Goal: Information Seeking & Learning: Learn about a topic

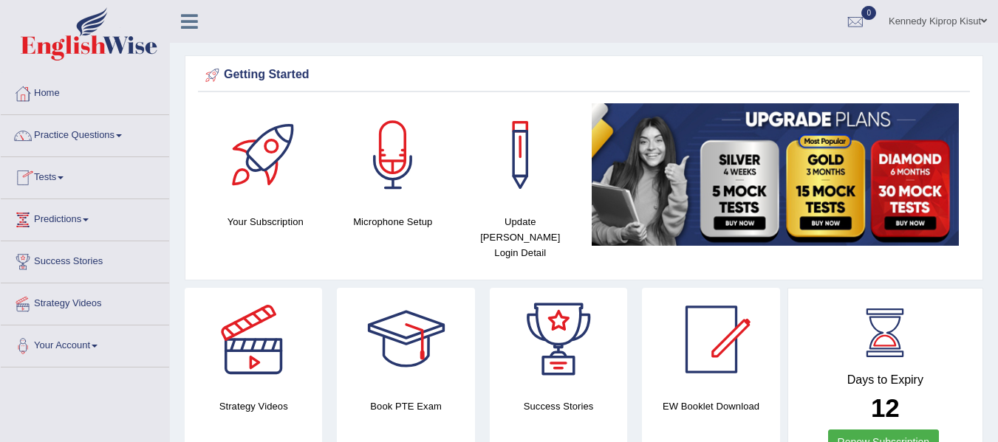
click at [64, 178] on span at bounding box center [61, 178] width 6 height 3
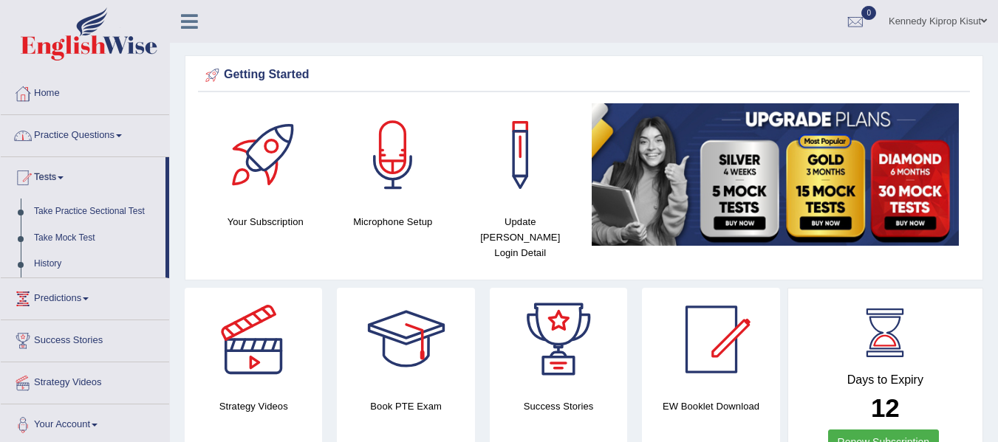
click at [122, 136] on span at bounding box center [119, 135] width 6 height 3
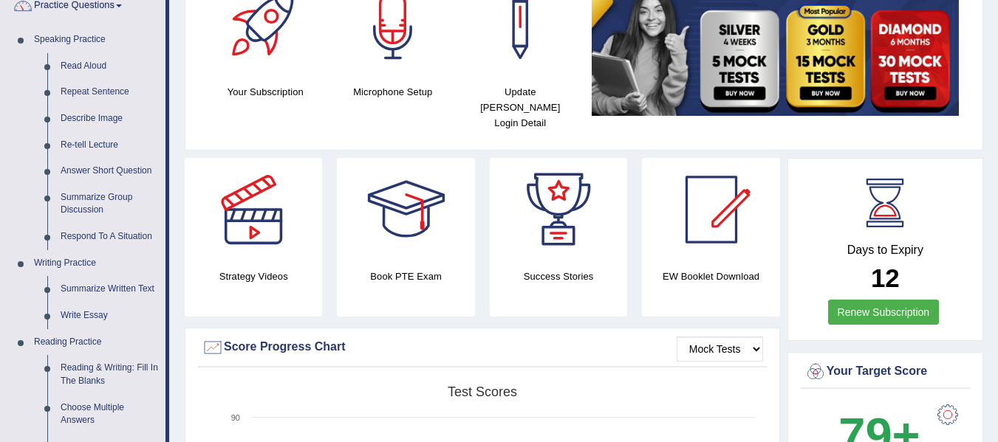
scroll to position [126, 0]
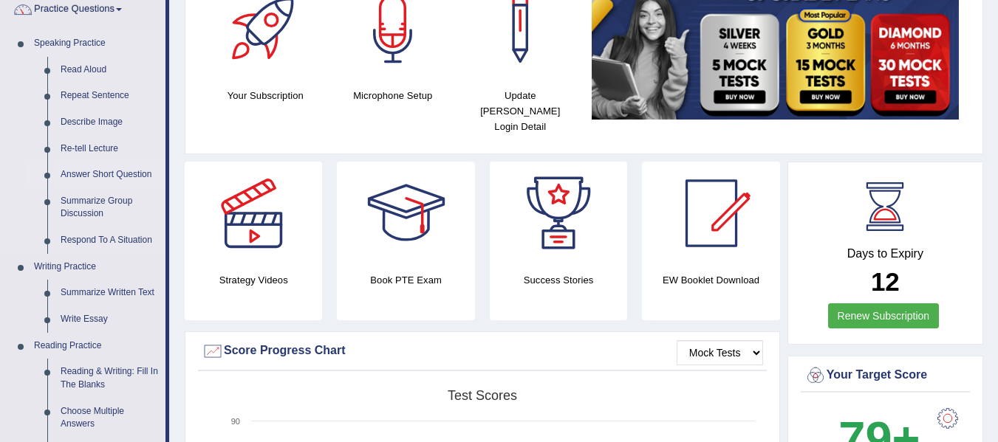
click at [93, 174] on link "Answer Short Question" at bounding box center [110, 175] width 112 height 27
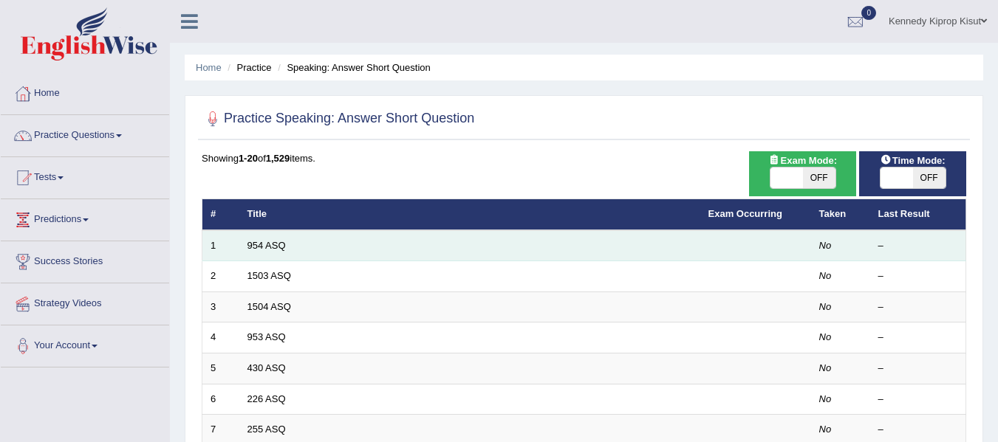
click at [349, 246] on td "954 ASQ" at bounding box center [469, 245] width 461 height 31
click at [448, 244] on td "954 ASQ" at bounding box center [469, 245] width 461 height 31
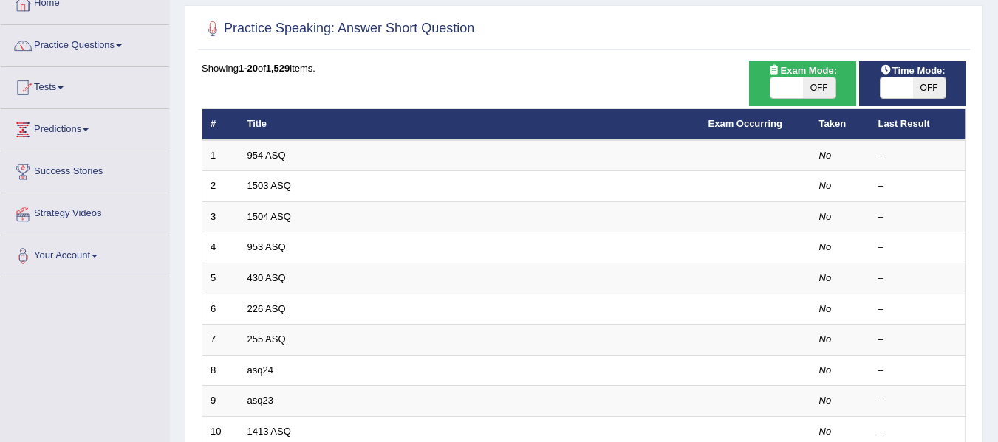
scroll to position [99, 0]
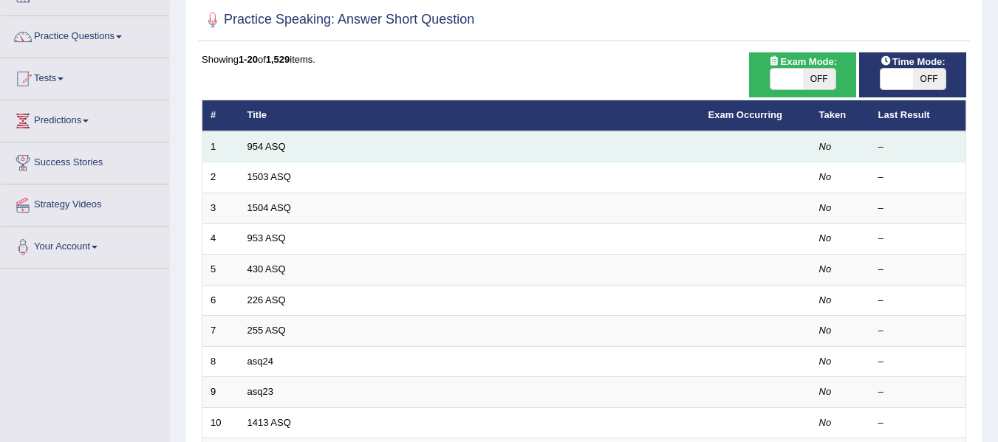
click at [368, 141] on td "954 ASQ" at bounding box center [469, 146] width 461 height 31
click at [290, 143] on td "954 ASQ" at bounding box center [469, 146] width 461 height 31
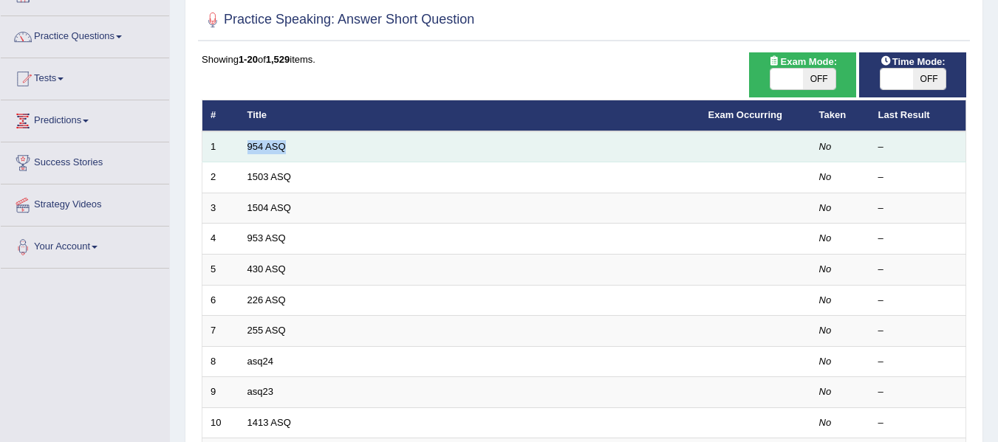
click at [290, 143] on td "954 ASQ" at bounding box center [469, 146] width 461 height 31
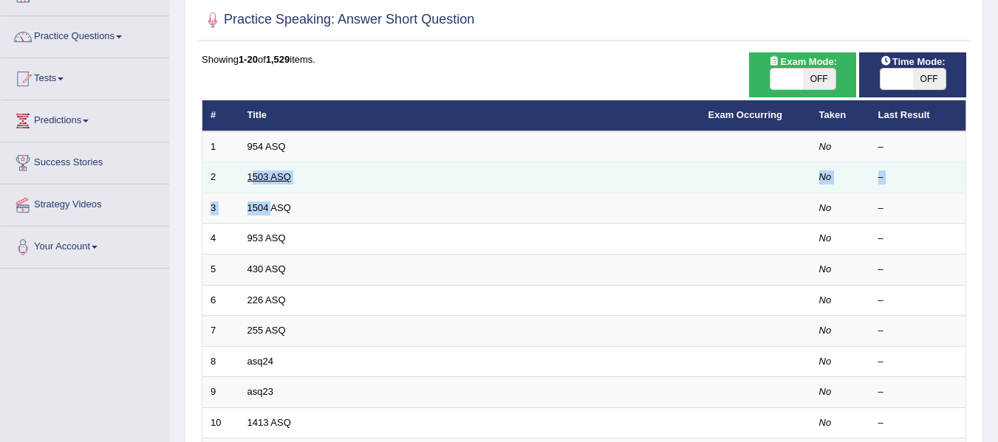
drag, startPoint x: 270, startPoint y: 193, endPoint x: 254, endPoint y: 176, distance: 23.0
click at [254, 176] on tbody "1 954 ASQ No – 2 1503 ASQ No – 3 1504 ASQ No – 4 953 ASQ No – 5 430 ASQ No – 6 …" at bounding box center [584, 438] width 764 height 615
click at [254, 176] on link "1503 ASQ" at bounding box center [269, 176] width 44 height 11
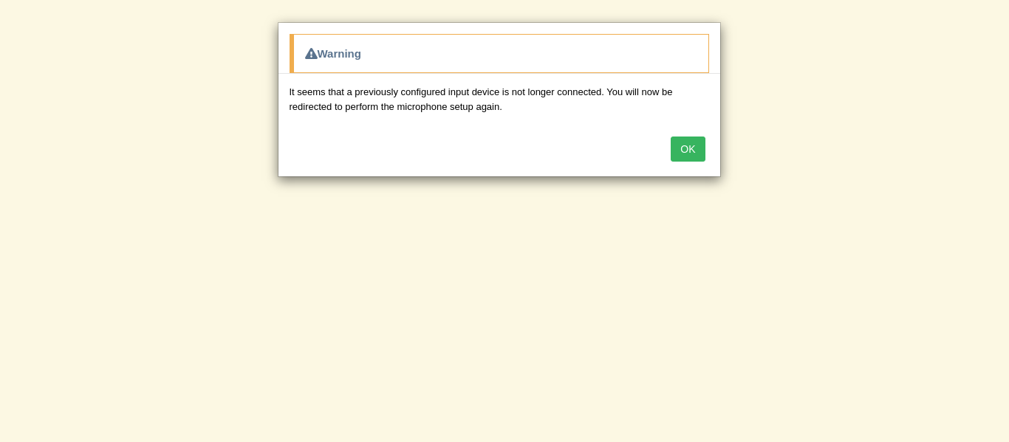
click at [682, 143] on button "OK" at bounding box center [688, 149] width 34 height 25
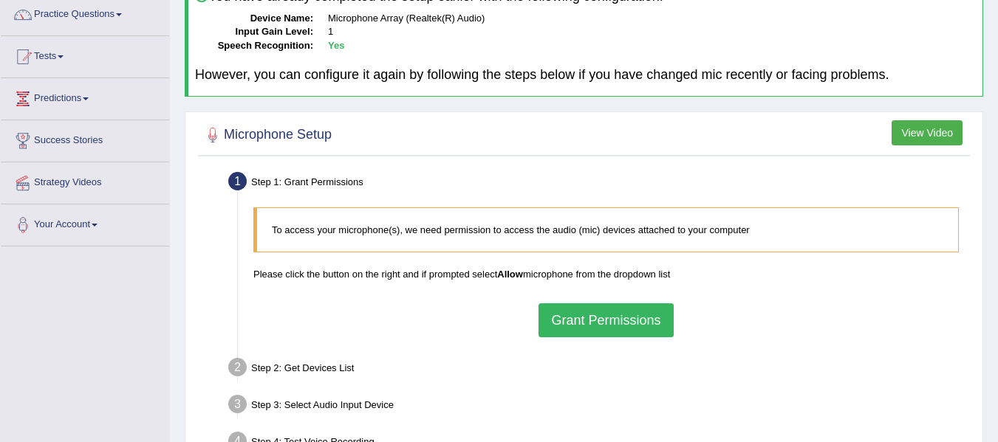
scroll to position [123, 0]
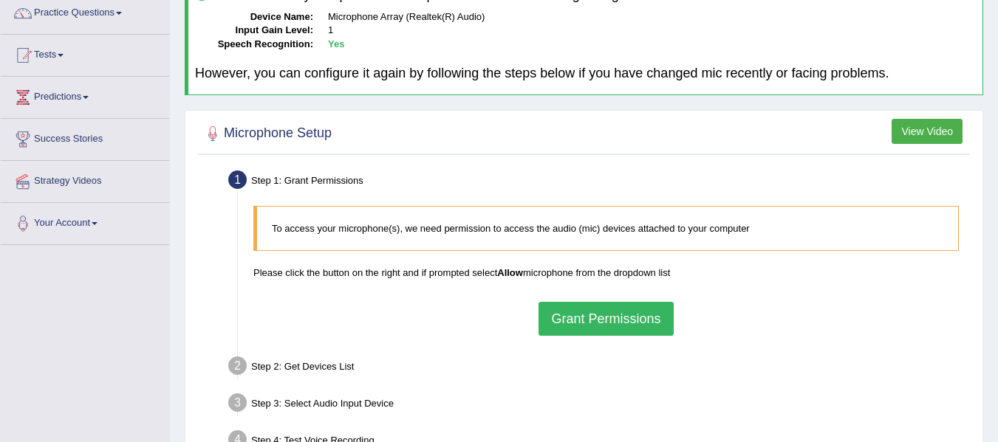
click at [601, 321] on button "Grant Permissions" at bounding box center [605, 319] width 134 height 34
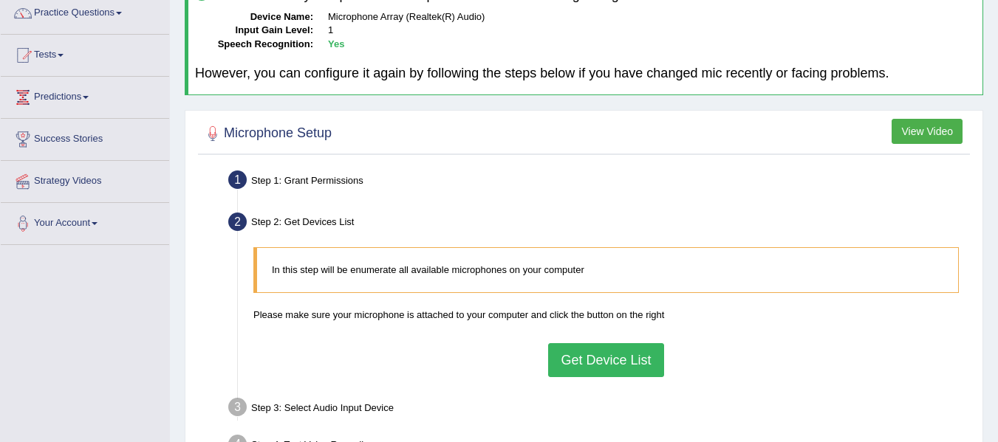
click at [598, 363] on button "Get Device List" at bounding box center [605, 360] width 115 height 34
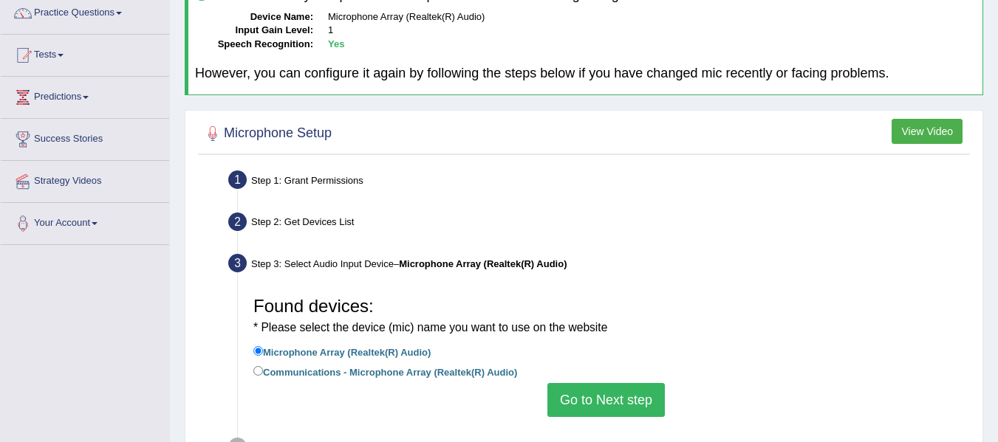
click at [590, 391] on button "Go to Next step" at bounding box center [605, 400] width 117 height 34
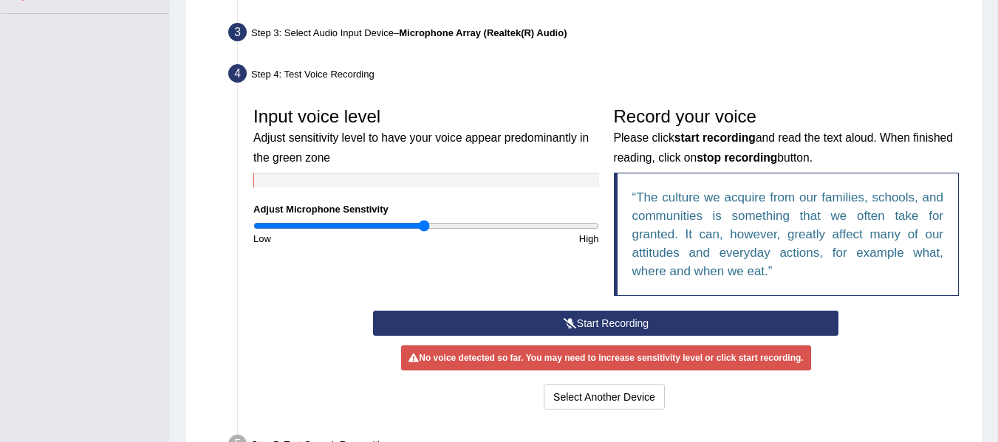
scroll to position [357, 0]
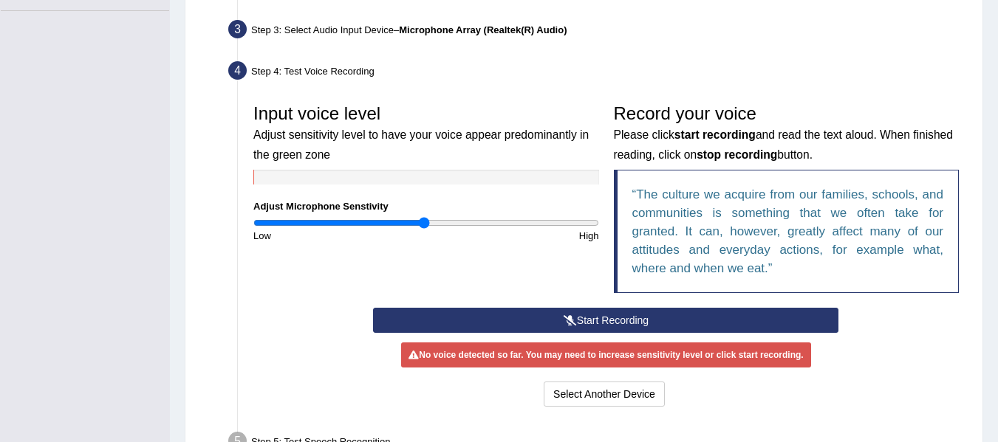
click at [636, 315] on button "Start Recording" at bounding box center [605, 320] width 465 height 25
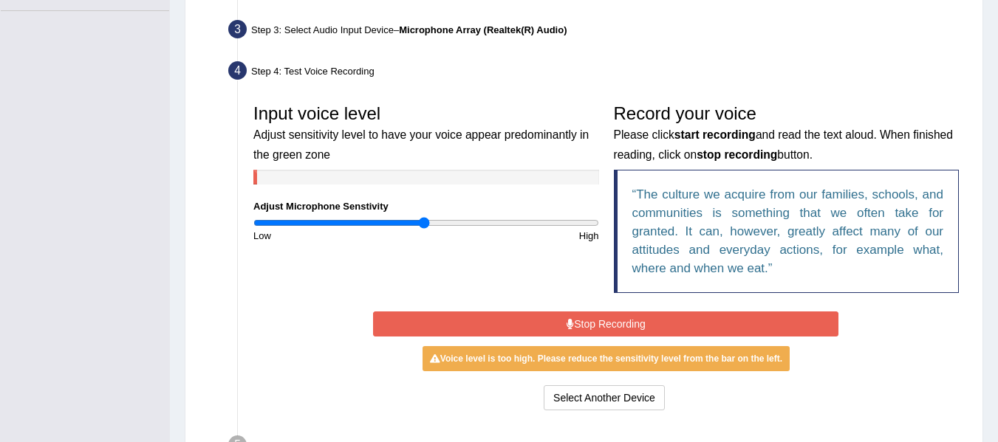
click at [666, 321] on button "Stop Recording" at bounding box center [605, 324] width 465 height 25
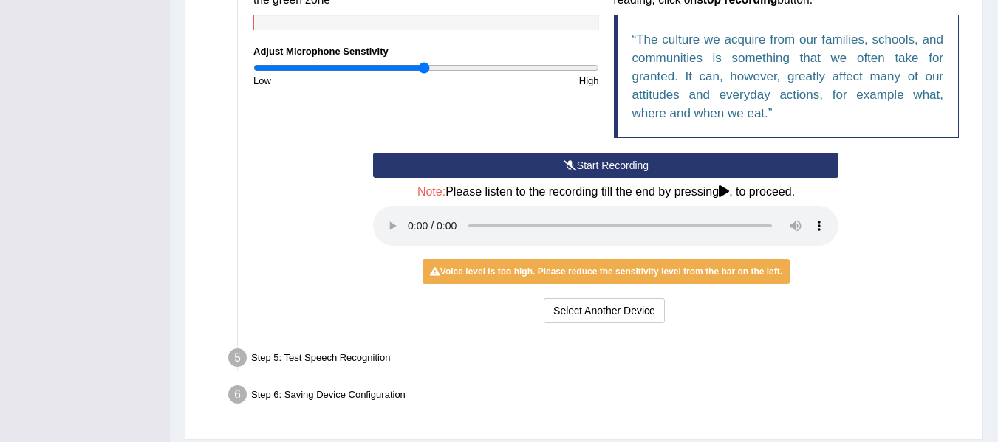
scroll to position [517, 0]
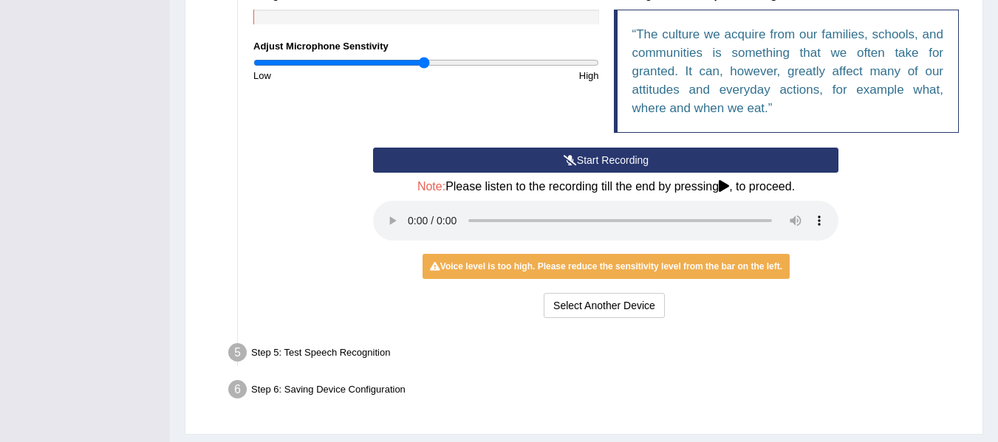
click at [921, 212] on div "Start Recording Stop Recording Note: Please listen to the recording till the en…" at bounding box center [606, 235] width 720 height 174
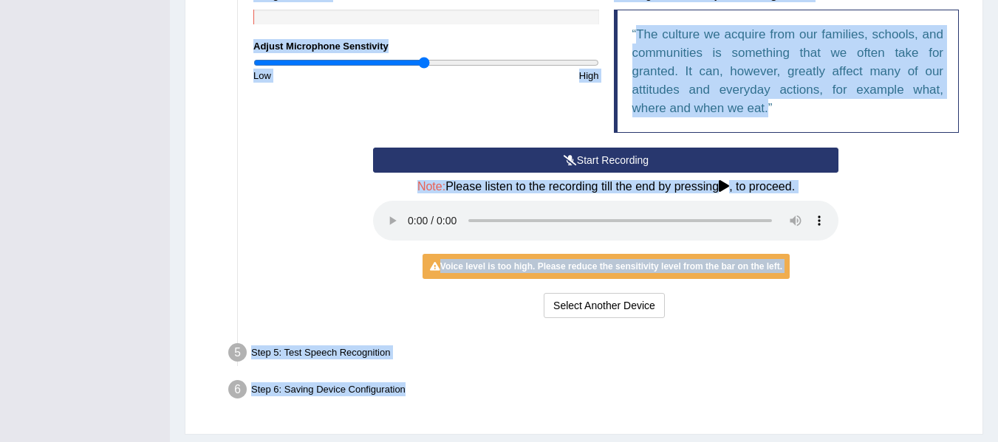
drag, startPoint x: 980, startPoint y: 264, endPoint x: 985, endPoint y: 242, distance: 21.9
click at [443, 89] on div "Input voice level Adjust sensitivity level to have your voice appear predominan…" at bounding box center [606, 41] width 720 height 211
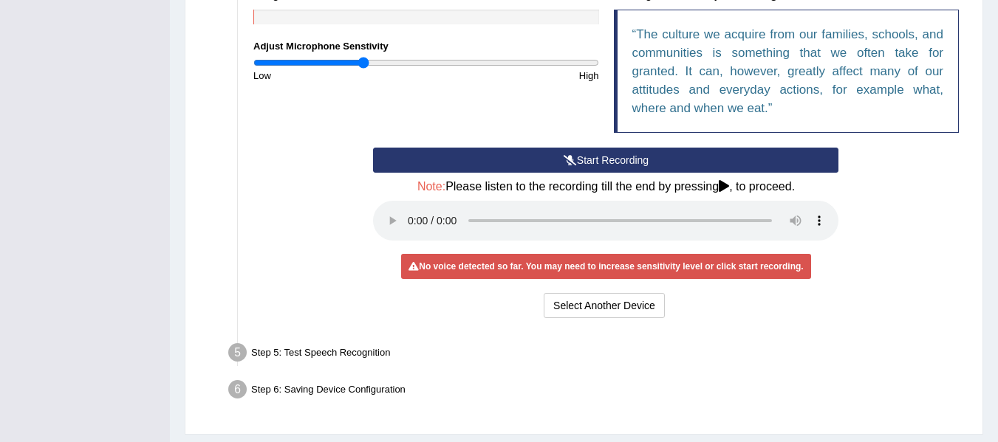
drag, startPoint x: 420, startPoint y: 66, endPoint x: 363, endPoint y: 58, distance: 57.6
click at [363, 58] on input "range" at bounding box center [426, 63] width 346 height 12
drag, startPoint x: 360, startPoint y: 65, endPoint x: 514, endPoint y: 103, distance: 158.9
type input "1.54"
click at [514, 69] on input "range" at bounding box center [426, 63] width 346 height 12
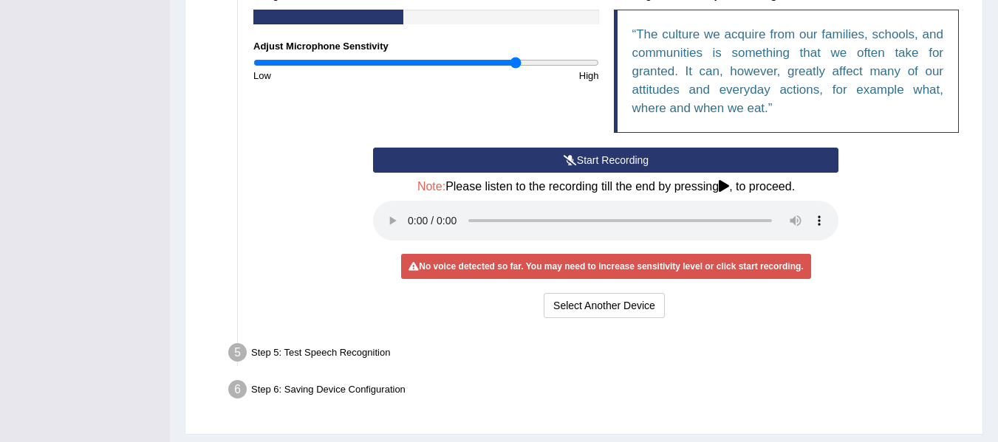
click at [514, 103] on div "Input voice level Adjust sensitivity level to have your voice appear predominan…" at bounding box center [606, 41] width 720 height 211
click at [587, 157] on button "Start Recording" at bounding box center [605, 160] width 465 height 25
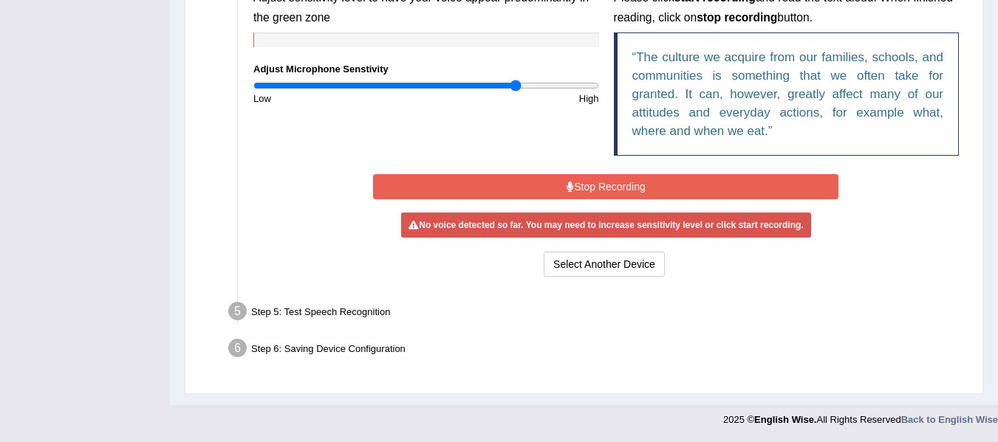
scroll to position [490, 0]
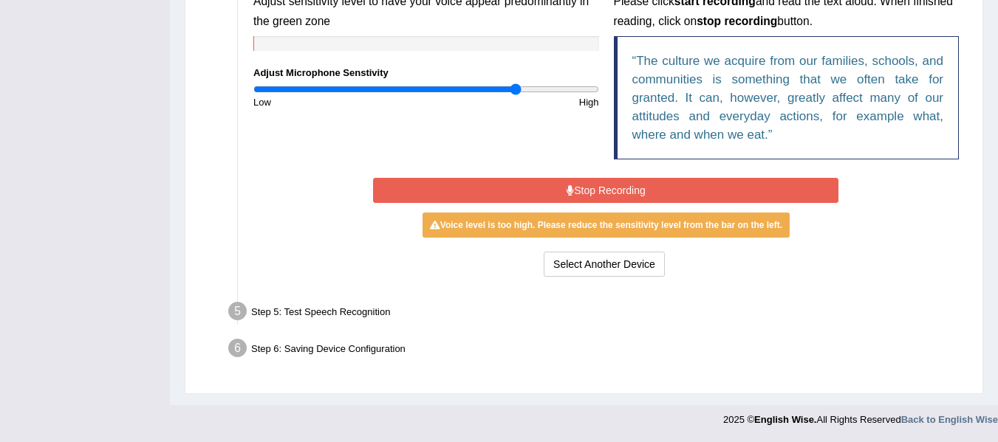
click at [597, 179] on button "Stop Recording" at bounding box center [605, 190] width 465 height 25
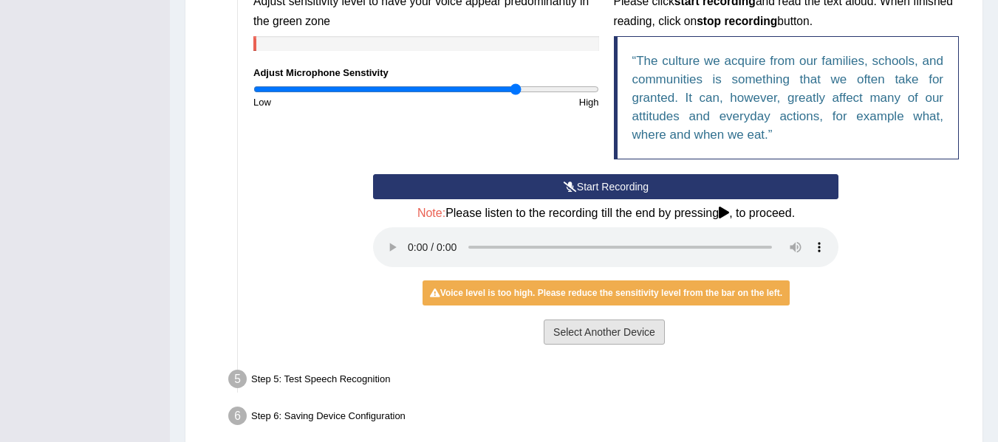
click at [620, 336] on button "Select Another Device" at bounding box center [604, 332] width 121 height 25
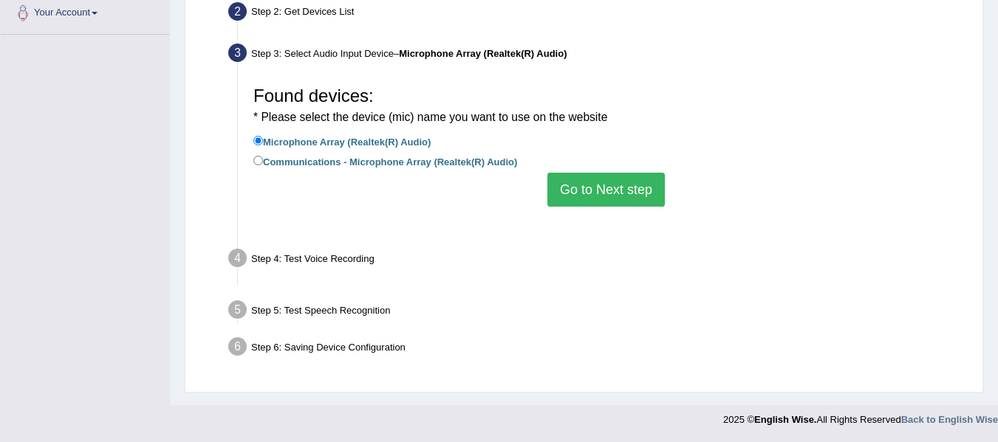
scroll to position [333, 0]
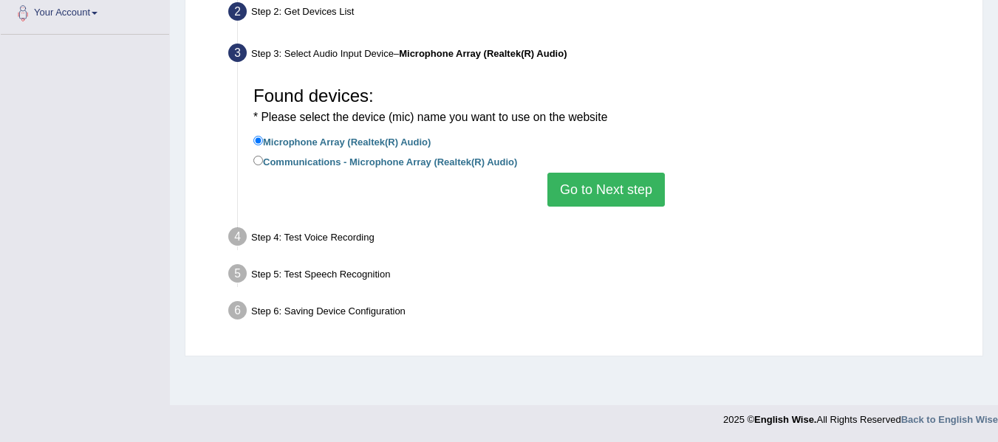
click at [356, 163] on label "Communications - Microphone Array (Realtek(R) Audio)" at bounding box center [385, 161] width 264 height 16
click at [263, 163] on input "Communications - Microphone Array (Realtek(R) Audio)" at bounding box center [258, 161] width 10 height 10
radio input "true"
click at [604, 187] on button "Go to Next step" at bounding box center [605, 190] width 117 height 34
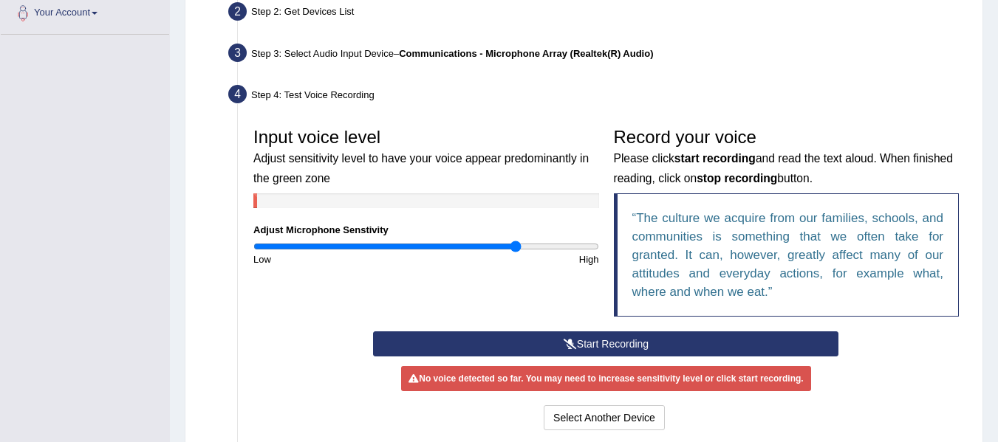
click at [577, 344] on button "Start Recording" at bounding box center [605, 344] width 465 height 25
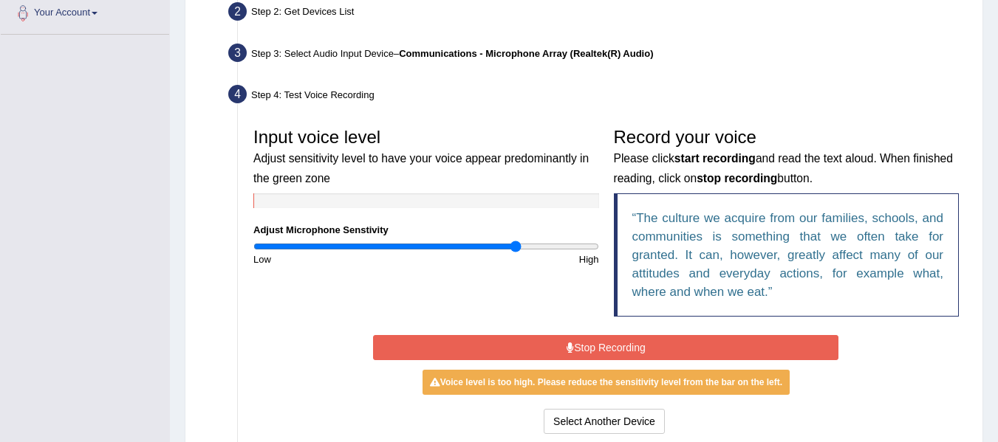
click at [577, 344] on button "Stop Recording" at bounding box center [605, 347] width 465 height 25
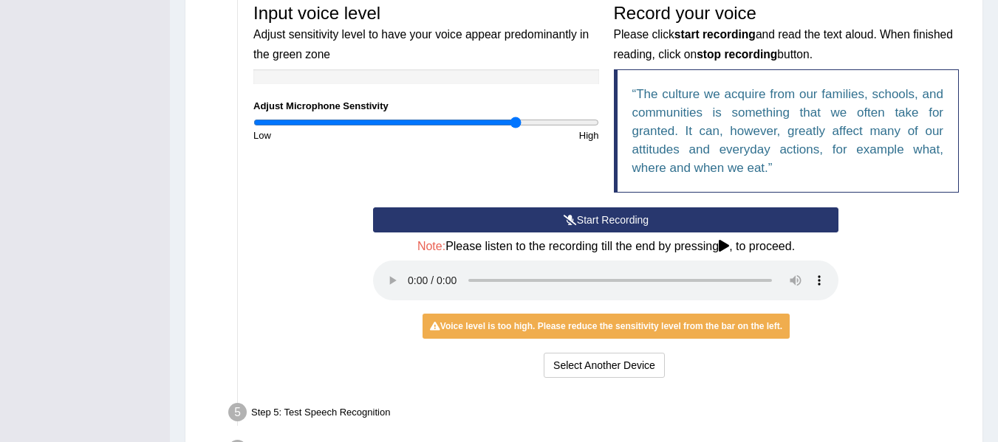
scroll to position [461, 0]
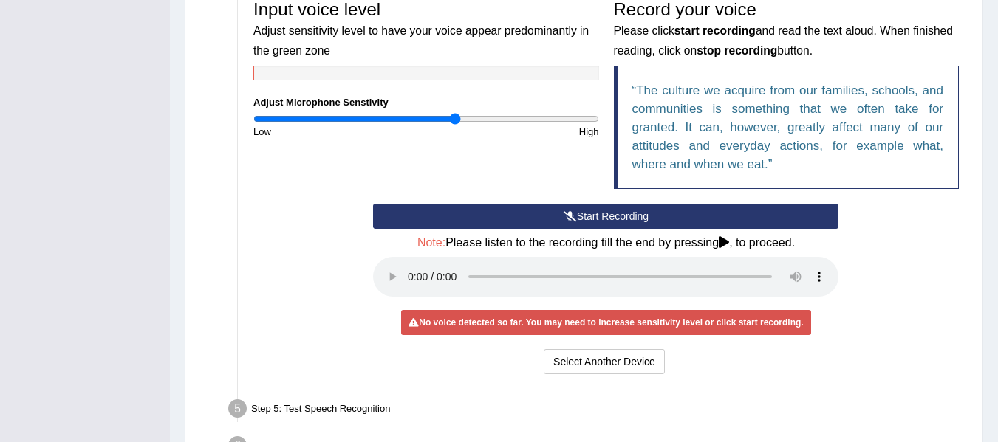
type input "1.18"
click at [455, 122] on input "range" at bounding box center [426, 119] width 346 height 12
click at [585, 210] on button "Start Recording" at bounding box center [605, 216] width 465 height 25
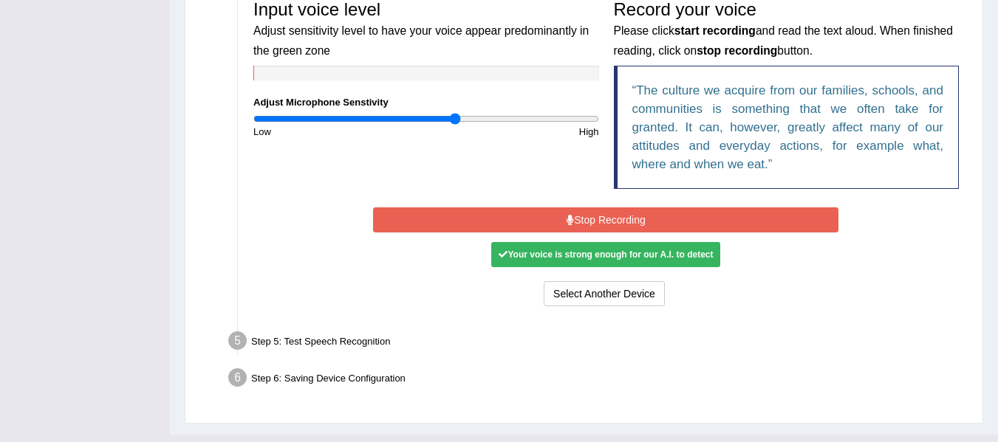
click at [592, 227] on button "Stop Recording" at bounding box center [605, 220] width 465 height 25
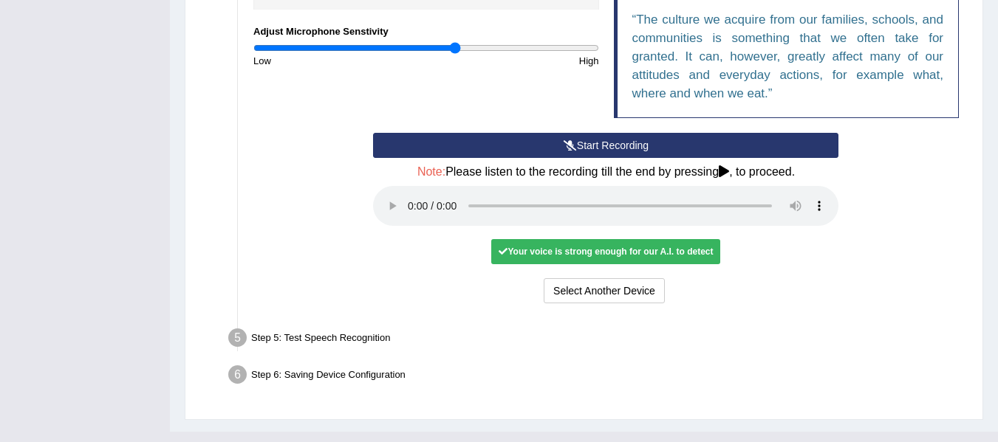
scroll to position [558, 0]
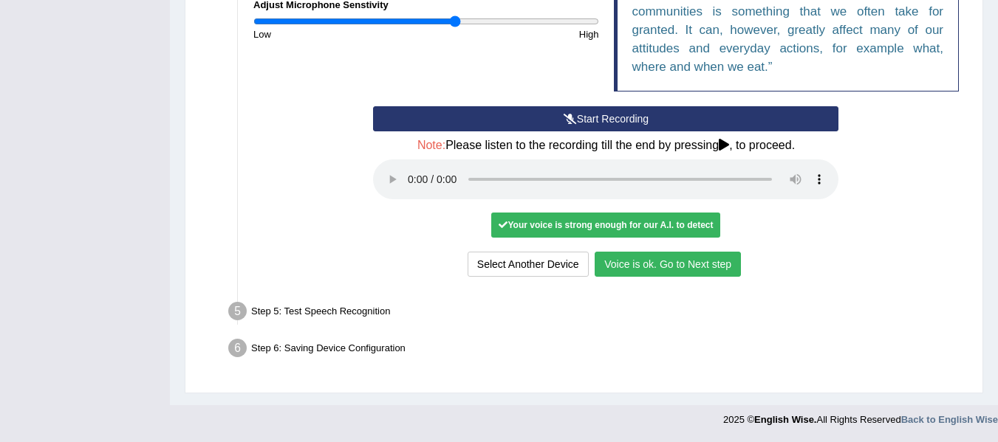
click at [676, 272] on button "Voice is ok. Go to Next step" at bounding box center [668, 264] width 146 height 25
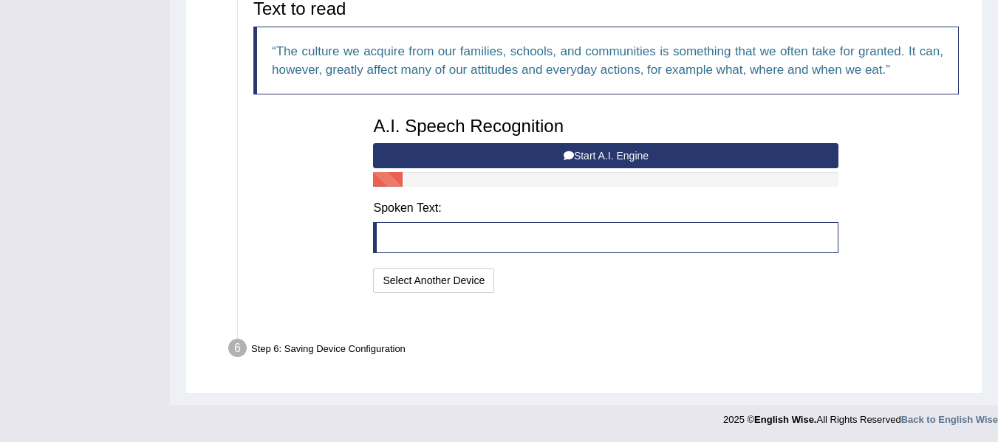
scroll to position [482, 0]
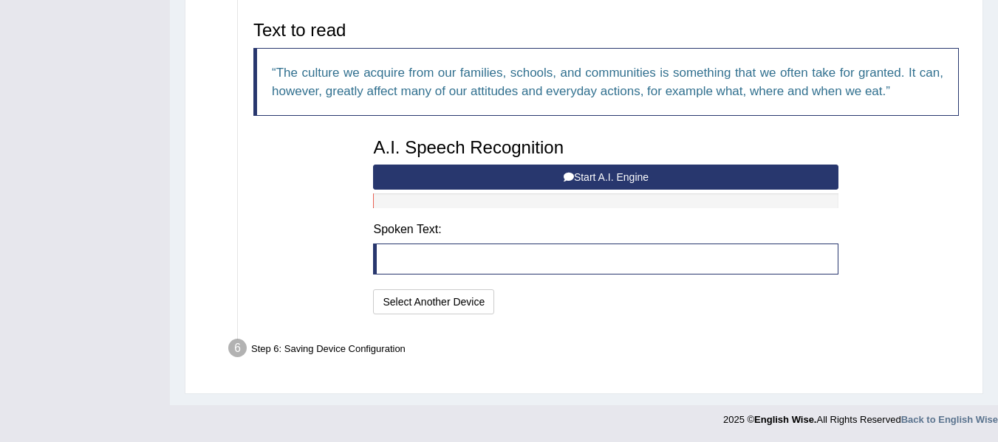
click at [427, 261] on blockquote at bounding box center [605, 259] width 465 height 31
click at [606, 174] on button "Start A.I. Engine" at bounding box center [605, 177] width 465 height 25
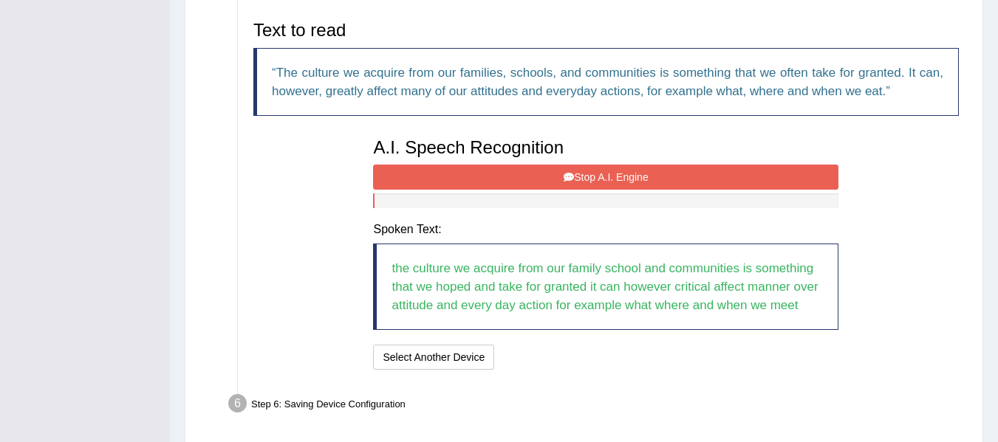
click at [606, 174] on button "Stop A.I. Engine" at bounding box center [605, 177] width 465 height 25
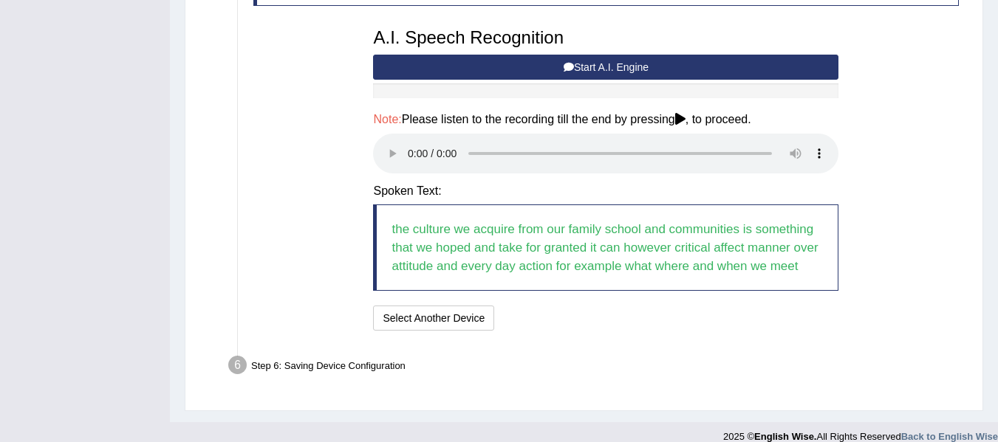
scroll to position [609, 0]
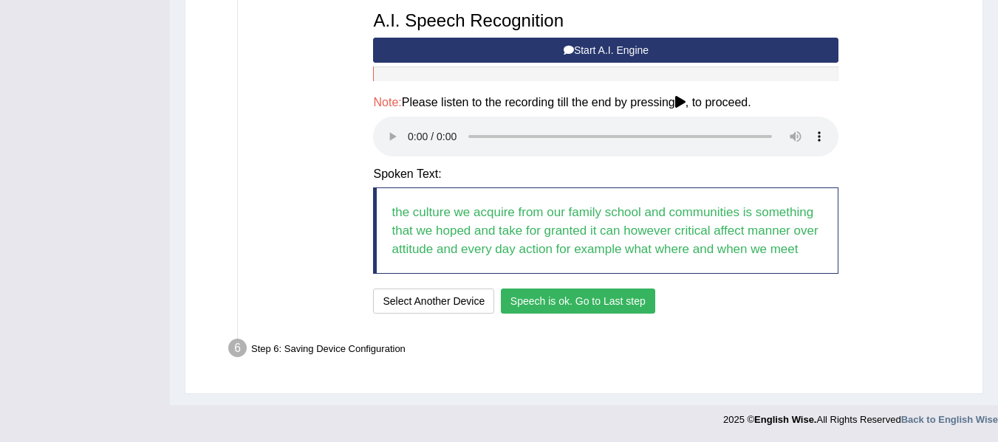
click at [575, 308] on button "Speech is ok. Go to Last step" at bounding box center [578, 301] width 154 height 25
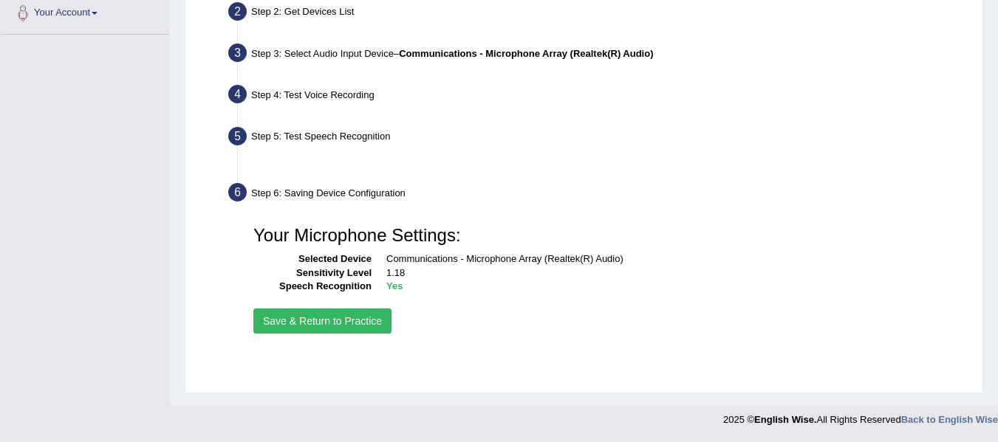
scroll to position [333, 0]
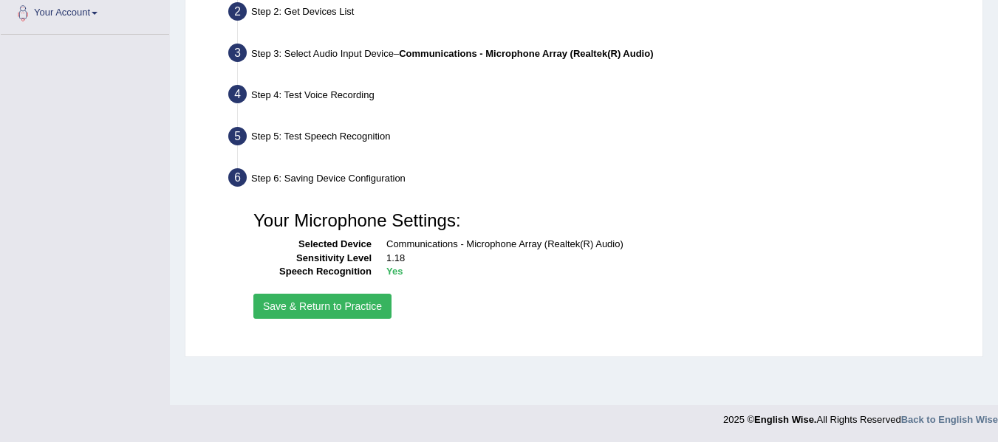
click at [332, 308] on button "Save & Return to Practice" at bounding box center [322, 306] width 138 height 25
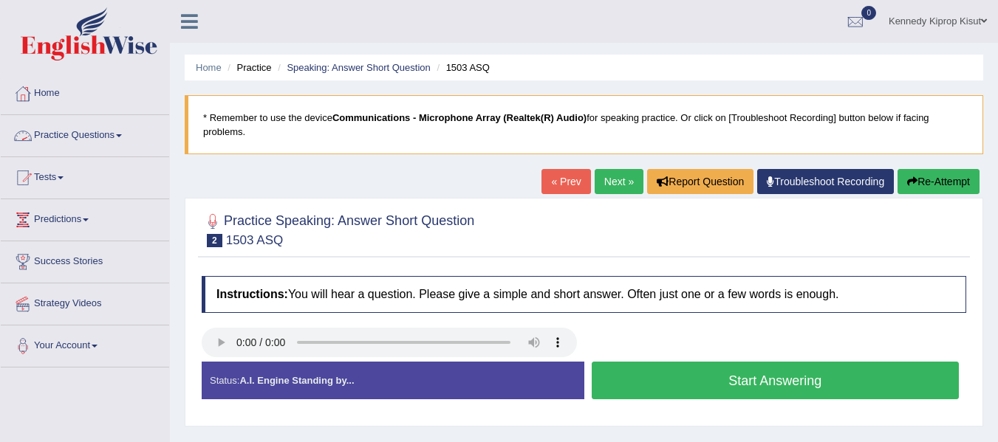
click at [119, 138] on link "Practice Questions" at bounding box center [85, 133] width 168 height 37
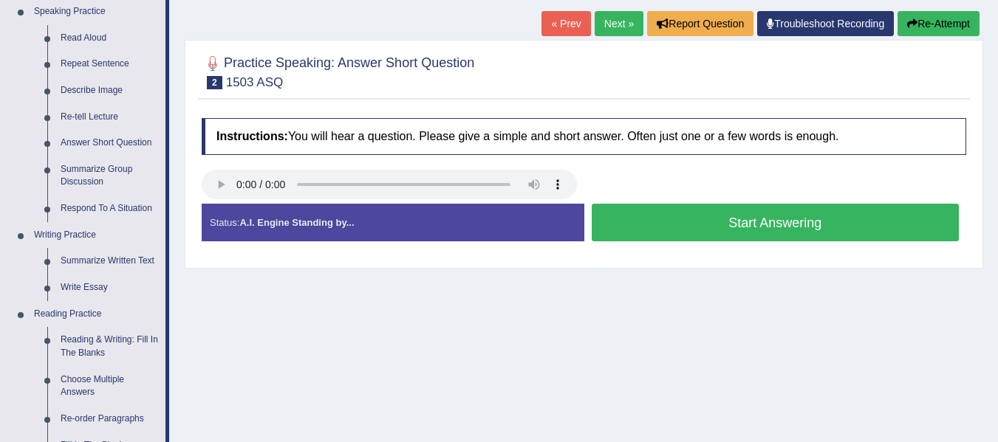
scroll to position [168, 0]
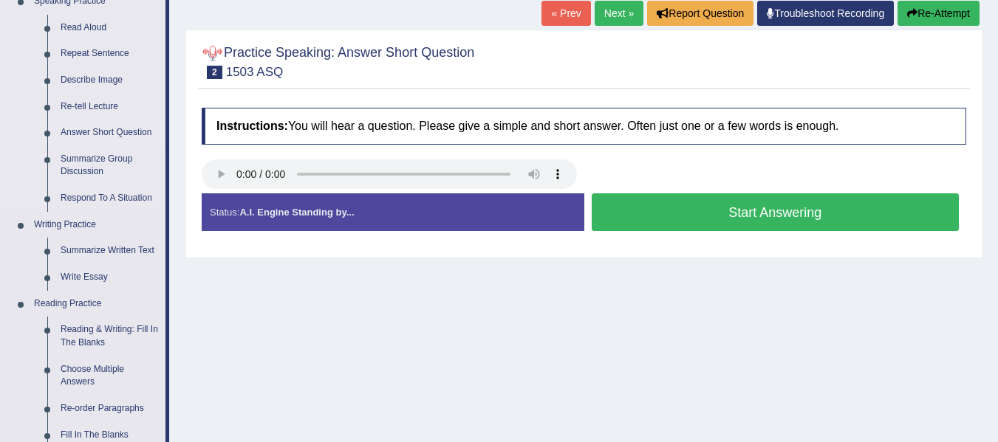
click at [109, 134] on link "Answer Short Question" at bounding box center [110, 133] width 112 height 27
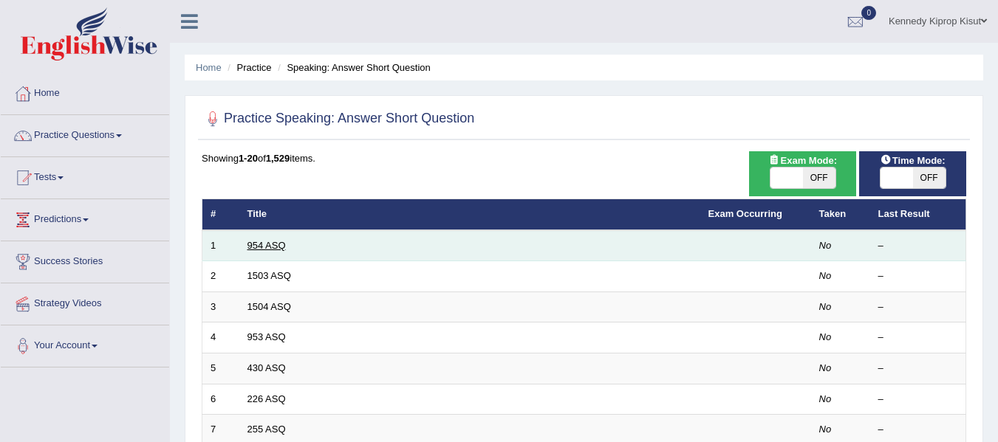
click at [270, 244] on link "954 ASQ" at bounding box center [266, 245] width 38 height 11
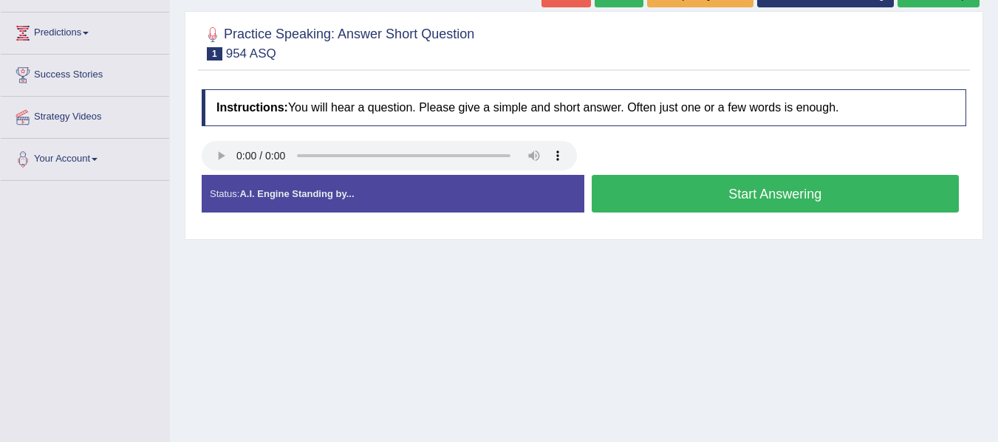
scroll to position [175, 0]
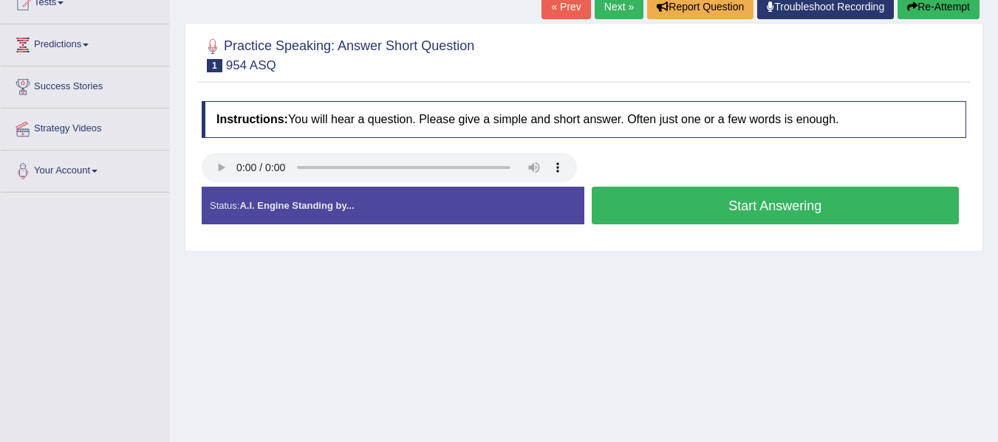
click at [997, 120] on html "Toggle navigation Home Practice Questions Speaking Practice Read Aloud Repeat S…" at bounding box center [499, 46] width 998 height 442
click at [716, 200] on button "Start Answering" at bounding box center [776, 206] width 368 height 38
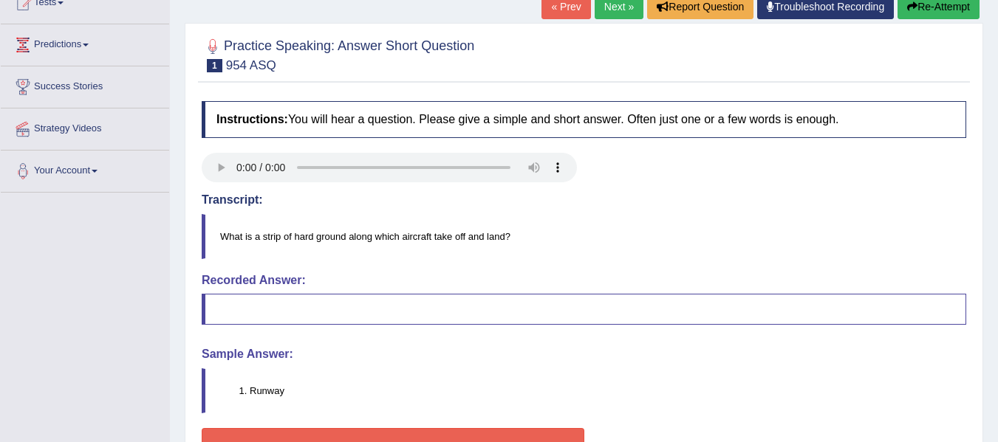
click at [313, 313] on blockquote at bounding box center [584, 309] width 764 height 31
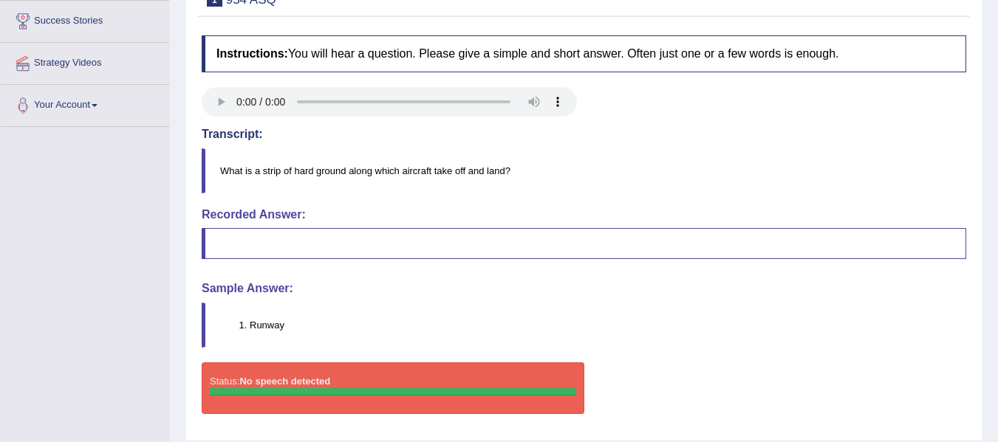
scroll to position [287, 0]
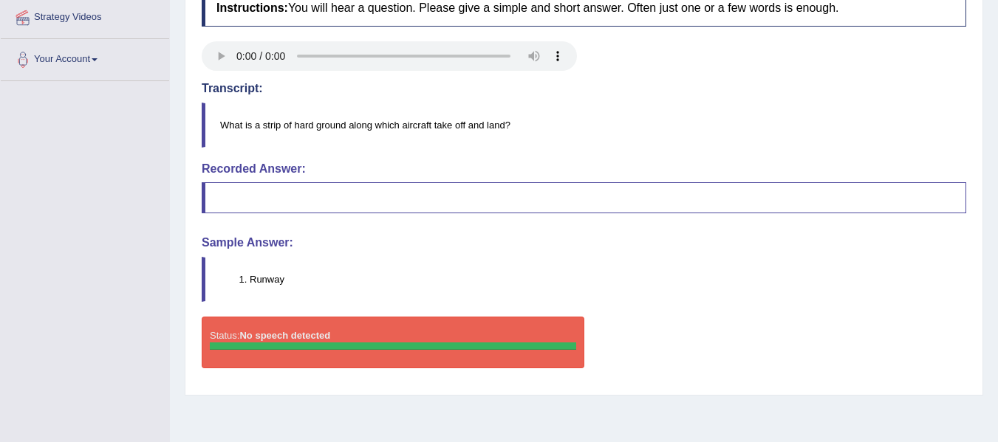
click at [287, 353] on div "Status: No speech detected" at bounding box center [393, 343] width 383 height 52
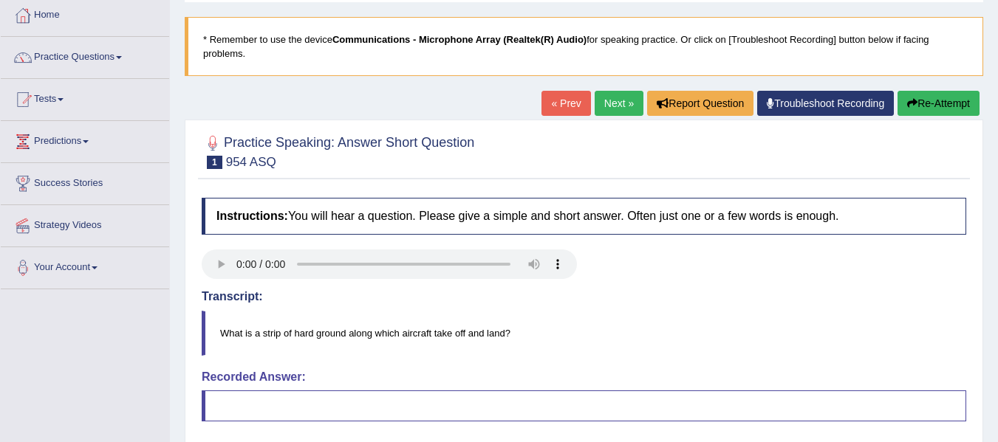
scroll to position [92, 0]
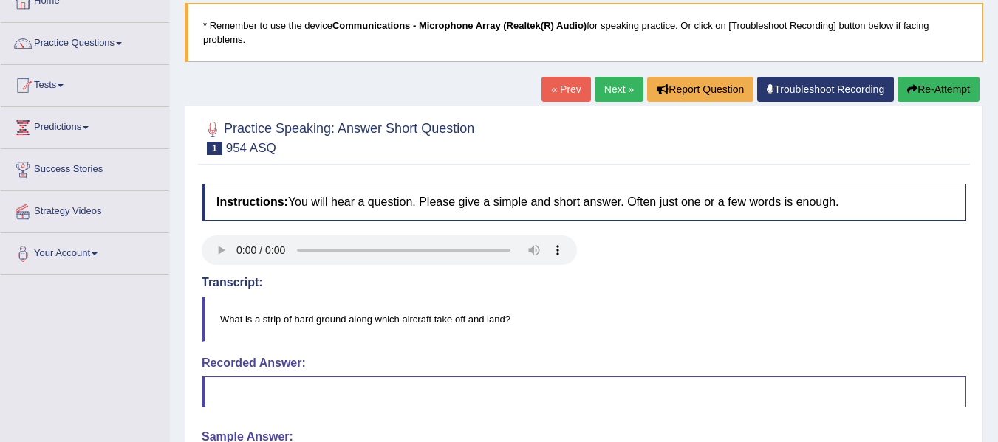
click at [602, 95] on link "Next »" at bounding box center [619, 89] width 49 height 25
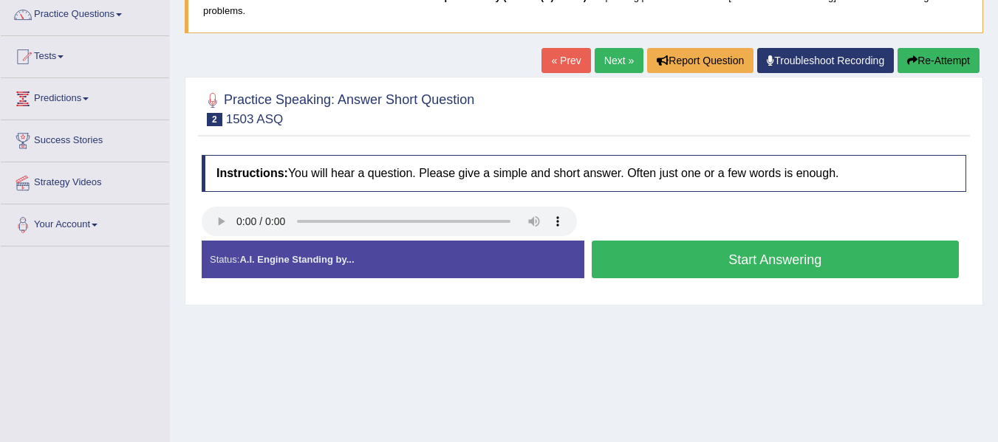
scroll to position [131, 0]
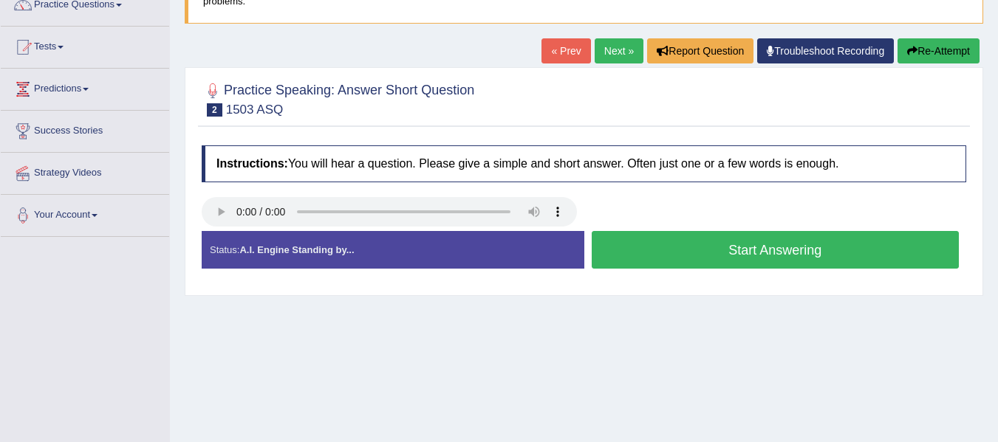
click at [364, 242] on div "Status: A.I. Engine Standing by..." at bounding box center [393, 250] width 383 height 38
click at [687, 254] on button "Start Answering" at bounding box center [776, 250] width 368 height 38
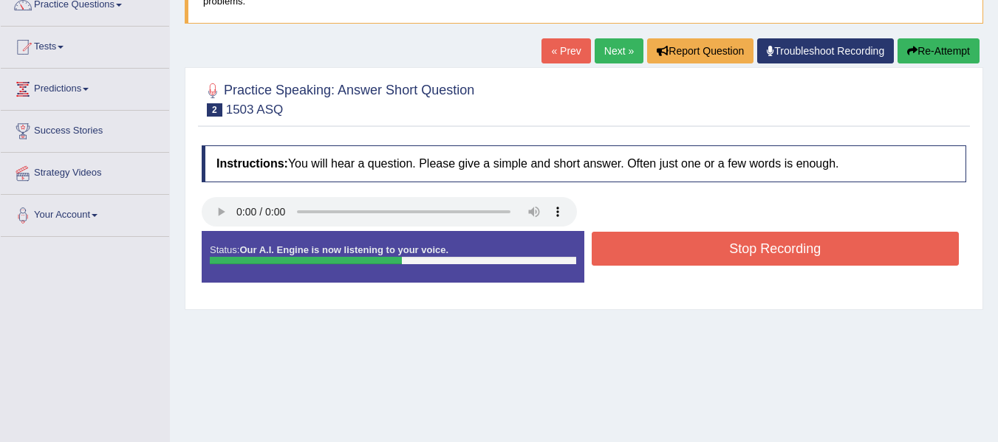
click at [691, 251] on button "Stop Recording" at bounding box center [776, 249] width 368 height 34
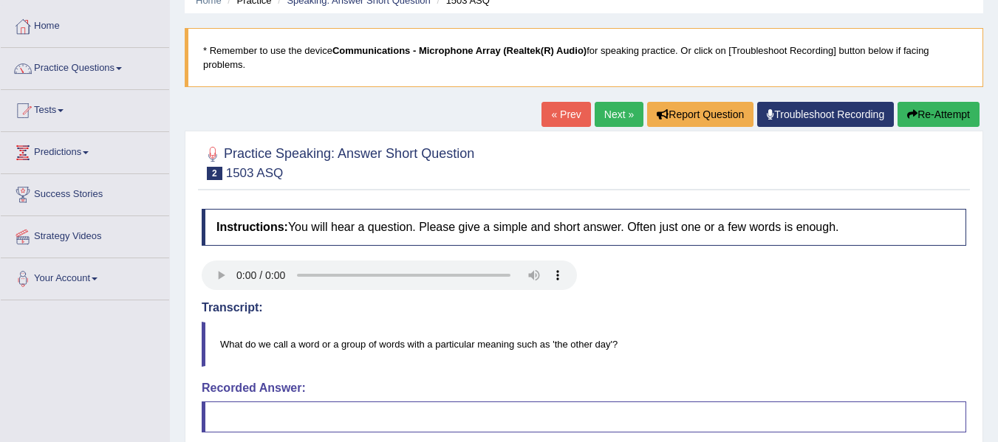
scroll to position [61, 0]
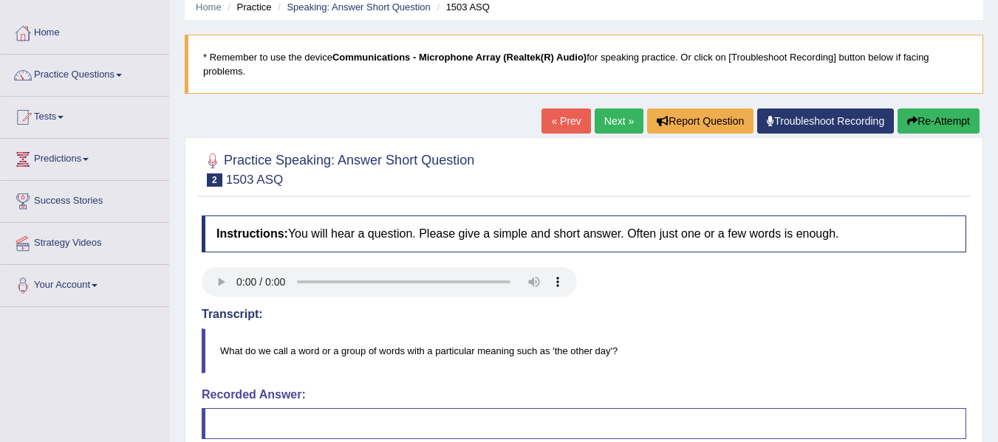
click at [604, 117] on link "Next »" at bounding box center [619, 121] width 49 height 25
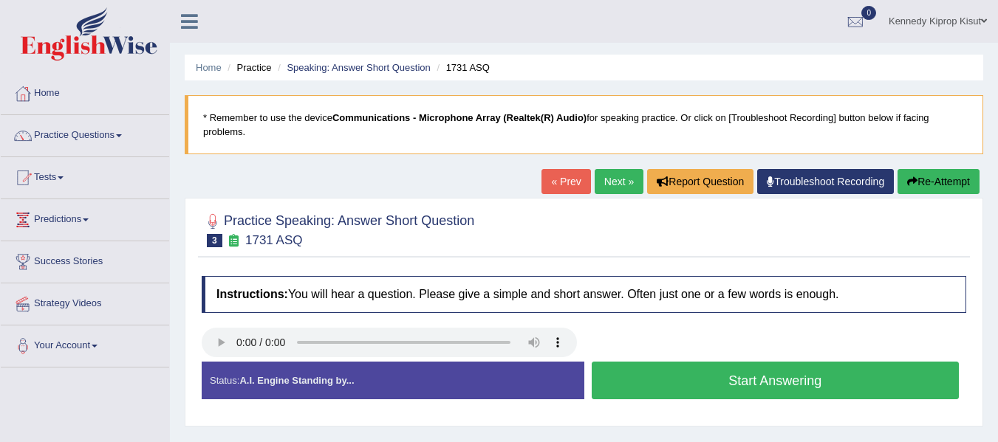
click at [755, 380] on button "Start Answering" at bounding box center [776, 381] width 368 height 38
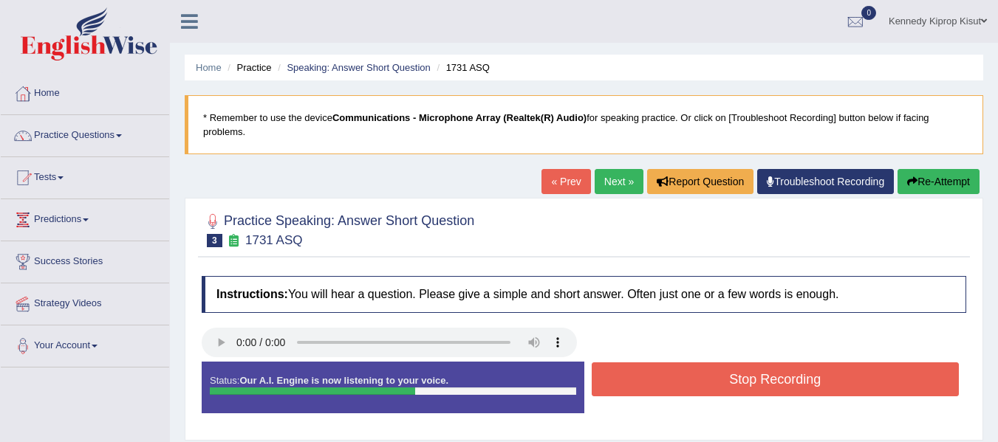
click at [781, 377] on button "Stop Recording" at bounding box center [776, 380] width 368 height 34
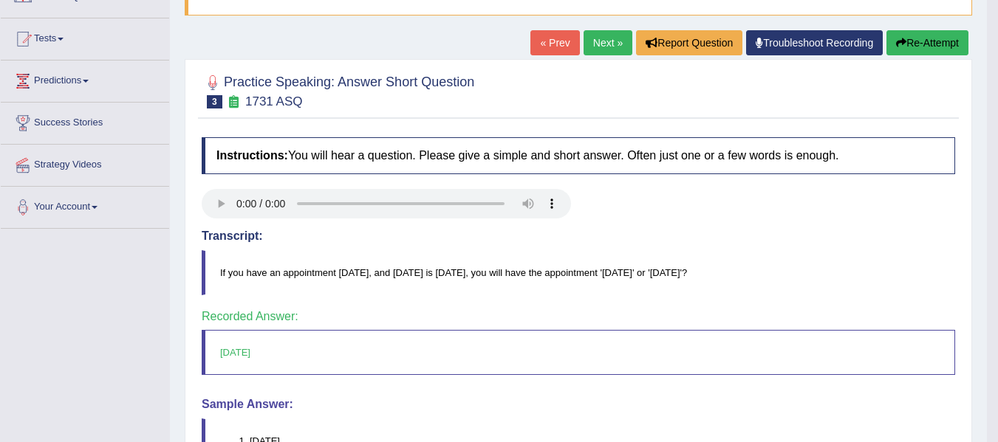
scroll to position [94, 0]
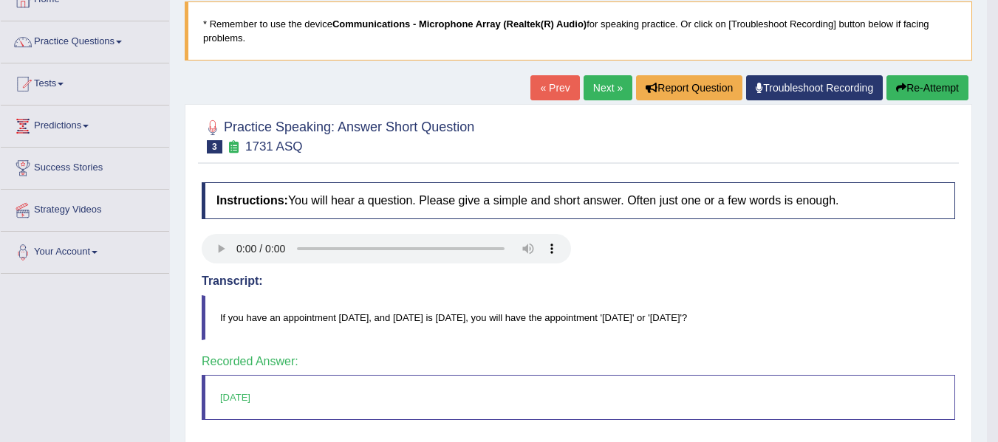
click at [595, 88] on link "Next »" at bounding box center [608, 87] width 49 height 25
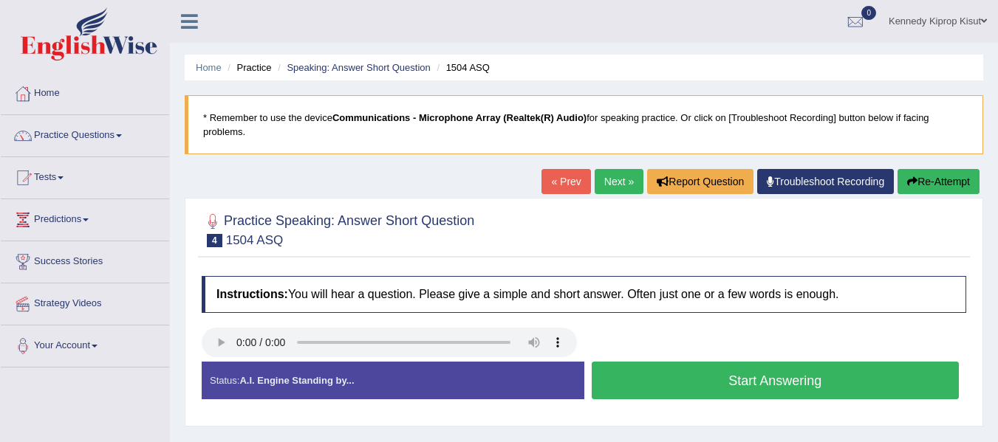
click at [782, 385] on button "Start Answering" at bounding box center [776, 381] width 368 height 38
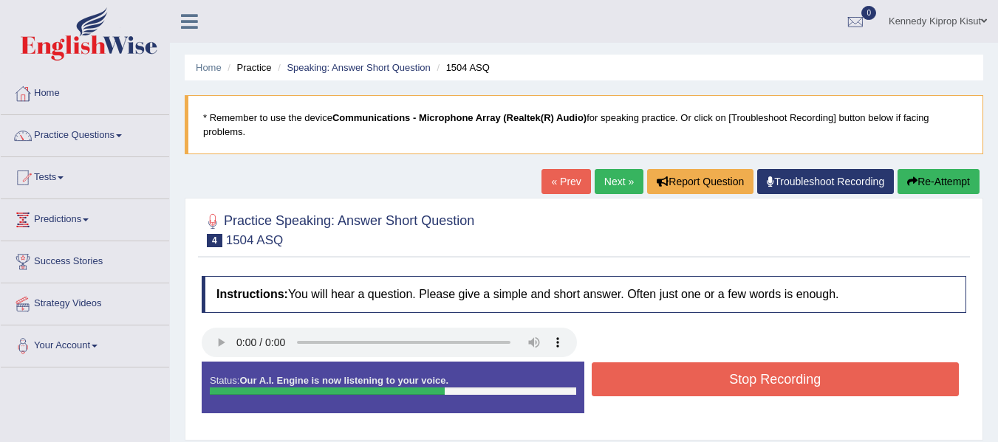
click at [782, 385] on button "Stop Recording" at bounding box center [776, 380] width 368 height 34
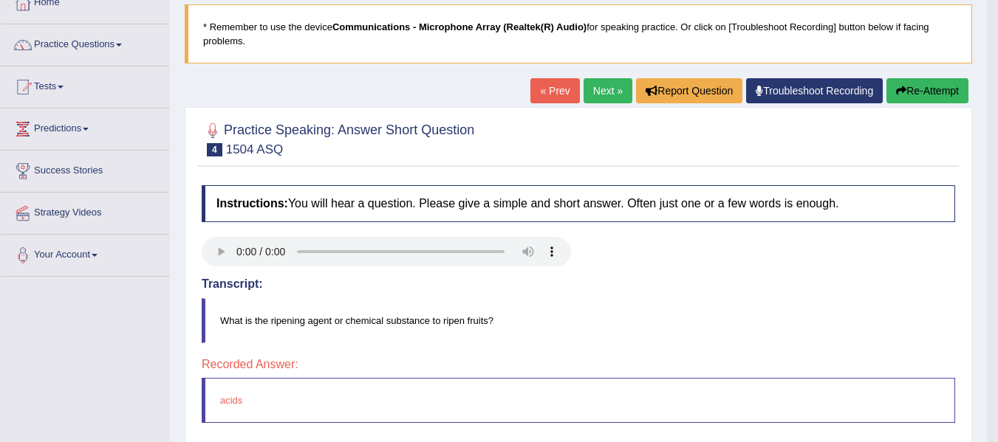
scroll to position [86, 0]
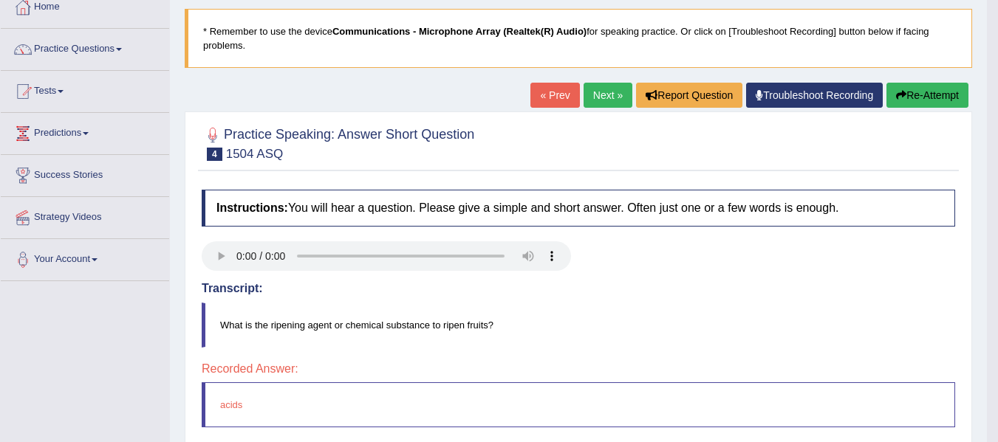
click at [598, 99] on link "Next »" at bounding box center [608, 95] width 49 height 25
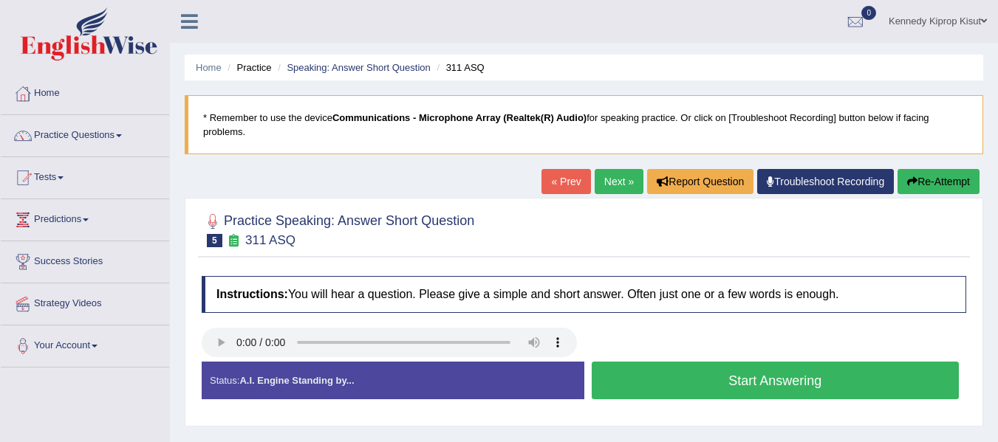
click at [714, 380] on button "Start Answering" at bounding box center [776, 381] width 368 height 38
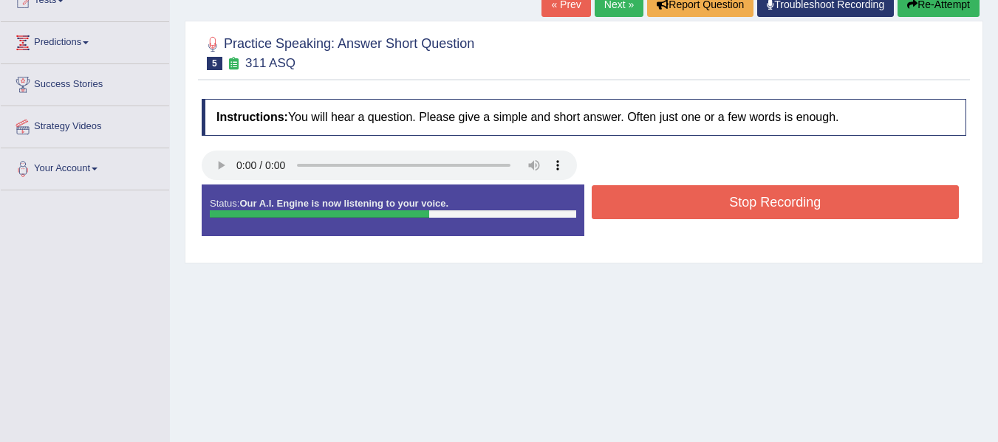
scroll to position [179, 0]
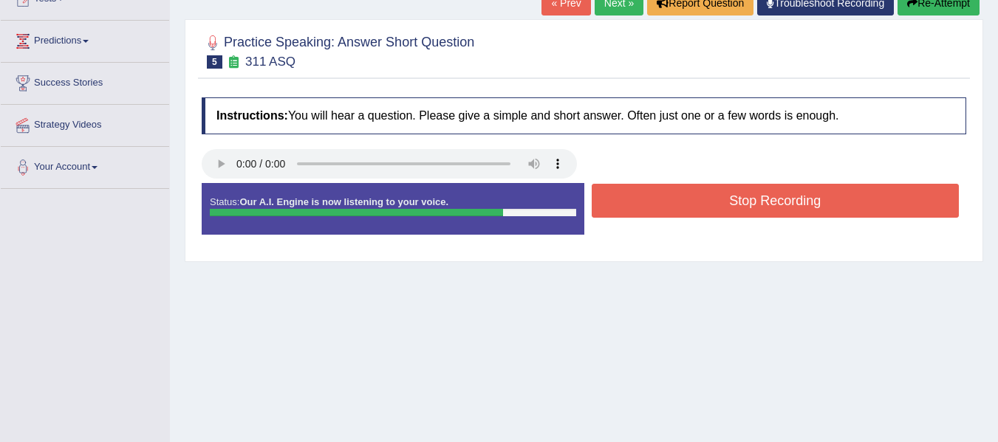
click at [750, 190] on button "Stop Recording" at bounding box center [776, 201] width 368 height 34
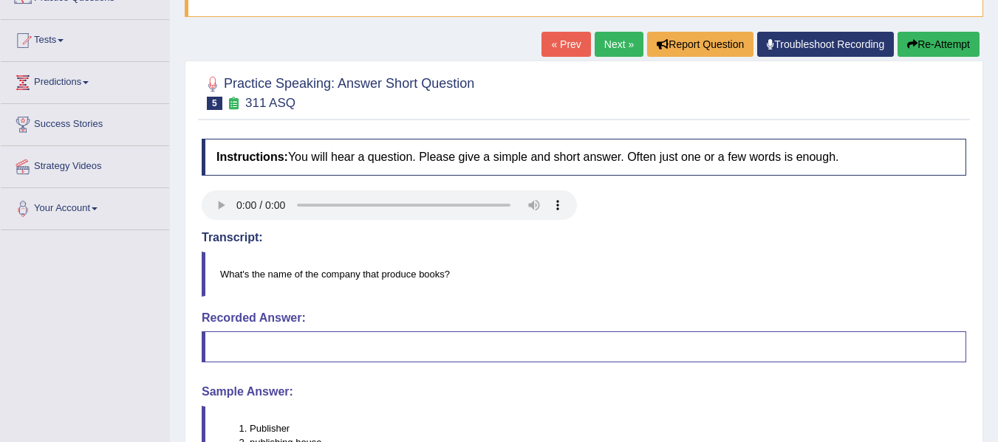
scroll to position [121, 0]
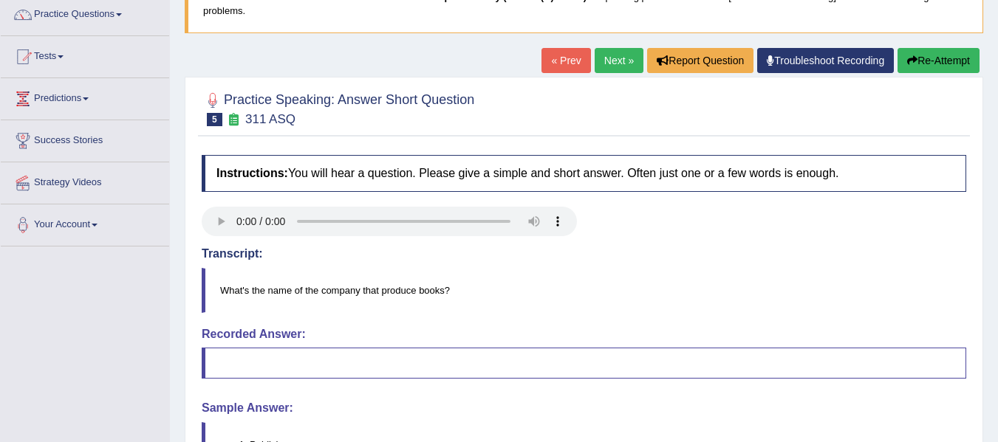
click at [612, 63] on link "Next »" at bounding box center [619, 60] width 49 height 25
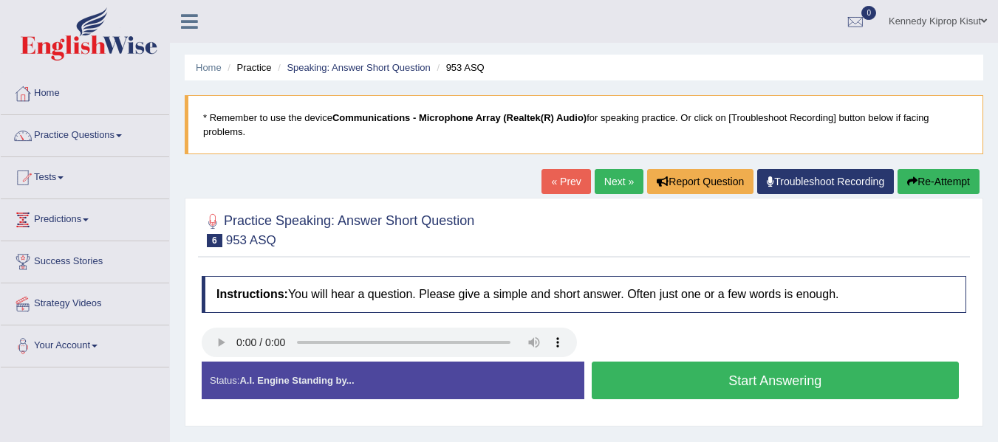
click at [785, 370] on button "Start Answering" at bounding box center [776, 381] width 368 height 38
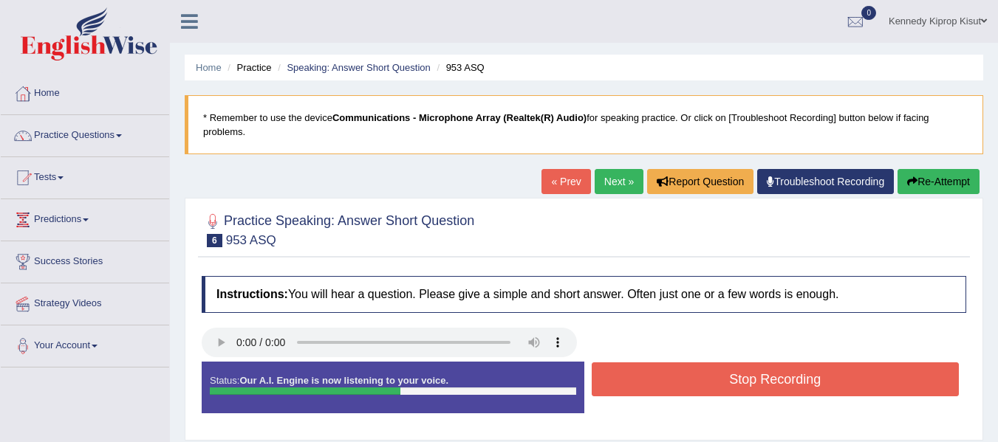
click at [754, 376] on button "Stop Recording" at bounding box center [776, 380] width 368 height 34
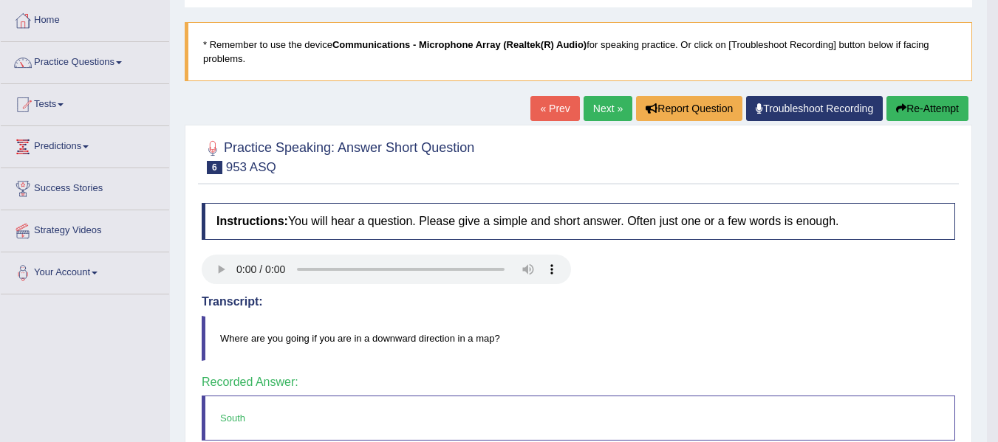
scroll to position [62, 0]
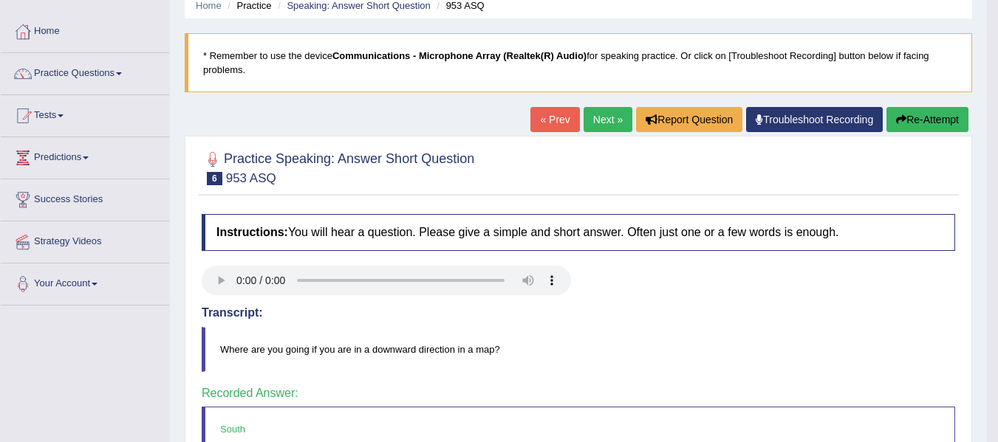
click at [595, 120] on link "Next »" at bounding box center [608, 119] width 49 height 25
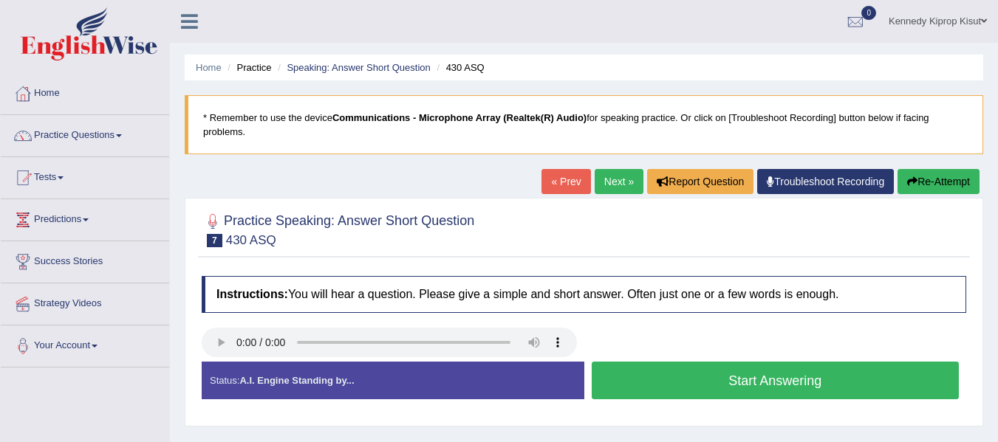
click at [774, 385] on button "Start Answering" at bounding box center [776, 381] width 368 height 38
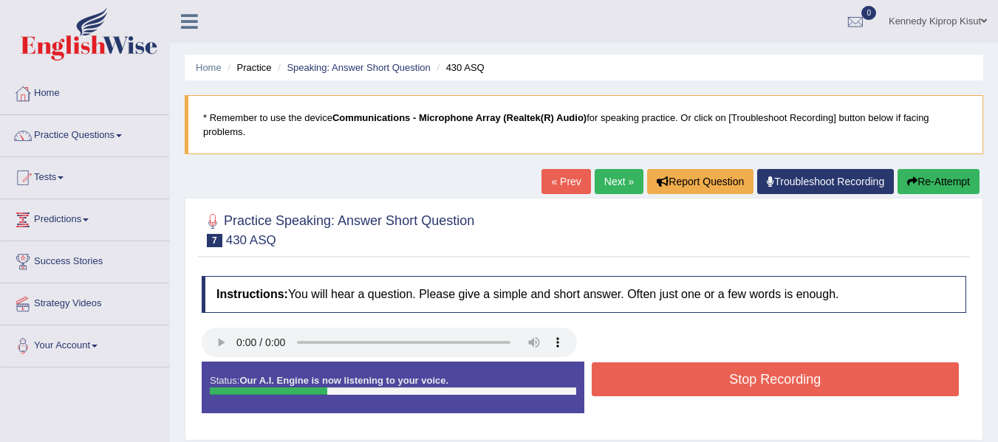
click at [750, 376] on button "Stop Recording" at bounding box center [776, 380] width 368 height 34
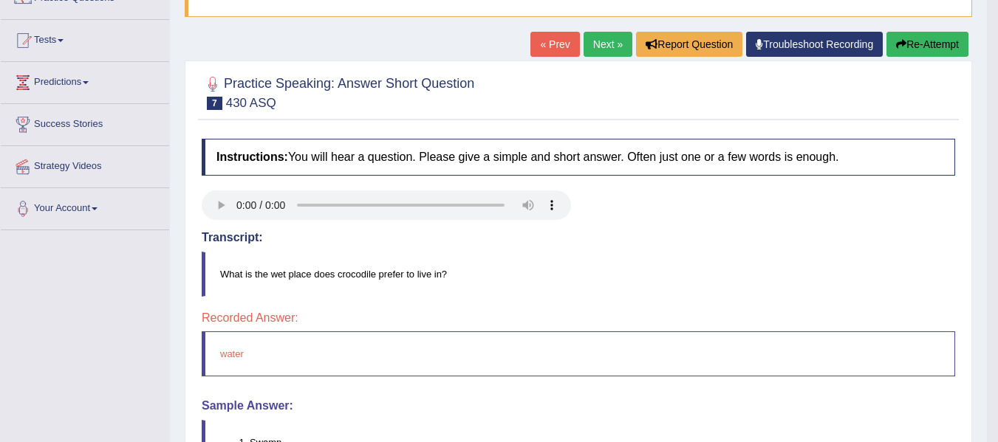
scroll to position [126, 0]
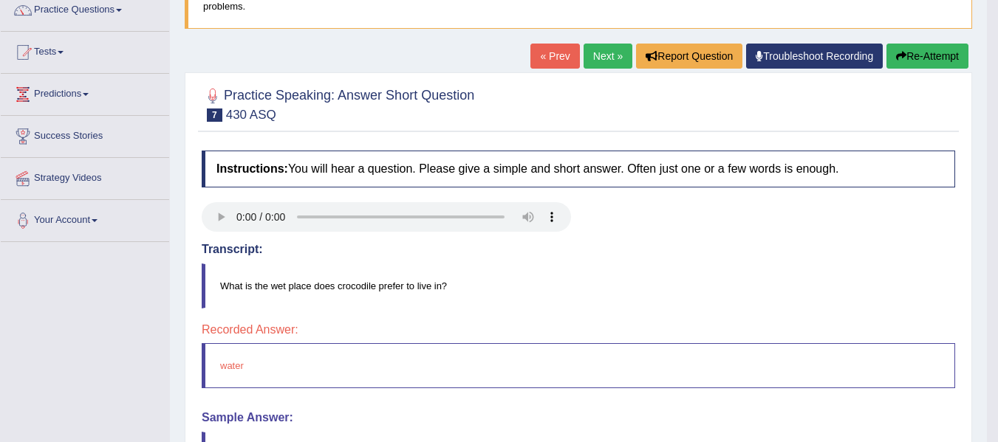
click at [595, 63] on link "Next »" at bounding box center [608, 56] width 49 height 25
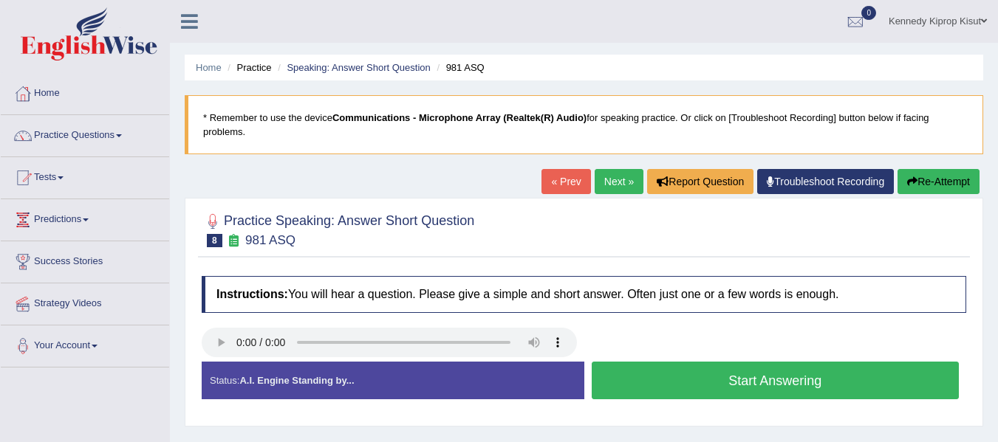
click at [715, 383] on button "Start Answering" at bounding box center [776, 381] width 368 height 38
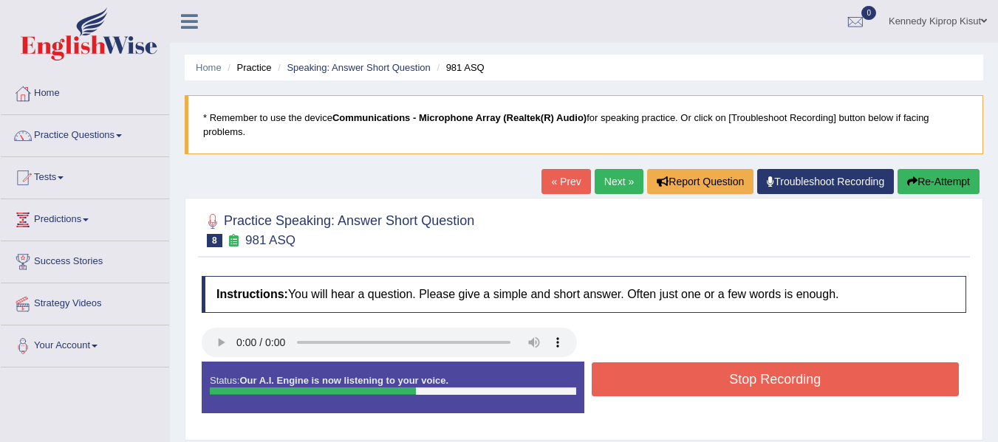
click at [784, 383] on button "Stop Recording" at bounding box center [776, 380] width 368 height 34
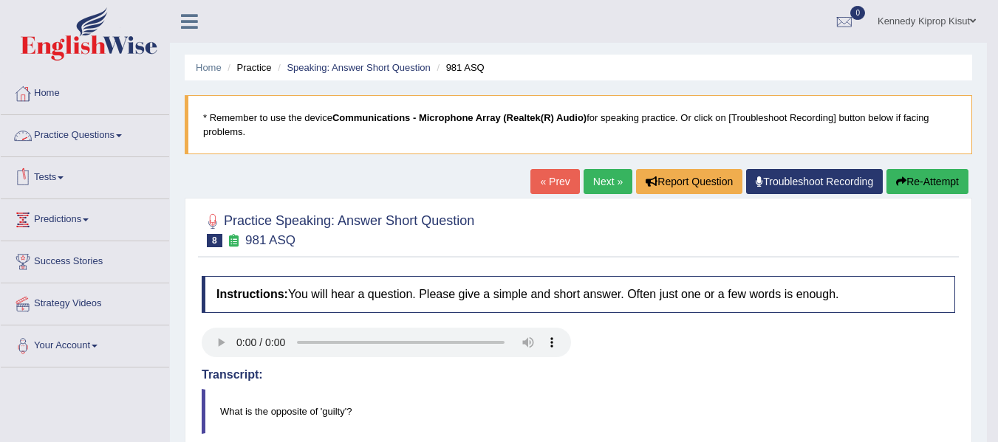
click at [122, 135] on span at bounding box center [119, 135] width 6 height 3
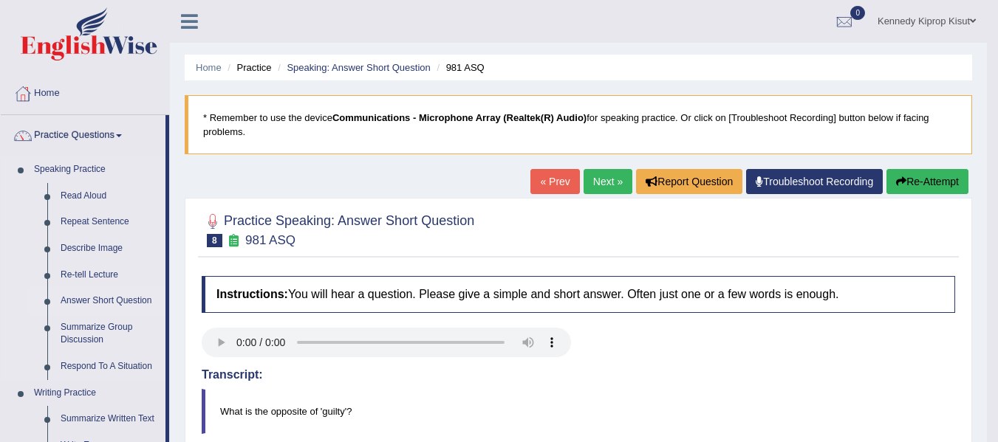
click at [92, 298] on link "Answer Short Question" at bounding box center [110, 301] width 112 height 27
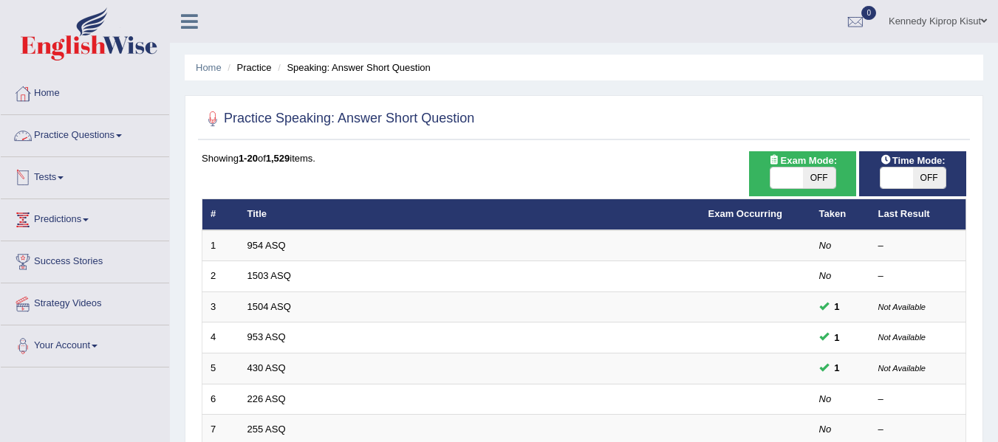
click at [124, 138] on link "Practice Questions" at bounding box center [85, 133] width 168 height 37
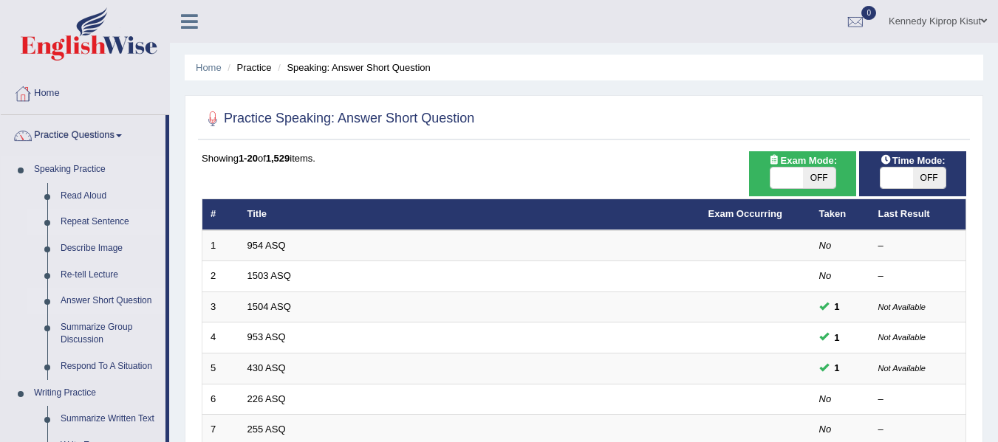
click at [100, 222] on link "Repeat Sentence" at bounding box center [110, 222] width 112 height 27
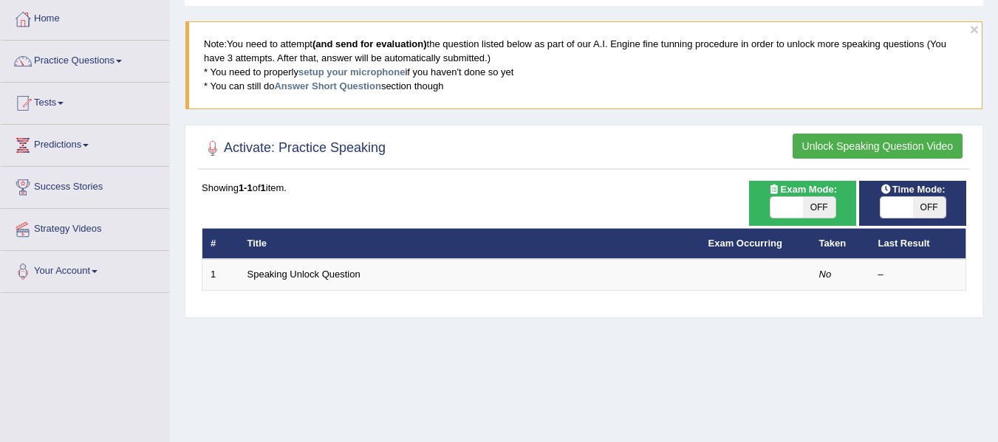
scroll to position [84, 0]
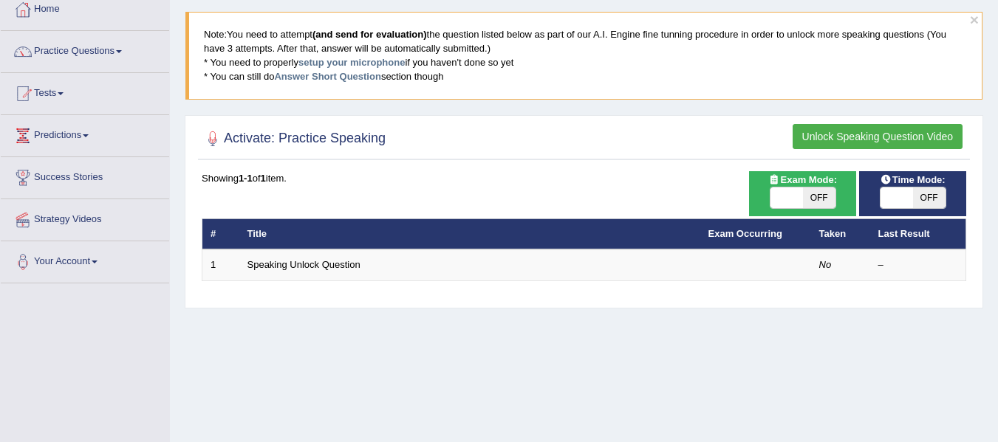
click at [880, 135] on button "Unlock Speaking Question Video" at bounding box center [878, 136] width 170 height 25
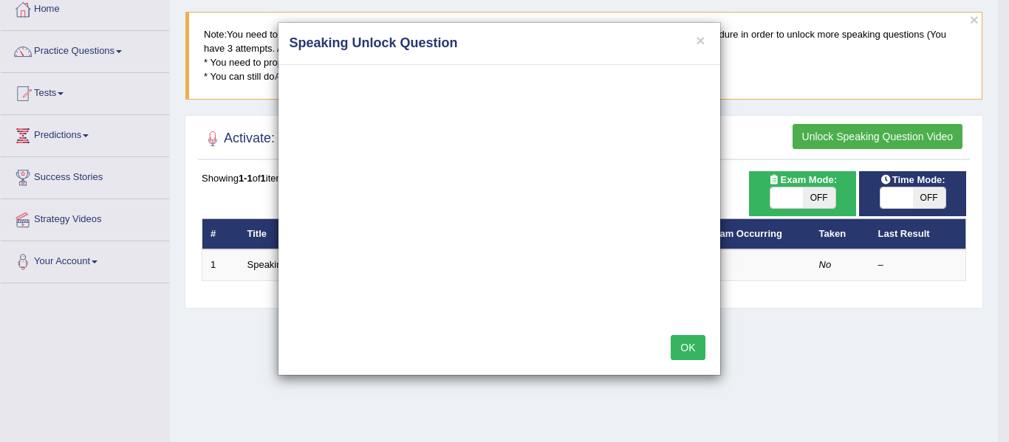
click at [700, 348] on button "OK" at bounding box center [688, 347] width 34 height 25
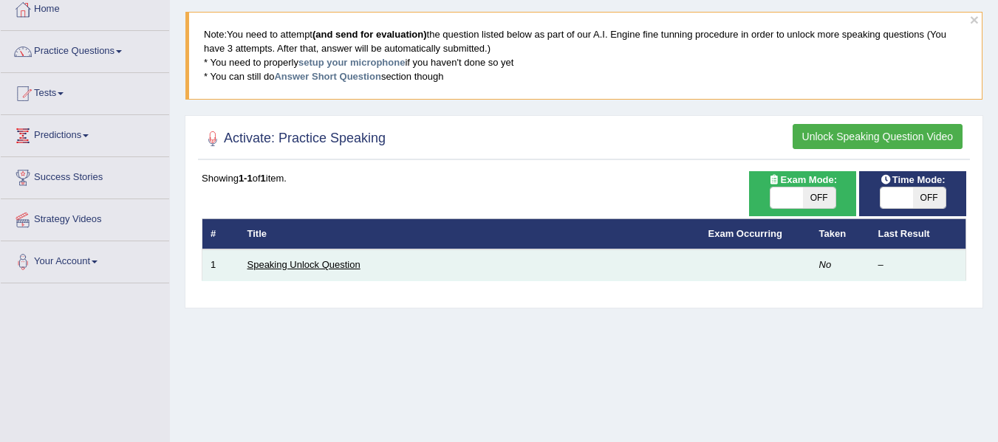
click at [312, 263] on link "Speaking Unlock Question" at bounding box center [303, 264] width 113 height 11
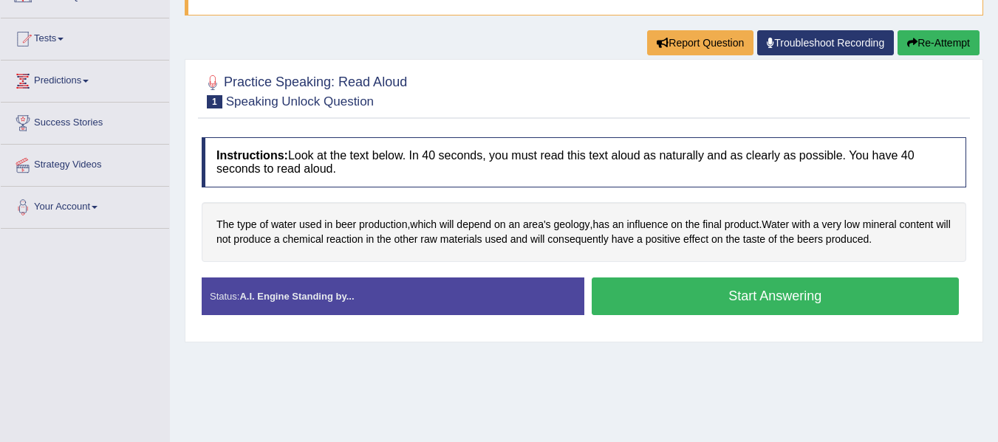
click at [766, 296] on button "Start Answering" at bounding box center [776, 297] width 368 height 38
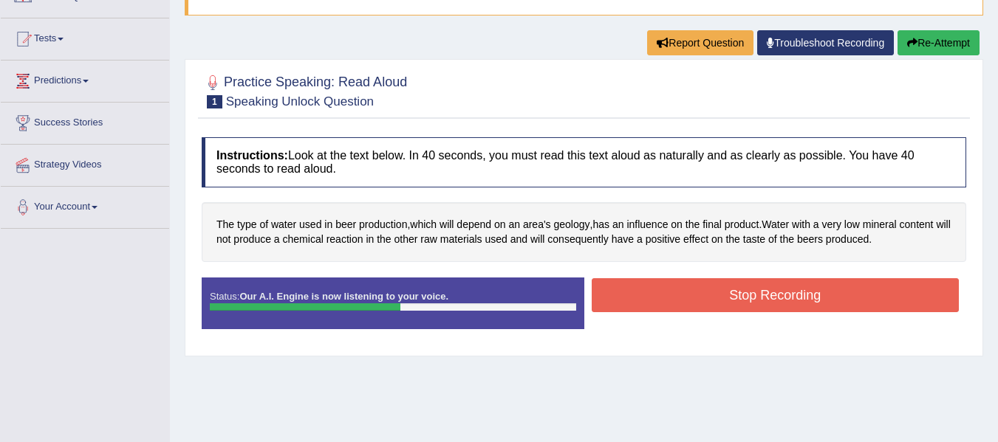
click at [766, 296] on button "Stop Recording" at bounding box center [776, 295] width 368 height 34
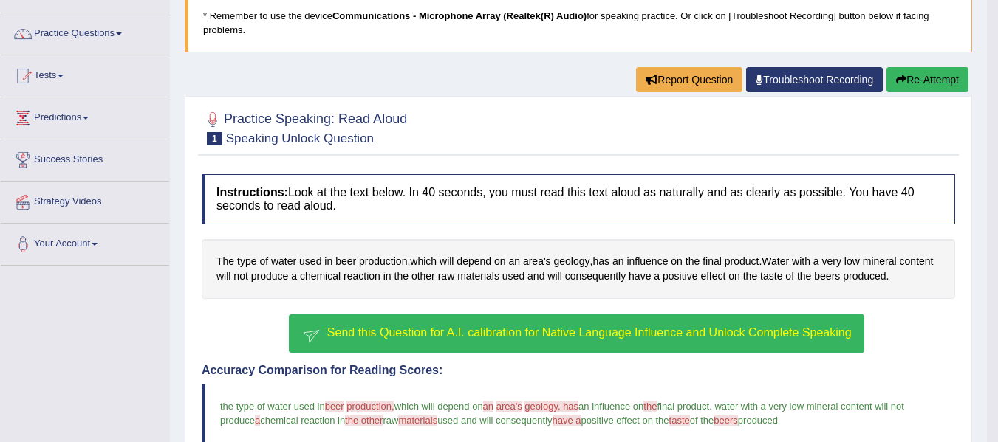
scroll to position [100, 0]
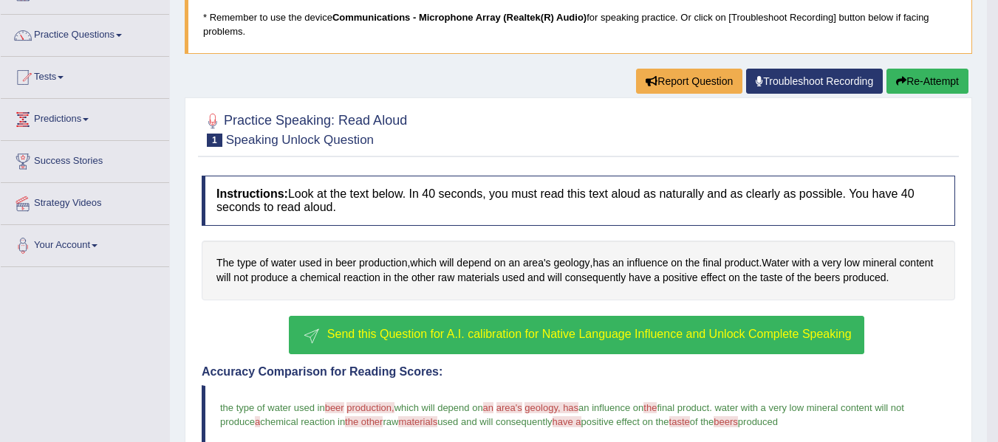
click at [569, 340] on span "Send this Question for A.I. calibration for Native Language Influence and Unloc…" at bounding box center [589, 334] width 524 height 13
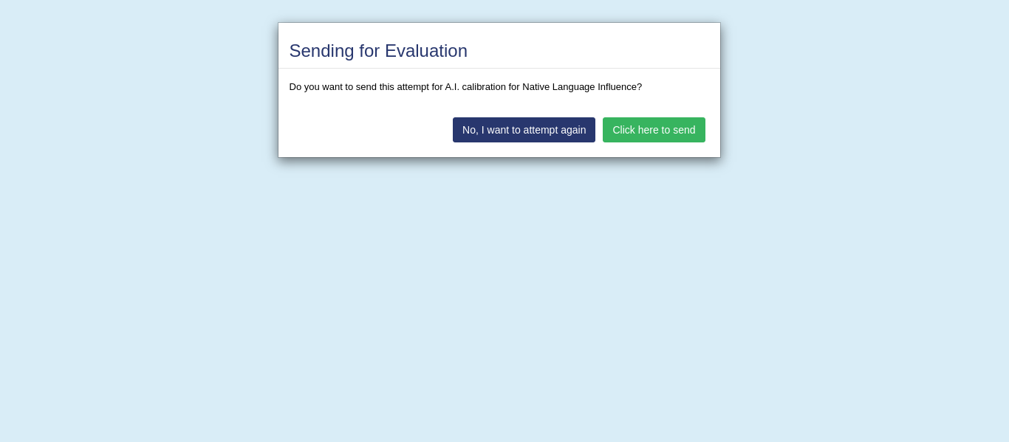
click at [645, 136] on button "Click here to send" at bounding box center [654, 129] width 102 height 25
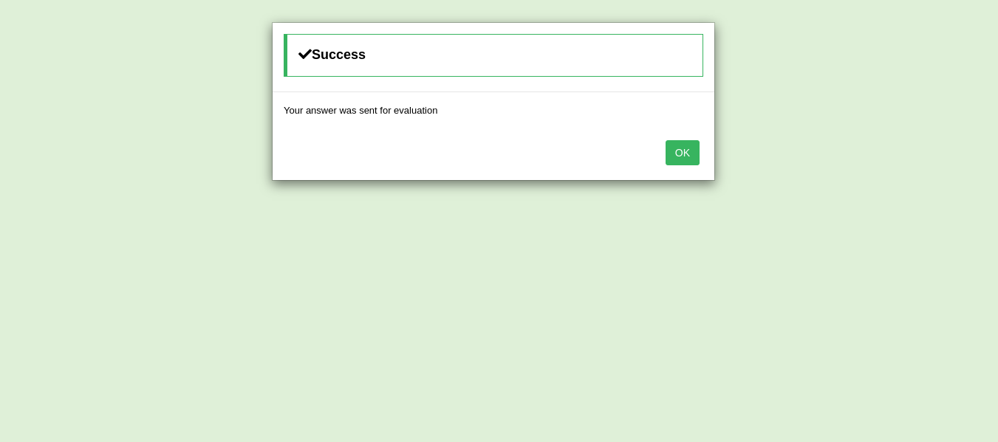
click at [680, 159] on button "OK" at bounding box center [683, 152] width 34 height 25
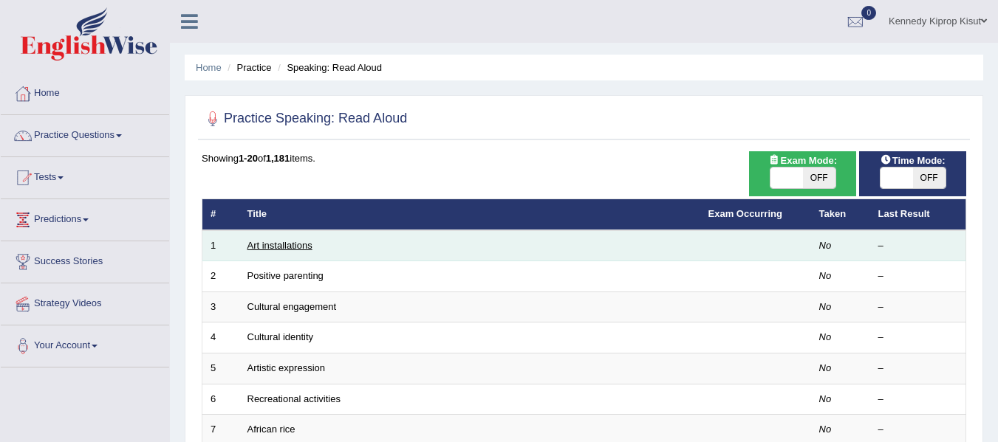
click at [280, 244] on link "Art installations" at bounding box center [279, 245] width 65 height 11
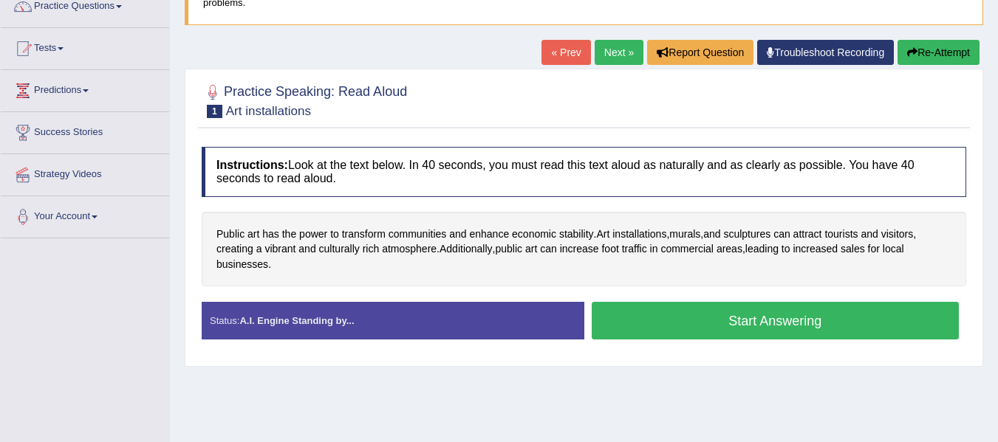
click at [759, 315] on button "Start Answering" at bounding box center [776, 321] width 368 height 38
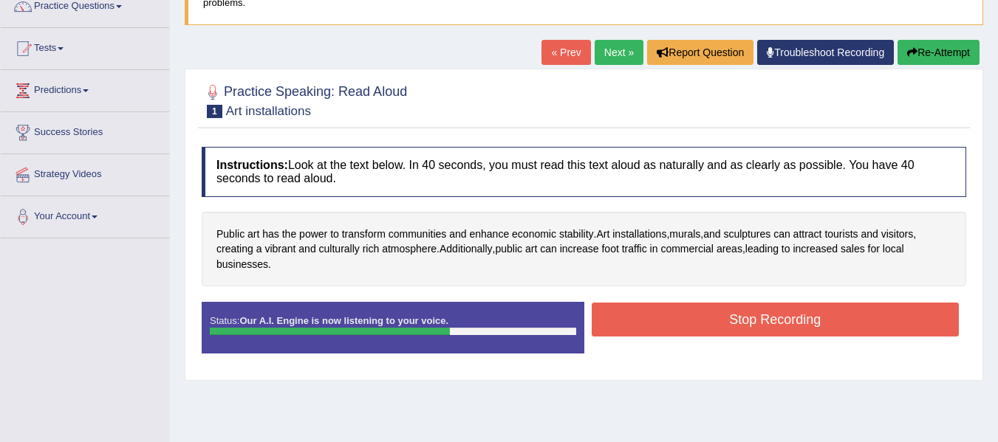
click at [739, 315] on button "Stop Recording" at bounding box center [776, 320] width 368 height 34
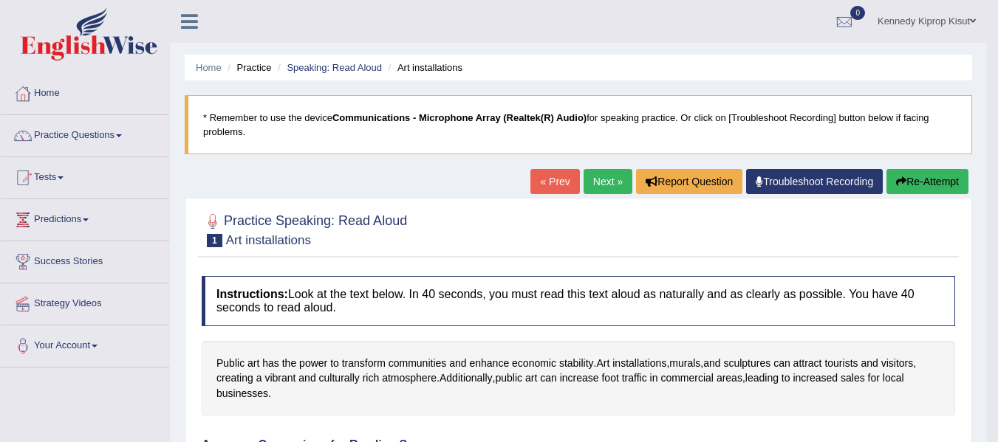
click at [597, 175] on link "Next »" at bounding box center [608, 181] width 49 height 25
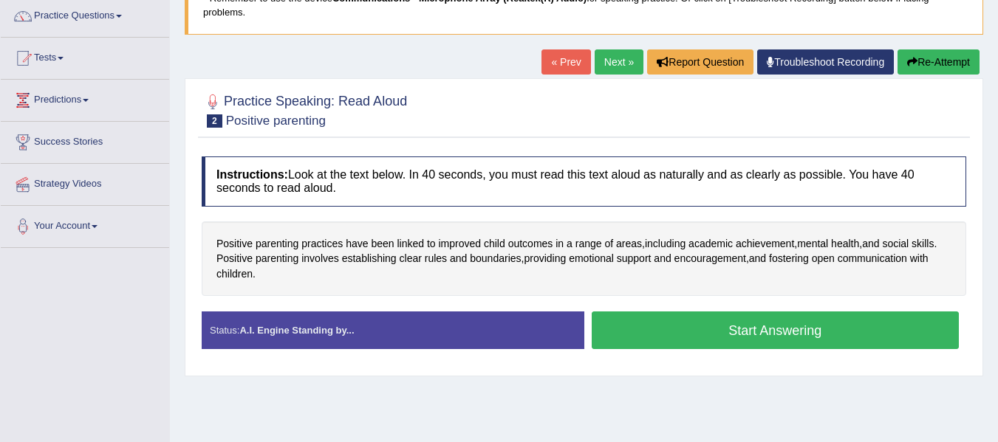
click at [823, 332] on button "Start Answering" at bounding box center [776, 331] width 368 height 38
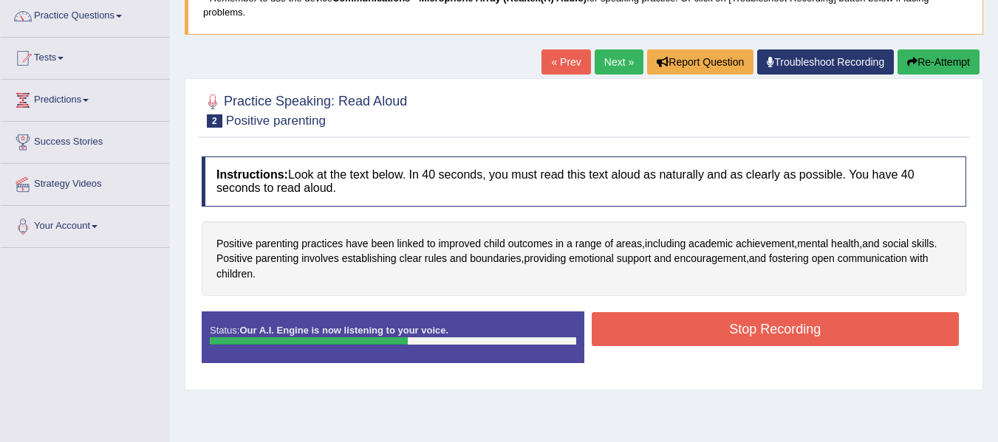
click at [823, 332] on button "Stop Recording" at bounding box center [776, 329] width 368 height 34
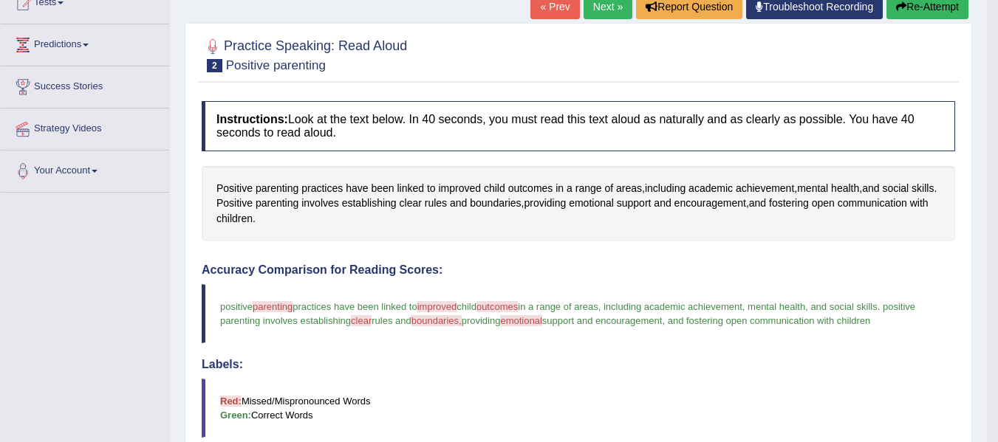
scroll to position [66, 0]
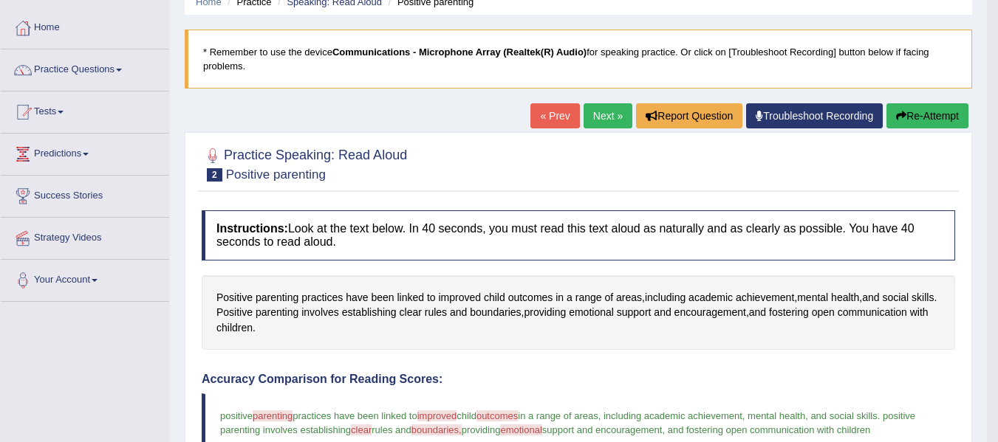
click at [595, 123] on link "Next »" at bounding box center [608, 115] width 49 height 25
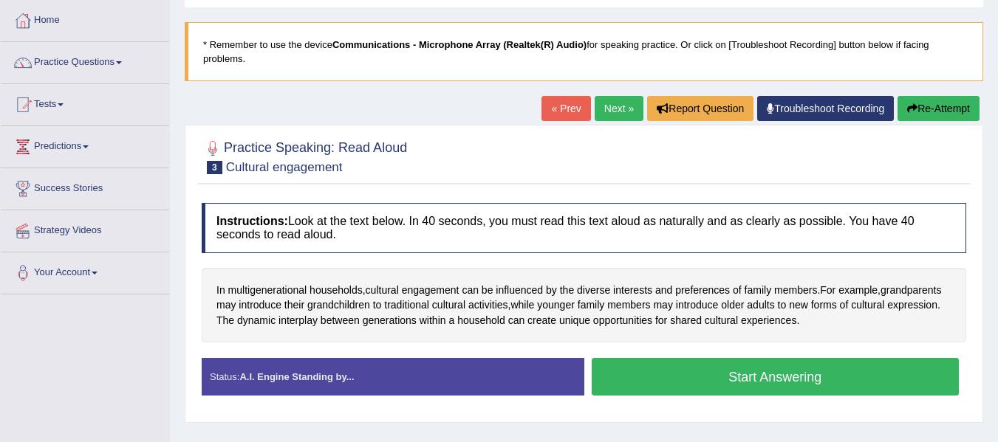
click at [997, 123] on html "Toggle navigation Home Practice Questions Speaking Practice Read Aloud Repeat S…" at bounding box center [499, 148] width 998 height 442
click at [773, 380] on button "Start Answering" at bounding box center [776, 377] width 368 height 38
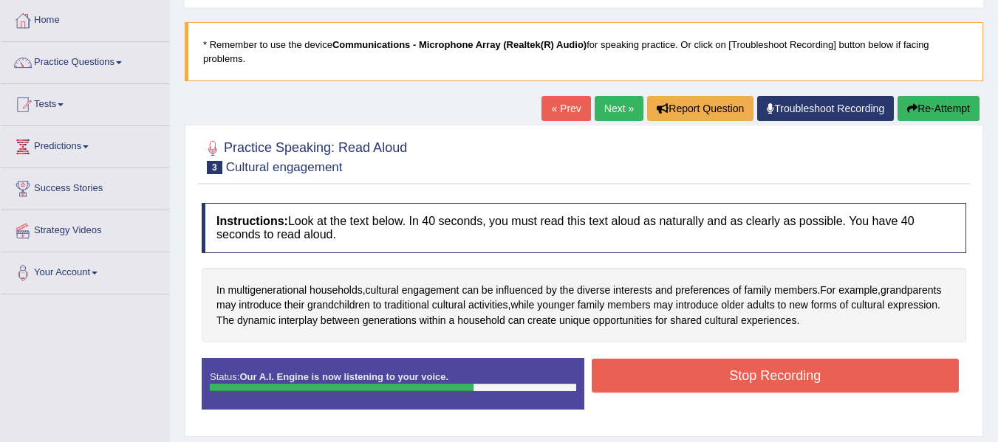
click at [773, 380] on button "Stop Recording" at bounding box center [776, 376] width 368 height 34
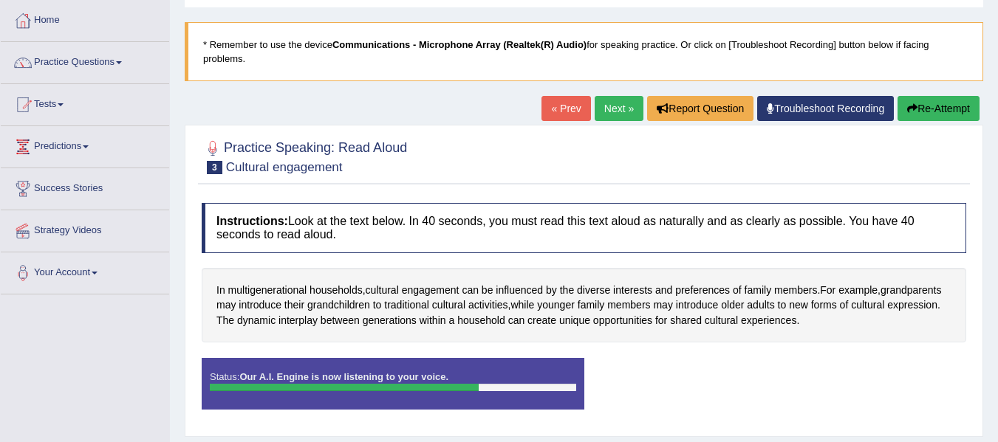
click at [773, 380] on div "Status: Our A.I. Engine is now listening to your voice. Start Answering Stop Re…" at bounding box center [584, 391] width 764 height 66
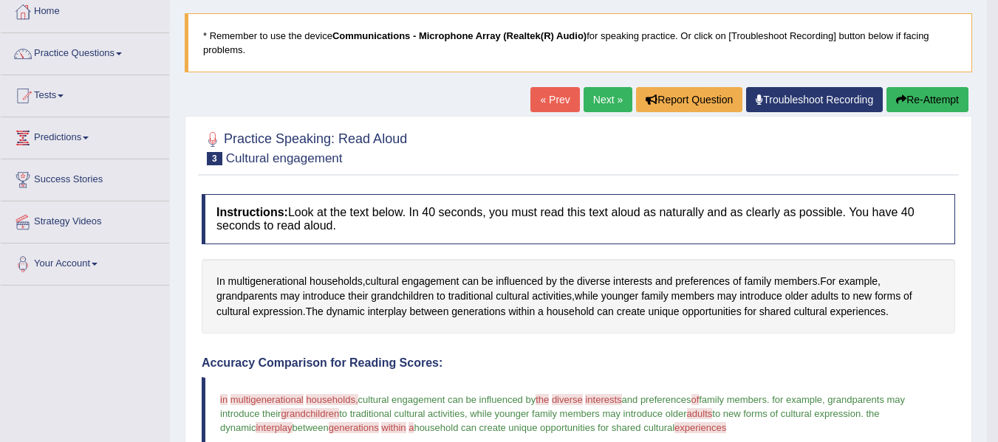
scroll to position [71, 0]
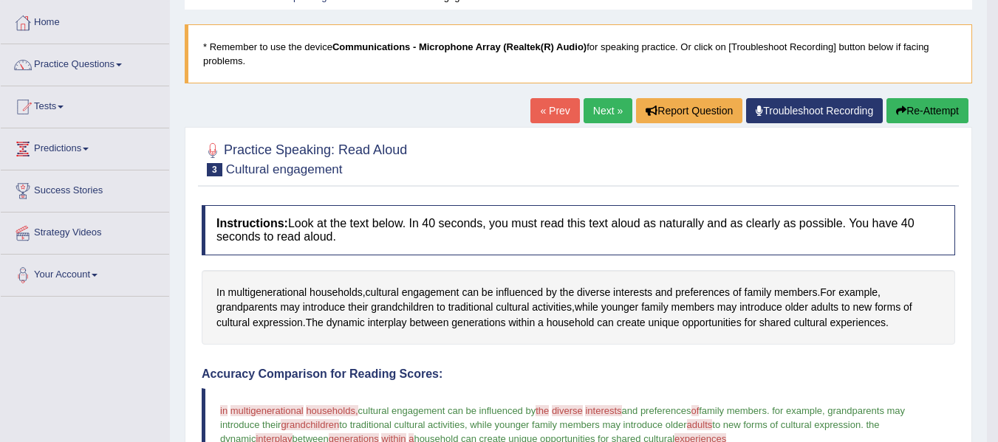
click at [599, 106] on link "Next »" at bounding box center [608, 110] width 49 height 25
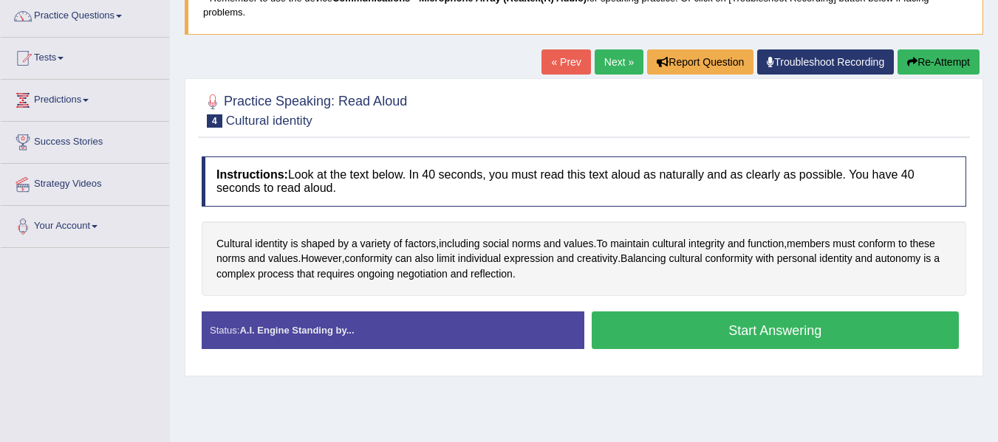
click at [753, 321] on button "Start Answering" at bounding box center [776, 331] width 368 height 38
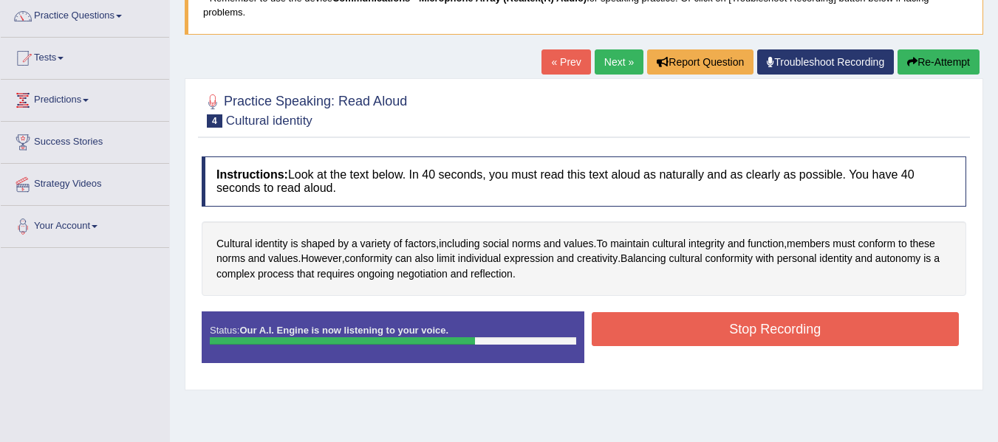
click at [783, 334] on button "Stop Recording" at bounding box center [776, 329] width 368 height 34
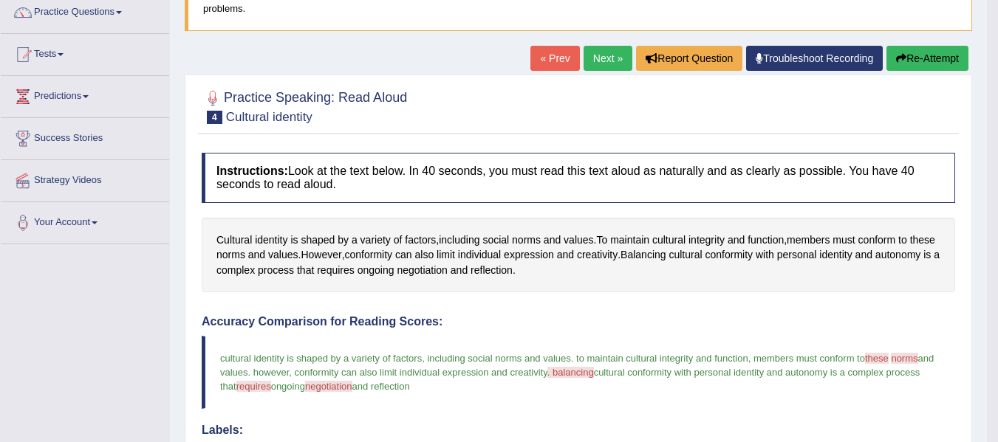
scroll to position [87, 0]
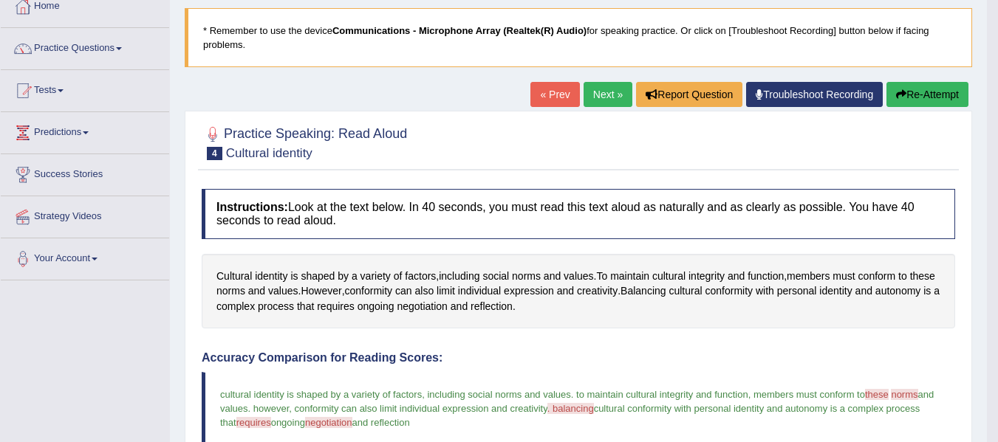
click at [590, 92] on link "Next »" at bounding box center [608, 94] width 49 height 25
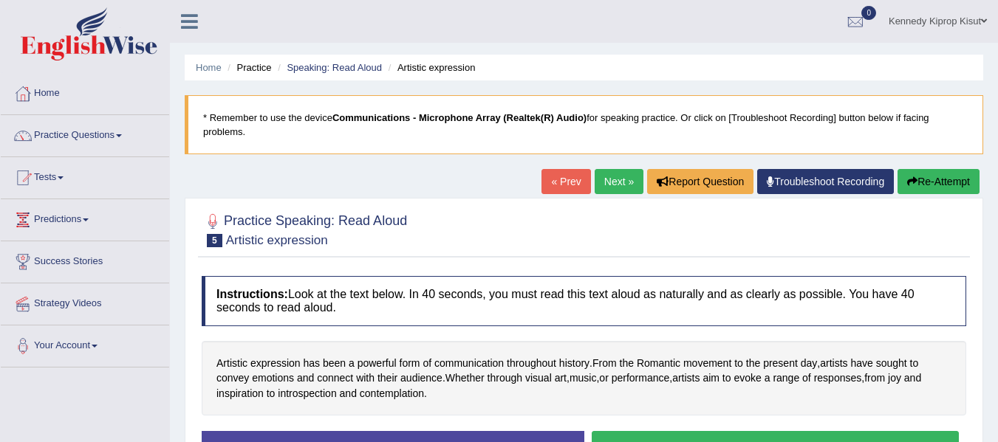
click at [997, 141] on html "Toggle navigation Home Practice Questions Speaking Practice Read Aloud Repeat S…" at bounding box center [499, 221] width 998 height 442
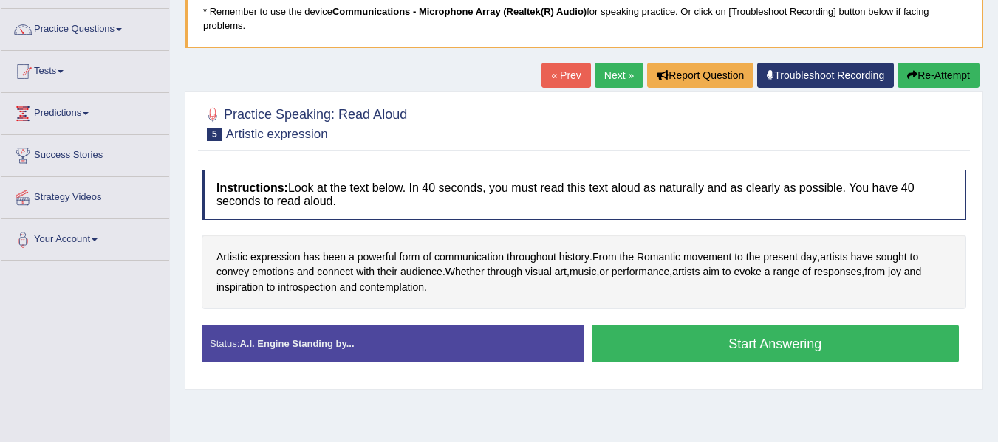
scroll to position [106, 0]
click at [759, 342] on button "Start Answering" at bounding box center [776, 344] width 368 height 38
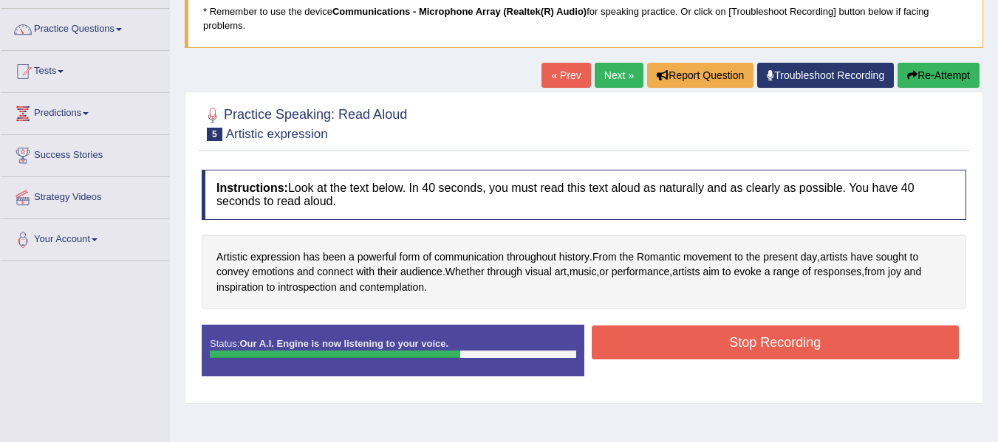
click at [813, 347] on button "Stop Recording" at bounding box center [776, 343] width 368 height 34
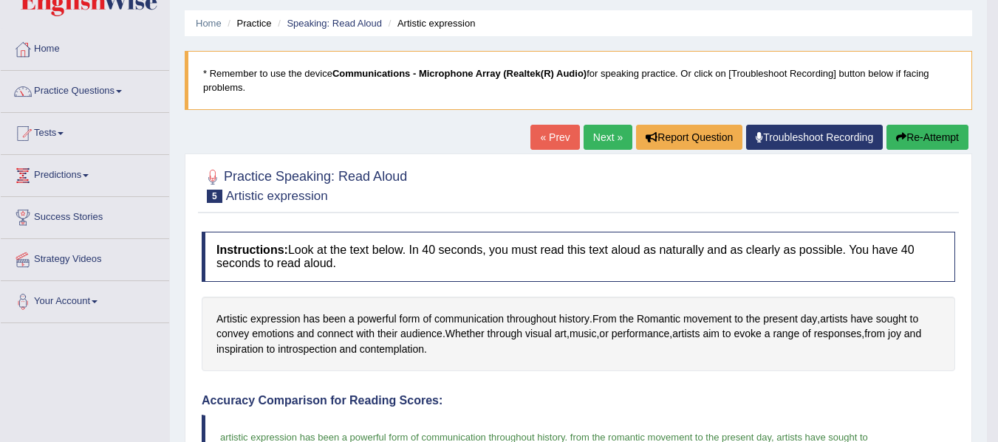
scroll to position [33, 0]
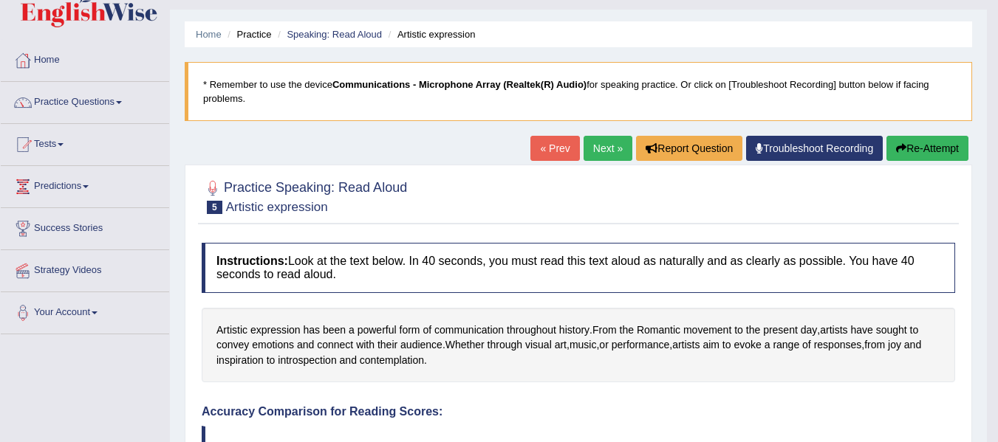
click at [600, 152] on link "Next »" at bounding box center [608, 148] width 49 height 25
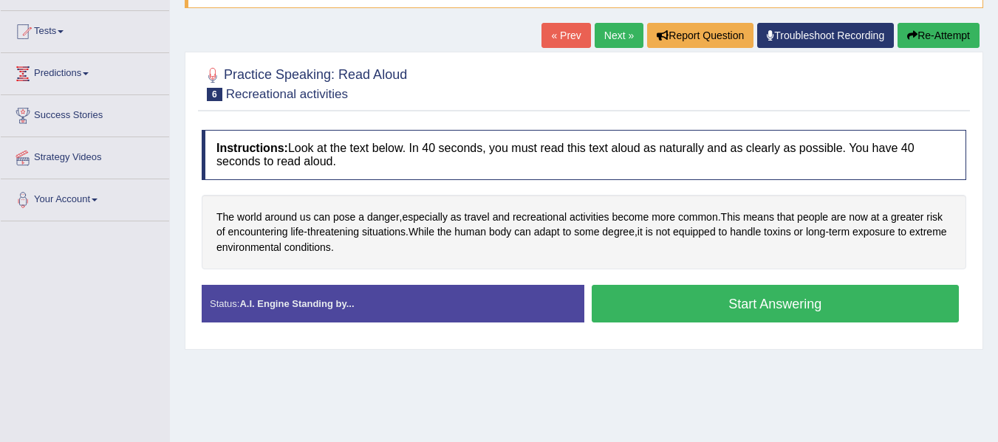
click at [718, 307] on button "Start Answering" at bounding box center [776, 304] width 368 height 38
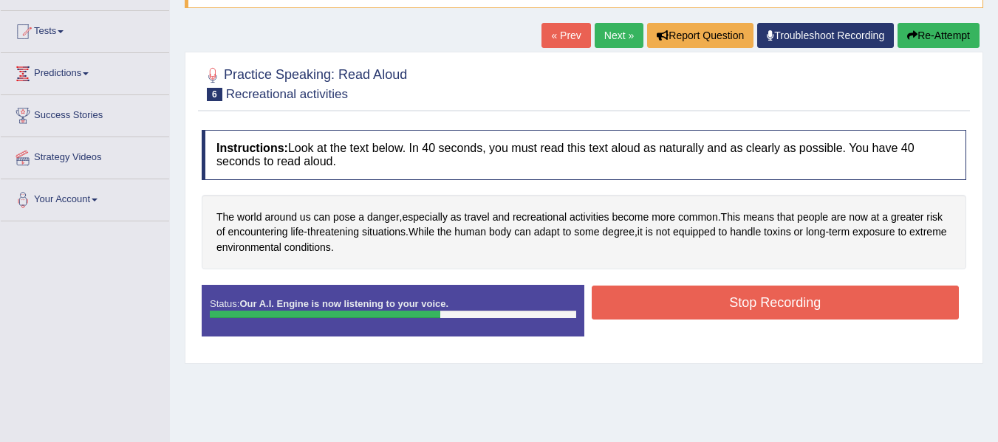
click at [790, 301] on button "Stop Recording" at bounding box center [776, 303] width 368 height 34
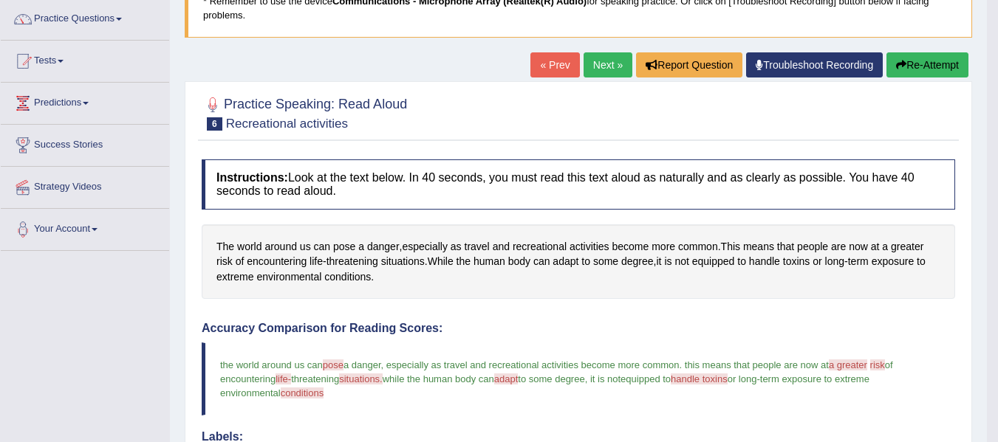
scroll to position [109, 0]
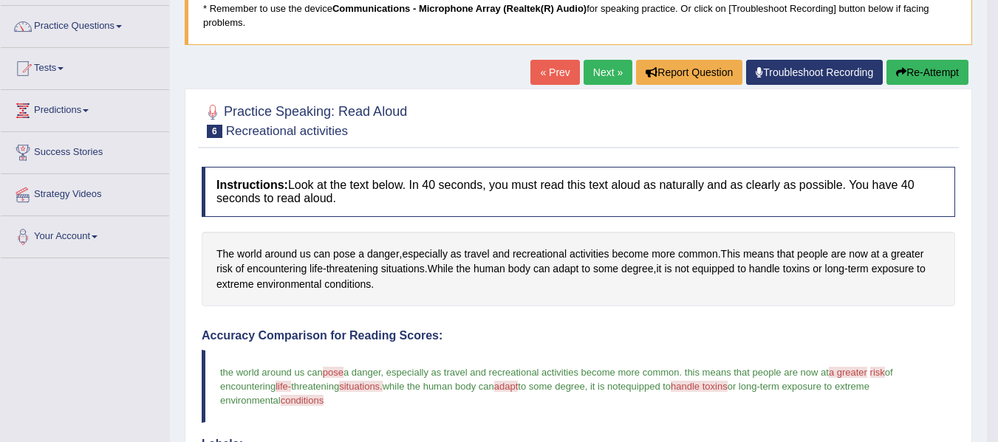
click at [598, 69] on link "Next »" at bounding box center [608, 72] width 49 height 25
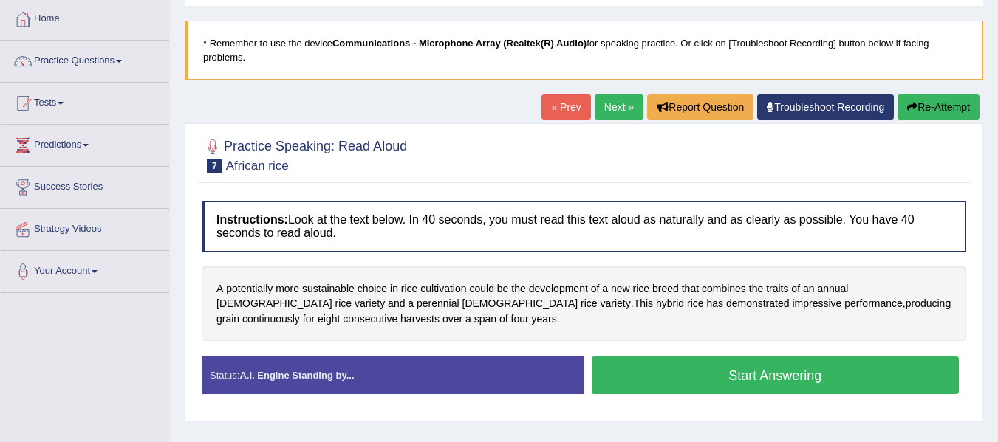
click at [997, 120] on html "Toggle navigation Home Practice Questions Speaking Practice Read Aloud Repeat S…" at bounding box center [499, 146] width 998 height 442
click at [717, 372] on button "Start Answering" at bounding box center [776, 376] width 368 height 38
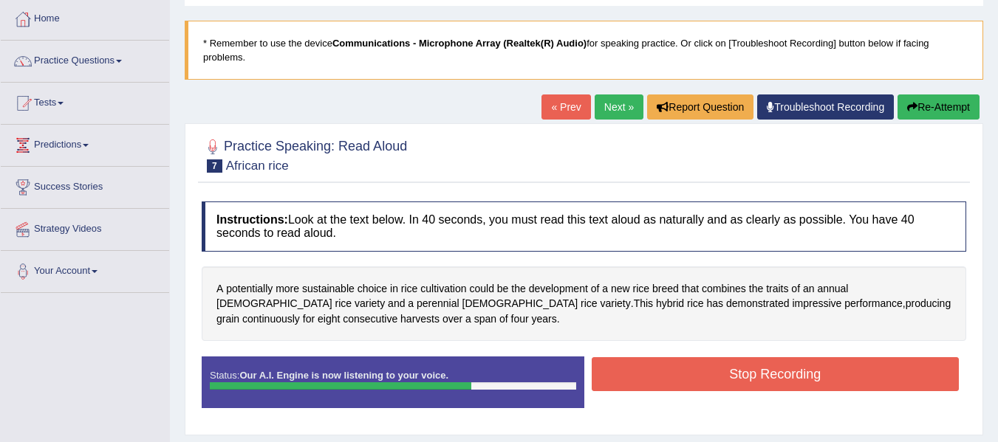
click at [758, 382] on button "Stop Recording" at bounding box center [776, 374] width 368 height 34
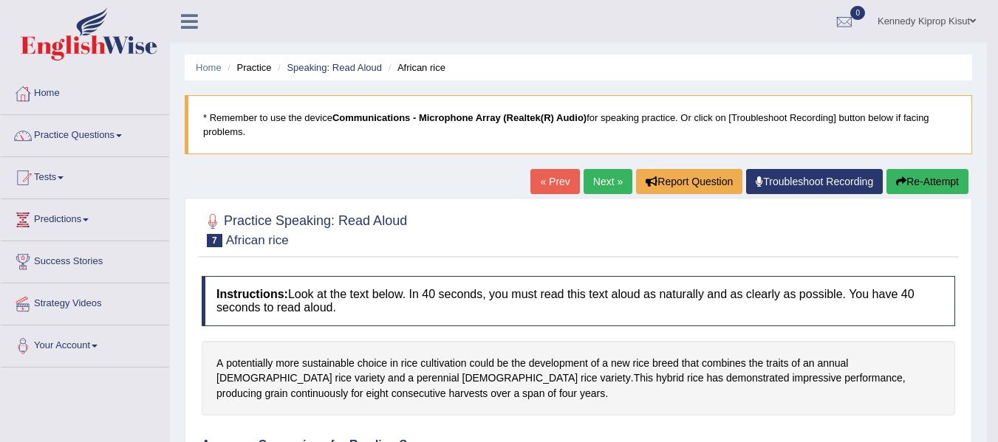
click at [592, 182] on link "Next »" at bounding box center [608, 181] width 49 height 25
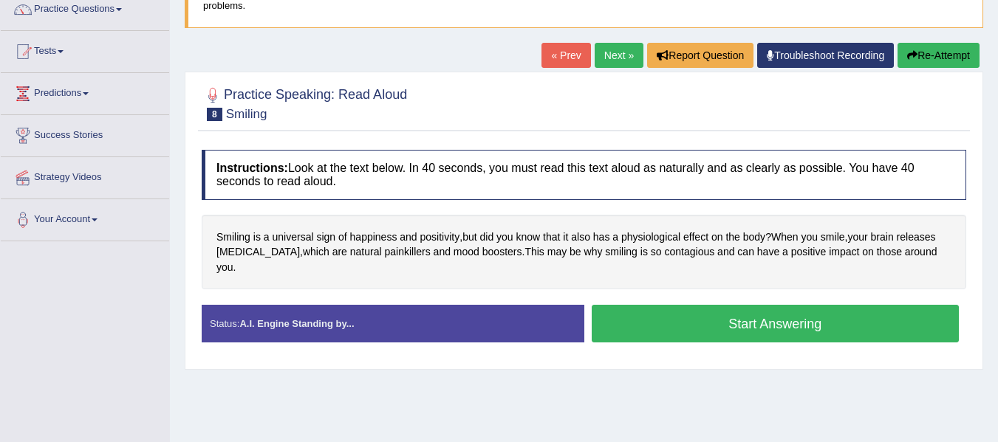
click at [997, 136] on html "Toggle navigation Home Practice Questions Speaking Practice Read Aloud Repeat S…" at bounding box center [499, 95] width 998 height 442
click at [750, 306] on button "Start Answering" at bounding box center [776, 324] width 368 height 38
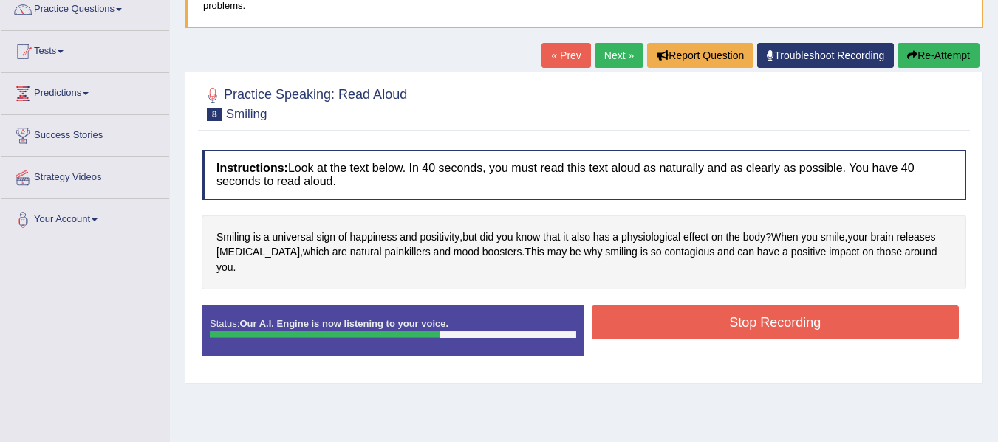
click at [750, 306] on button "Stop Recording" at bounding box center [776, 323] width 368 height 34
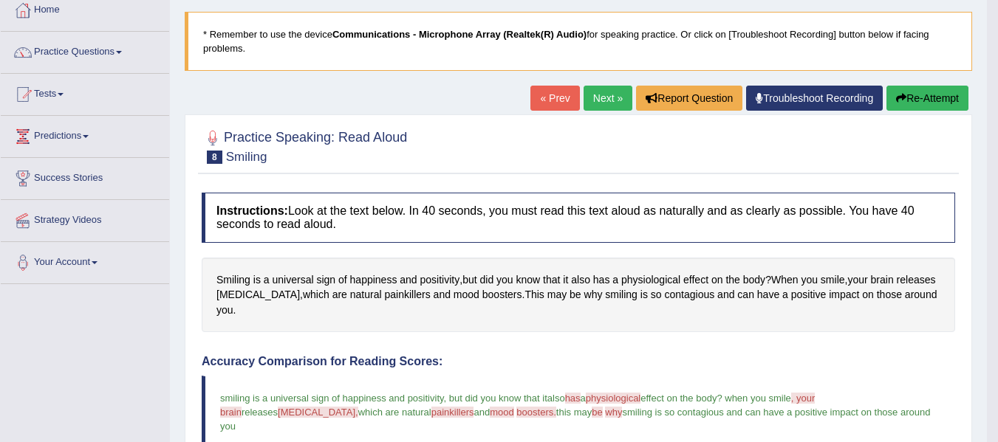
scroll to position [64, 0]
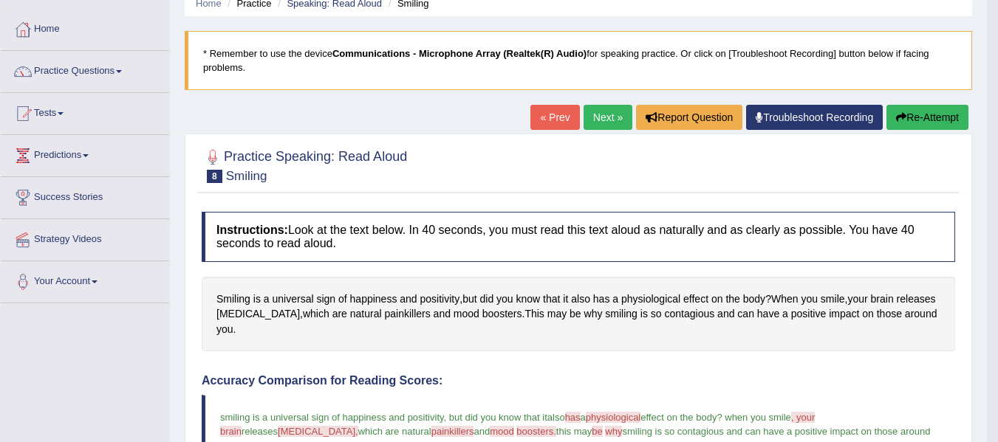
click at [588, 114] on link "Next »" at bounding box center [608, 117] width 49 height 25
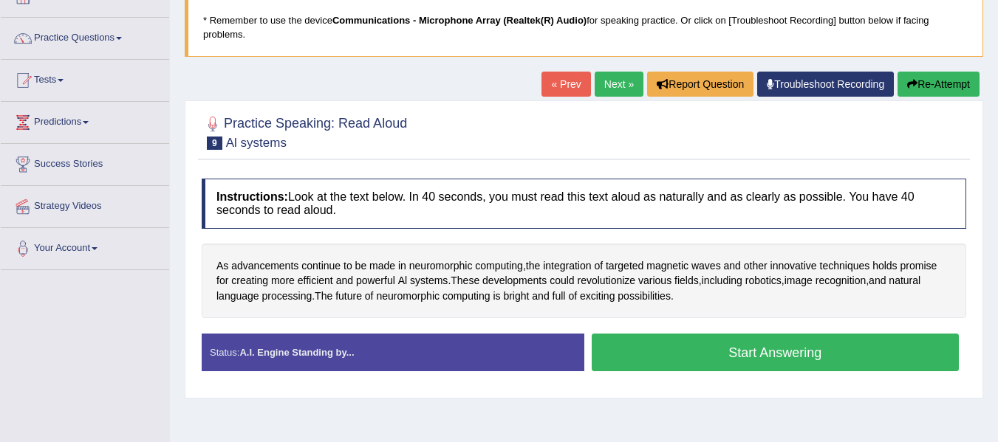
scroll to position [100, 0]
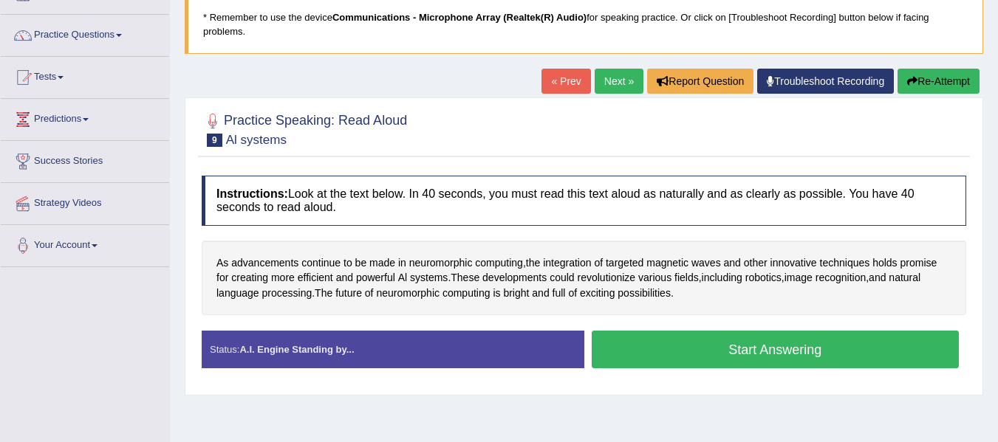
click at [997, 133] on html "Toggle navigation Home Practice Questions Speaking Practice Read Aloud Repeat S…" at bounding box center [499, 121] width 998 height 442
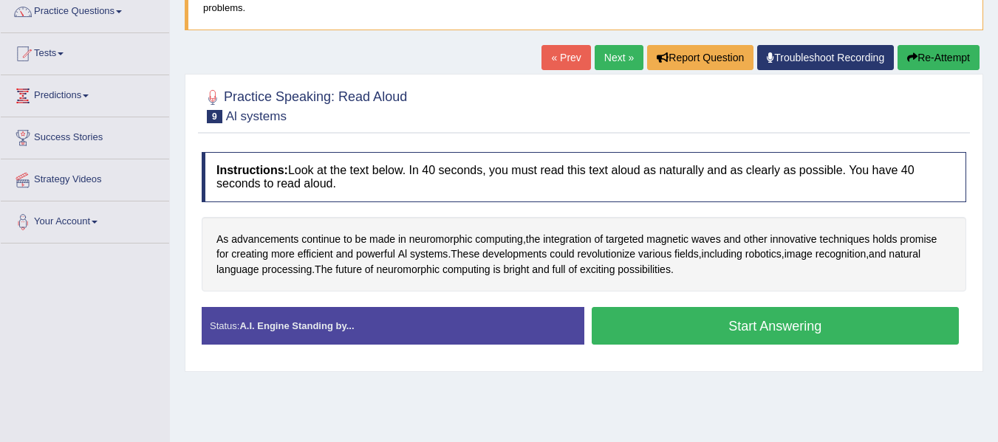
click at [772, 329] on button "Start Answering" at bounding box center [776, 326] width 368 height 38
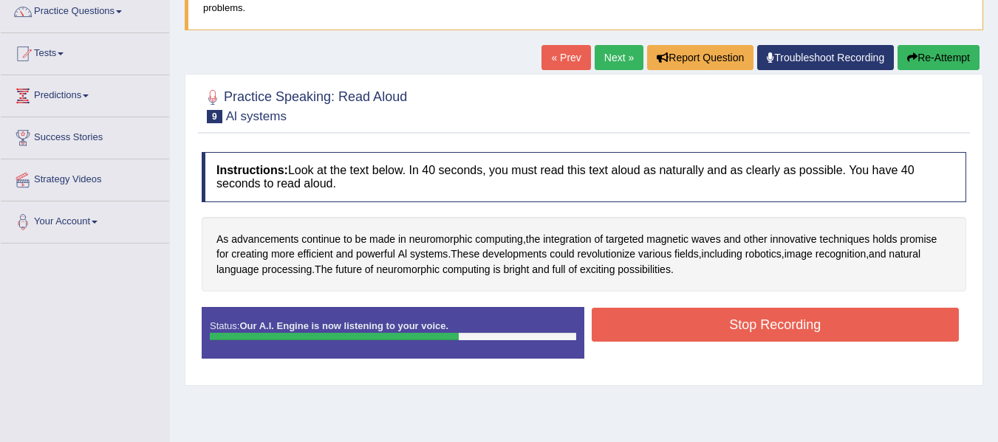
click at [772, 329] on button "Stop Recording" at bounding box center [776, 325] width 368 height 34
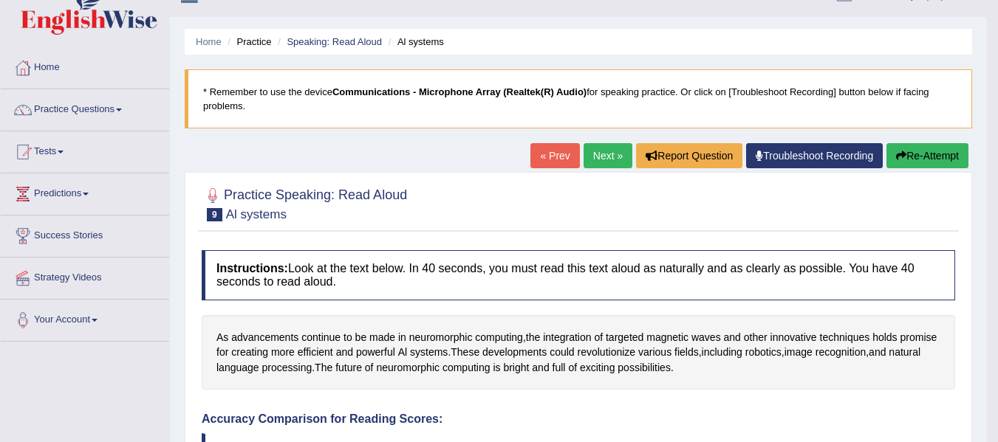
scroll to position [15, 0]
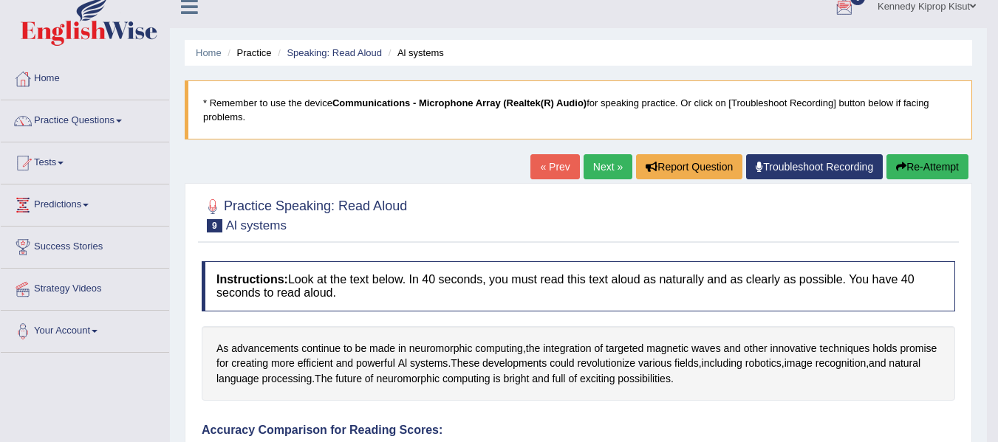
click at [848, 7] on div at bounding box center [844, 7] width 22 height 22
click at [600, 24] on ul "Kennedy Kiprop Kisut Toggle navigation Username: kennedy_parramatta Access Type…" at bounding box center [701, 6] width 572 height 42
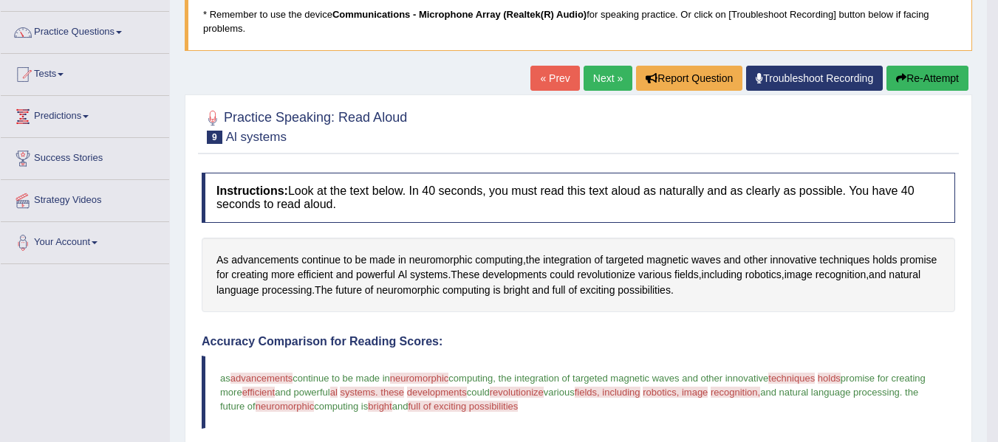
scroll to position [0, 0]
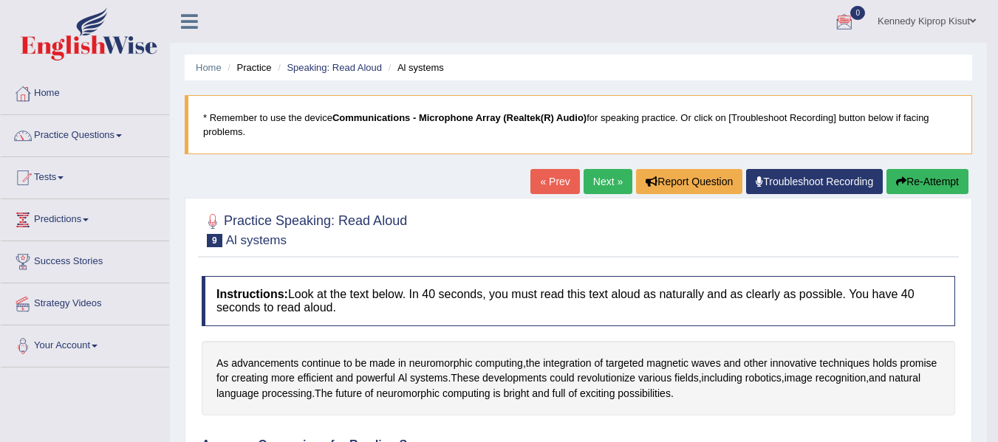
click at [595, 185] on link "Next »" at bounding box center [608, 181] width 49 height 25
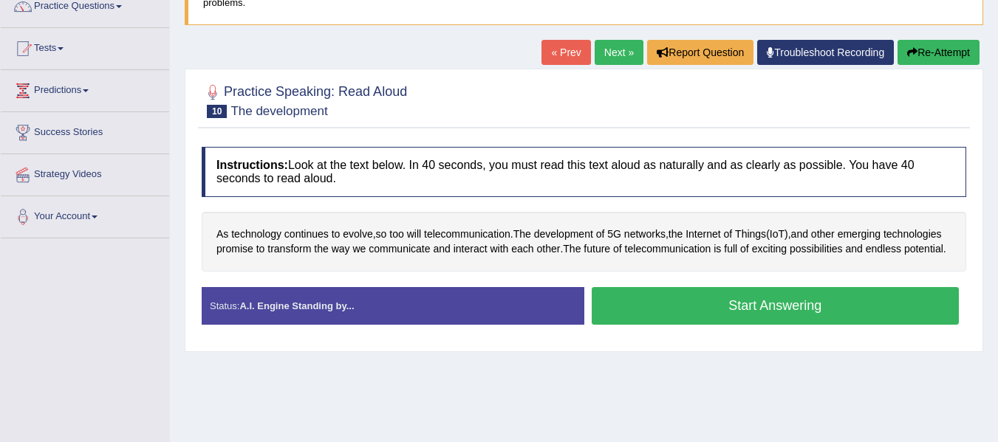
scroll to position [180, 0]
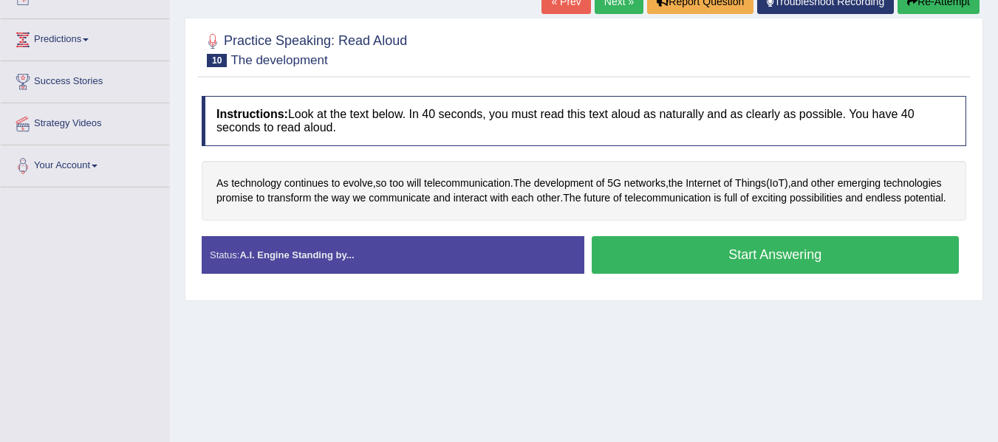
click at [741, 266] on button "Start Answering" at bounding box center [776, 255] width 368 height 38
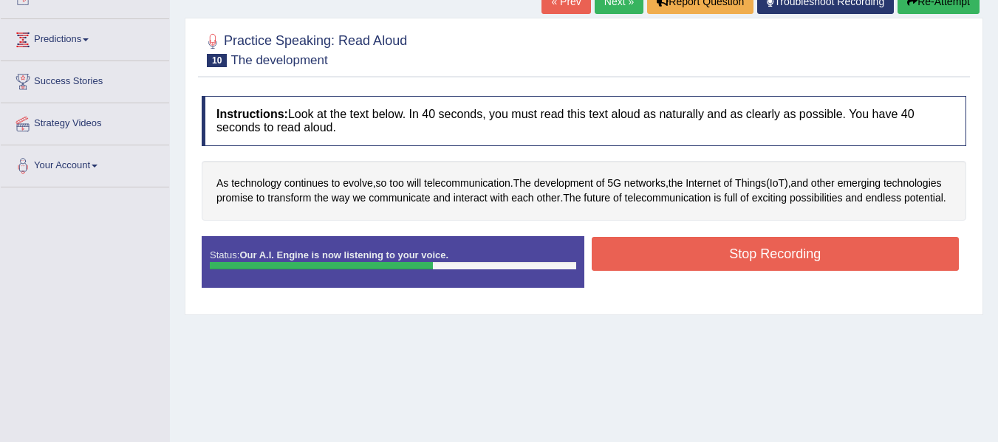
click at [798, 269] on button "Stop Recording" at bounding box center [776, 254] width 368 height 34
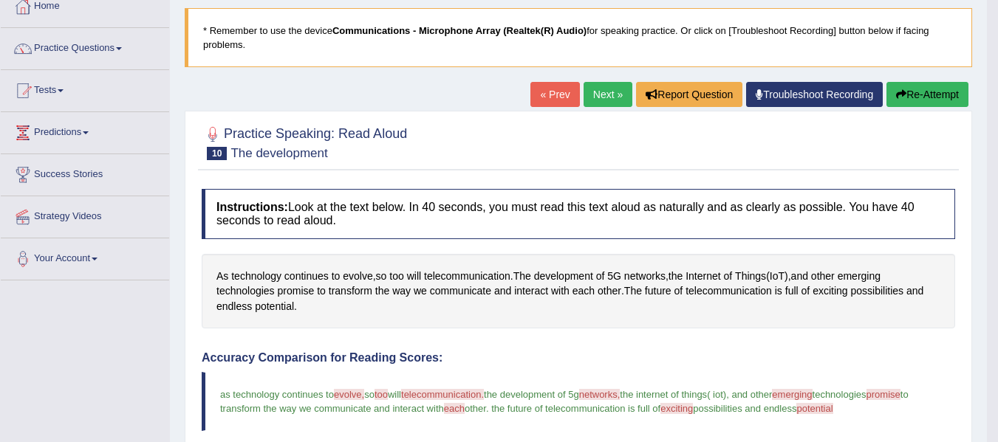
scroll to position [69, 0]
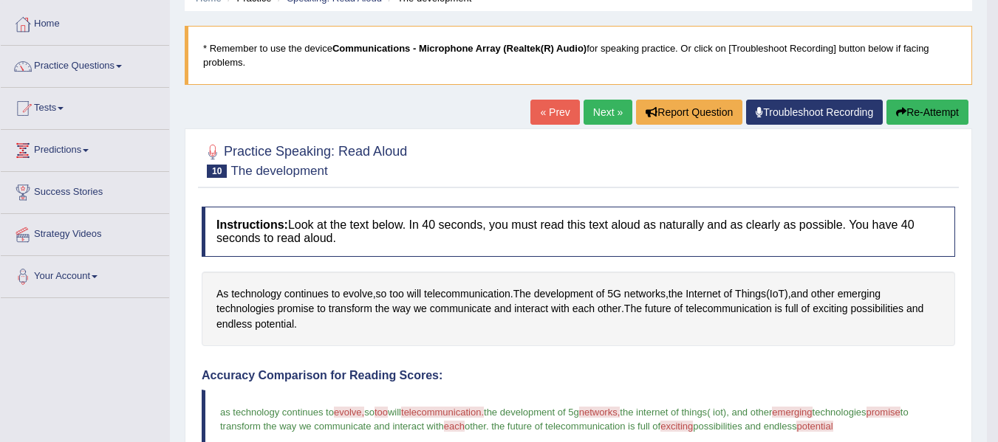
click at [602, 109] on link "Next »" at bounding box center [608, 112] width 49 height 25
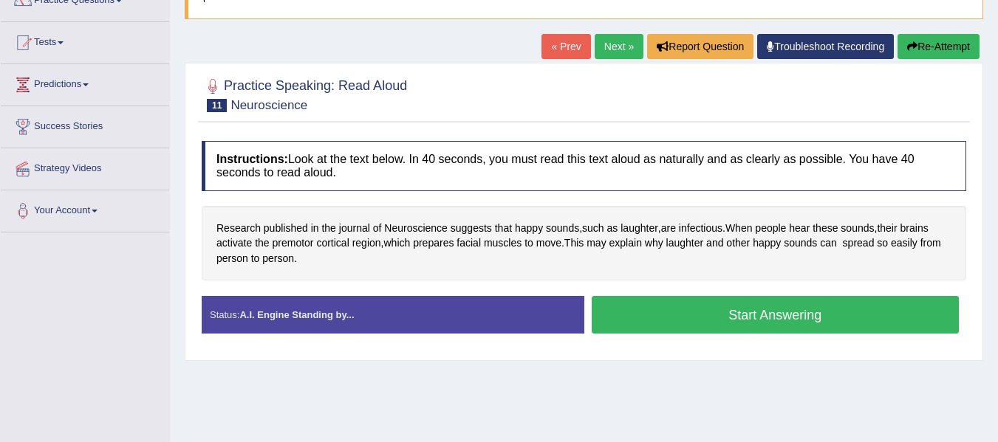
click at [760, 310] on button "Start Answering" at bounding box center [776, 315] width 368 height 38
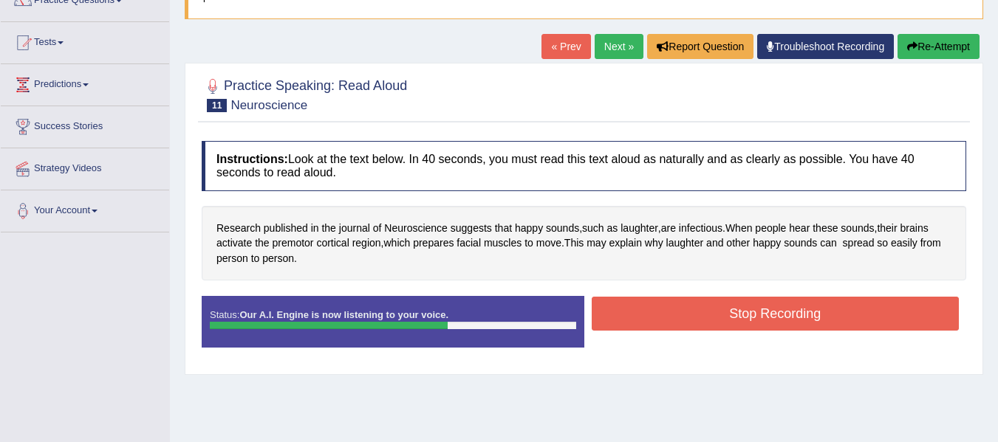
click at [734, 309] on button "Stop Recording" at bounding box center [776, 314] width 368 height 34
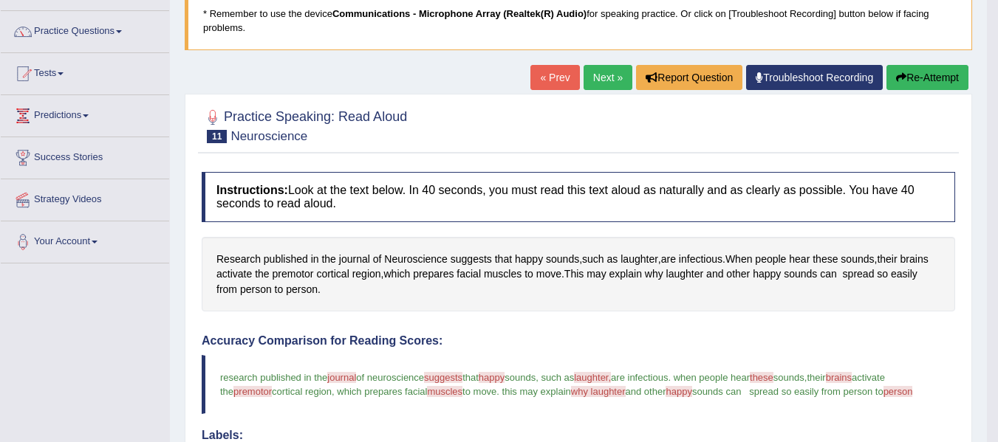
scroll to position [135, 0]
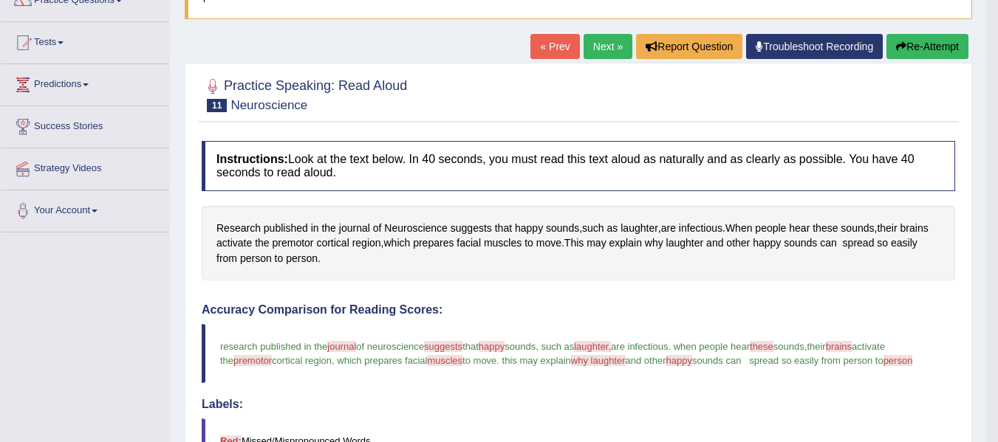
click at [601, 45] on link "Next »" at bounding box center [608, 46] width 49 height 25
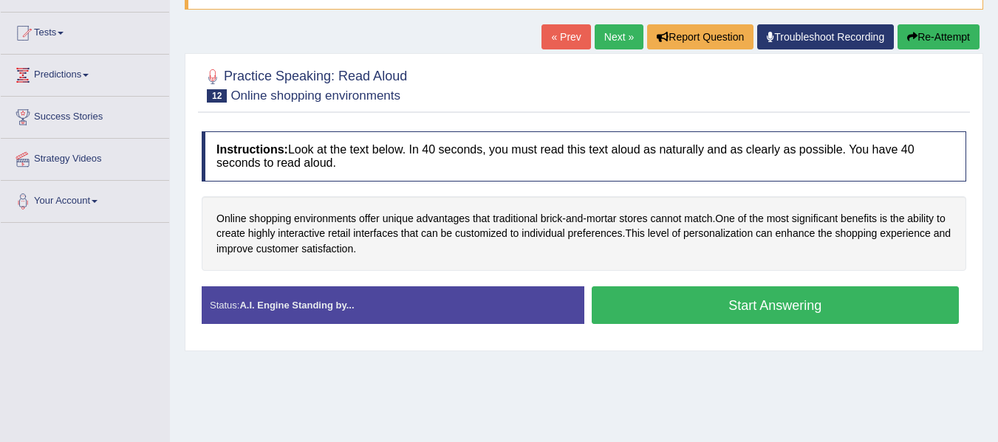
click at [750, 304] on button "Start Answering" at bounding box center [776, 306] width 368 height 38
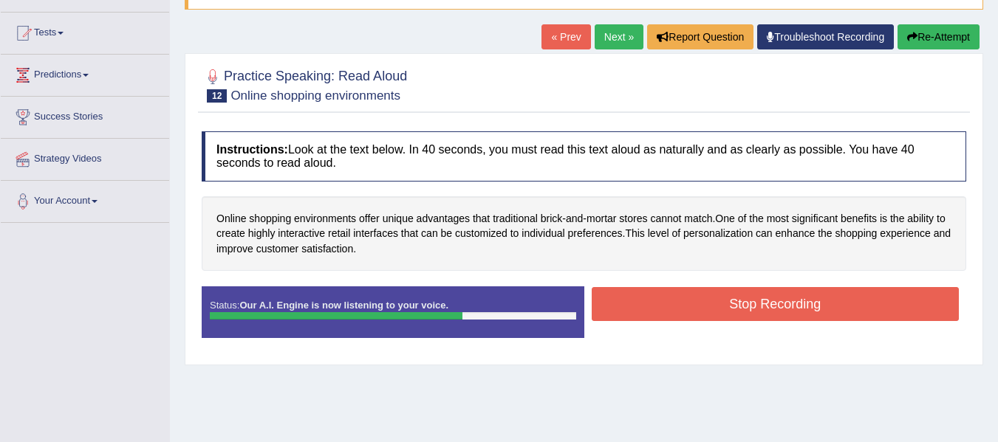
click at [750, 304] on button "Stop Recording" at bounding box center [776, 304] width 368 height 34
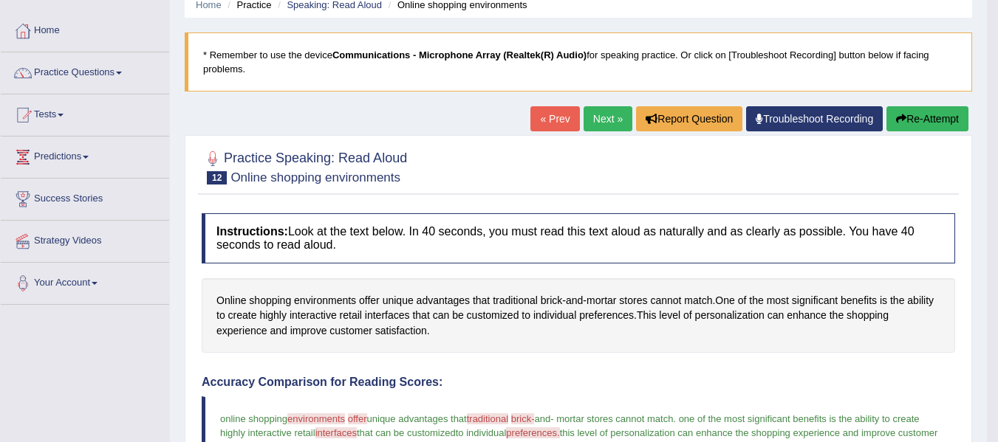
scroll to position [50, 0]
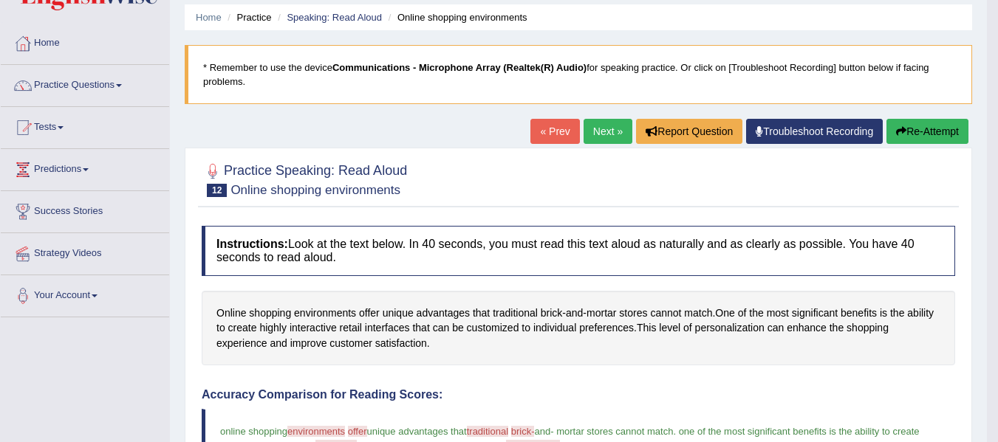
click at [594, 129] on link "Next »" at bounding box center [608, 131] width 49 height 25
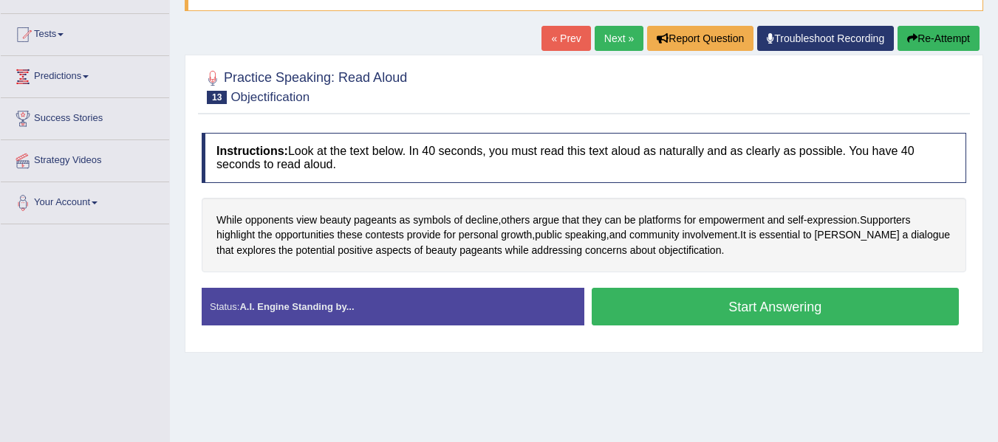
click at [776, 306] on button "Start Answering" at bounding box center [776, 307] width 368 height 38
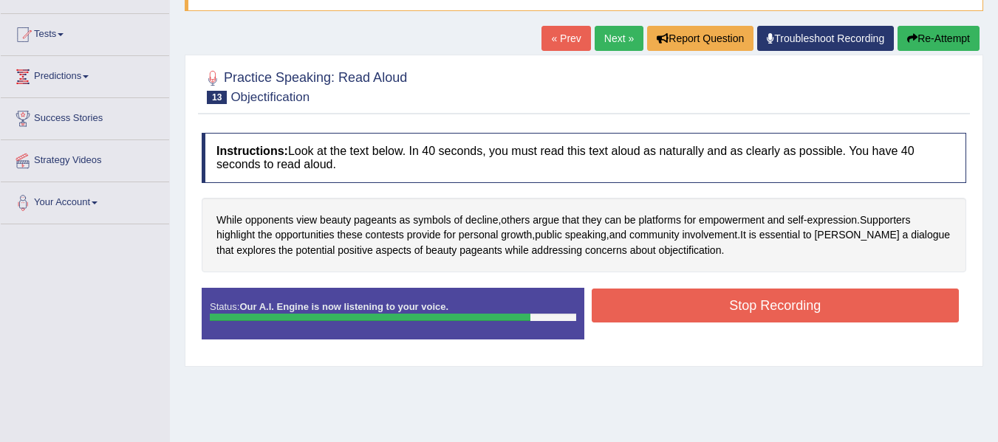
click at [756, 301] on button "Stop Recording" at bounding box center [776, 306] width 368 height 34
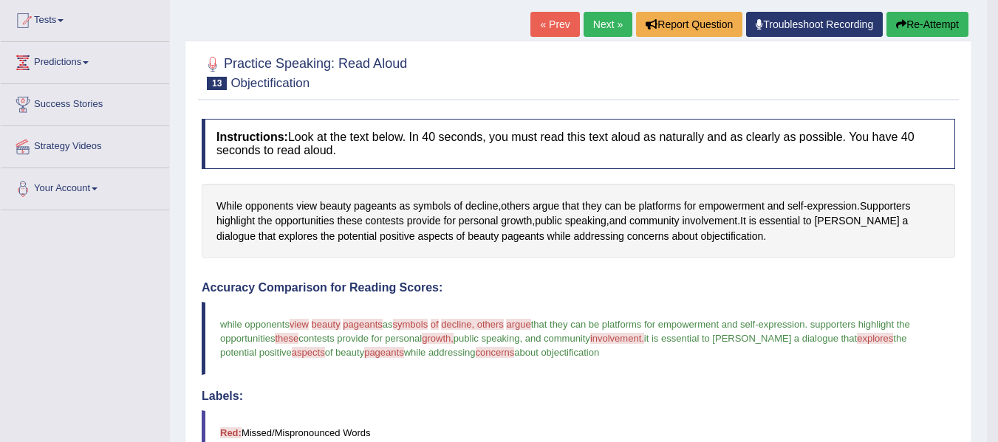
scroll to position [111, 0]
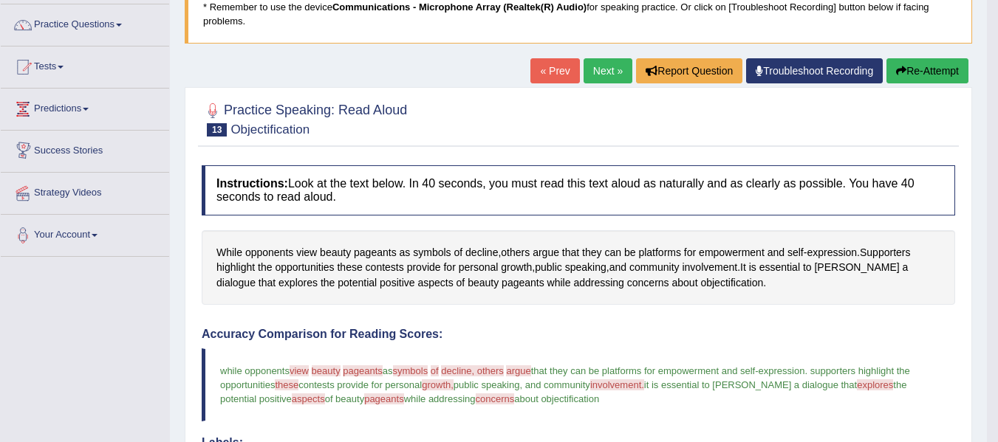
click at [94, 112] on link "Predictions" at bounding box center [85, 107] width 168 height 37
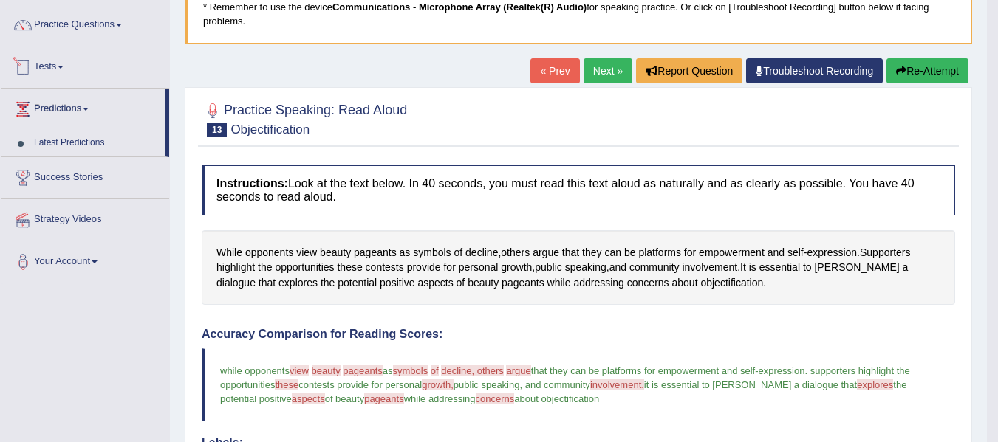
click at [64, 75] on link "Tests" at bounding box center [85, 65] width 168 height 37
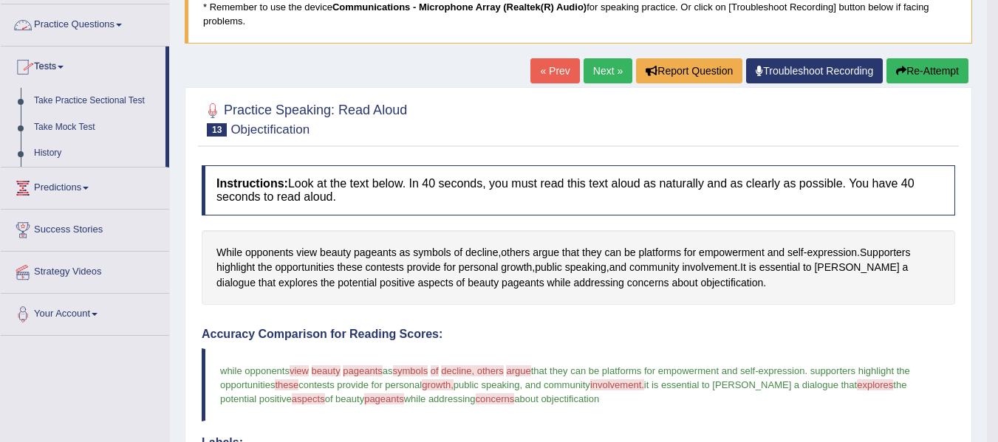
click at [122, 24] on span at bounding box center [119, 25] width 6 height 3
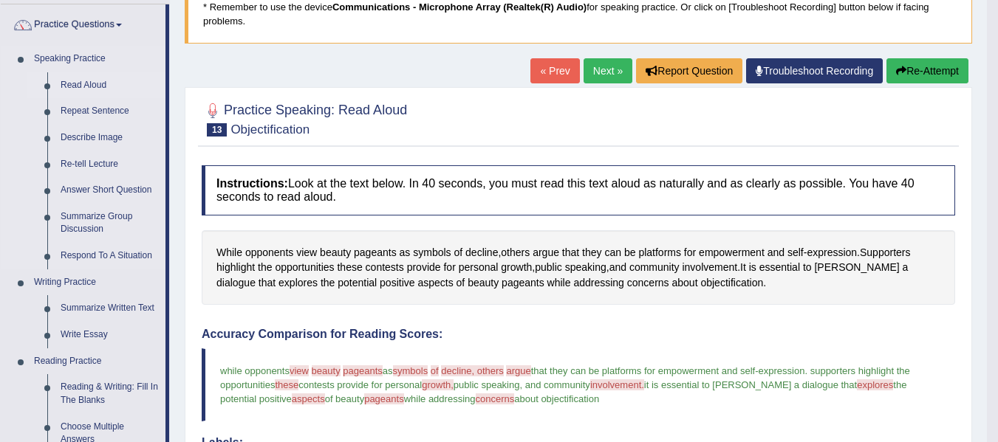
click at [83, 86] on link "Read Aloud" at bounding box center [110, 85] width 112 height 27
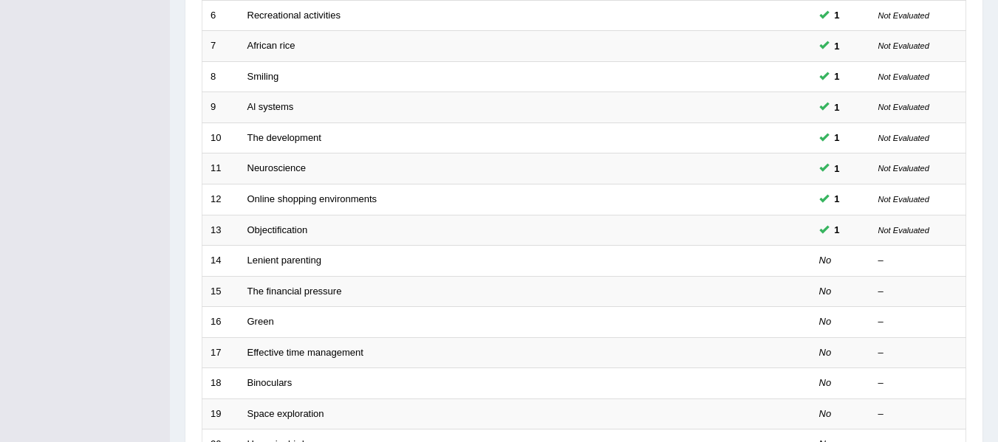
scroll to position [374, 0]
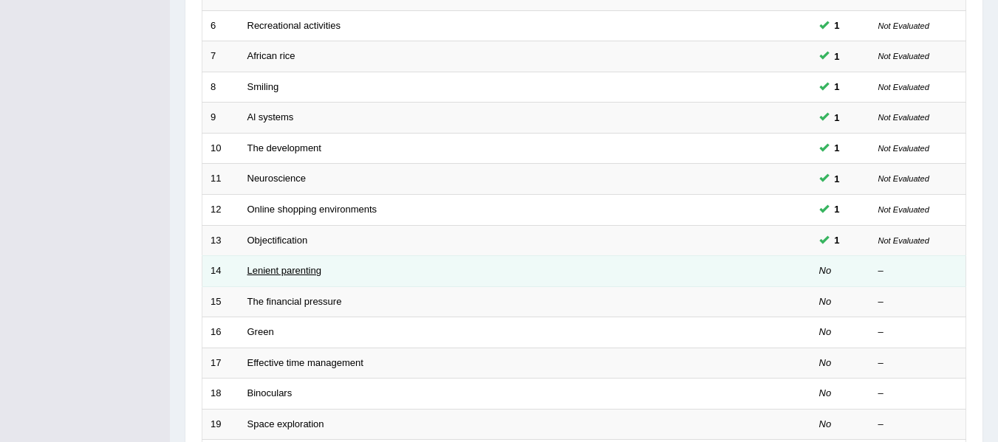
click at [269, 268] on link "Lenient parenting" at bounding box center [284, 270] width 74 height 11
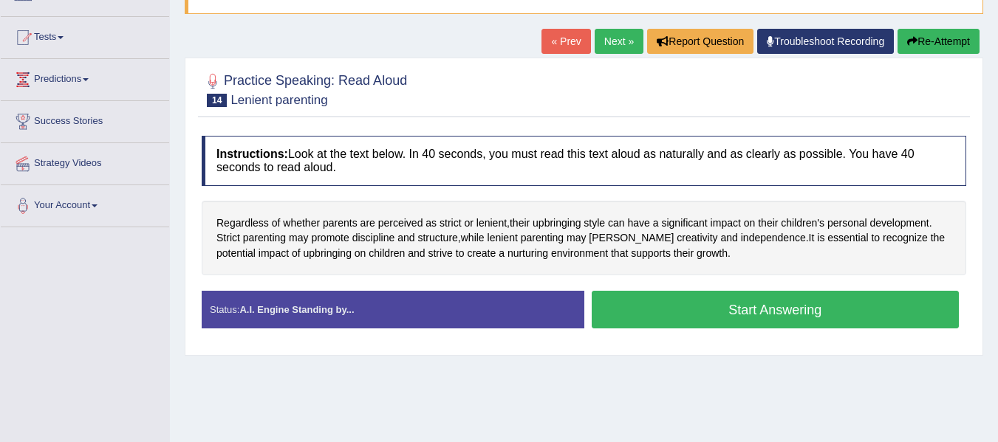
scroll to position [147, 0]
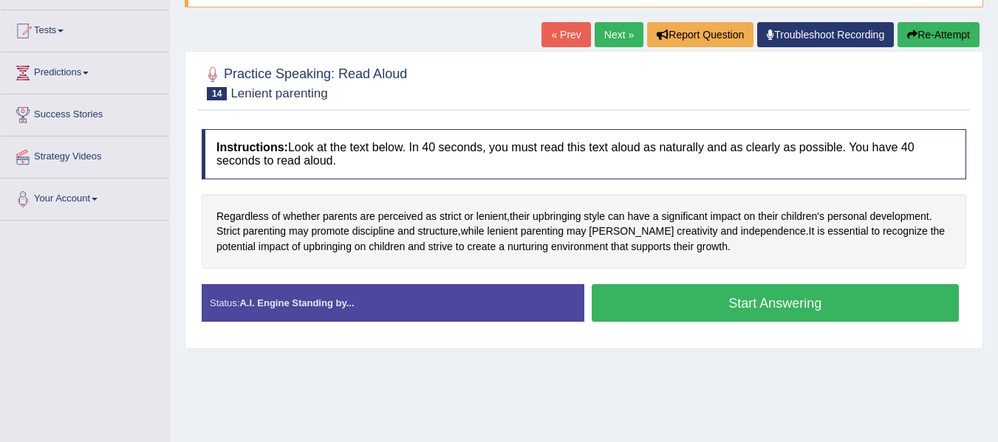
click at [778, 301] on button "Start Answering" at bounding box center [776, 303] width 368 height 38
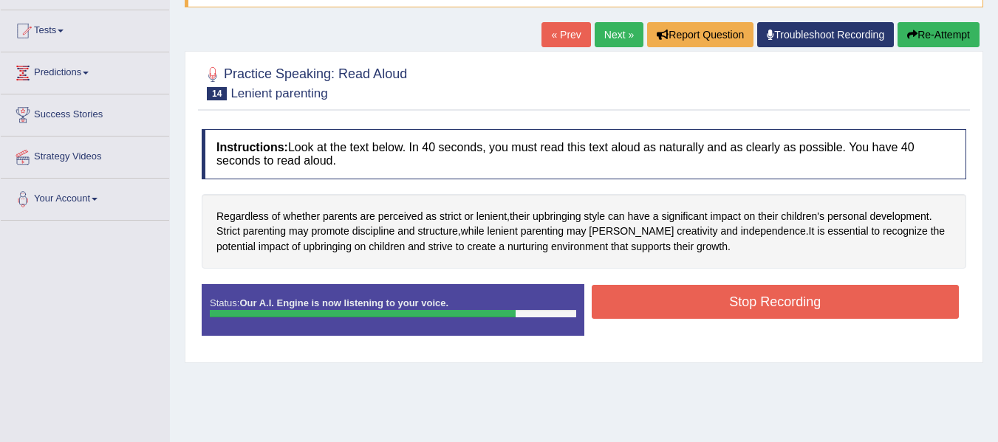
click at [747, 292] on button "Stop Recording" at bounding box center [776, 302] width 368 height 34
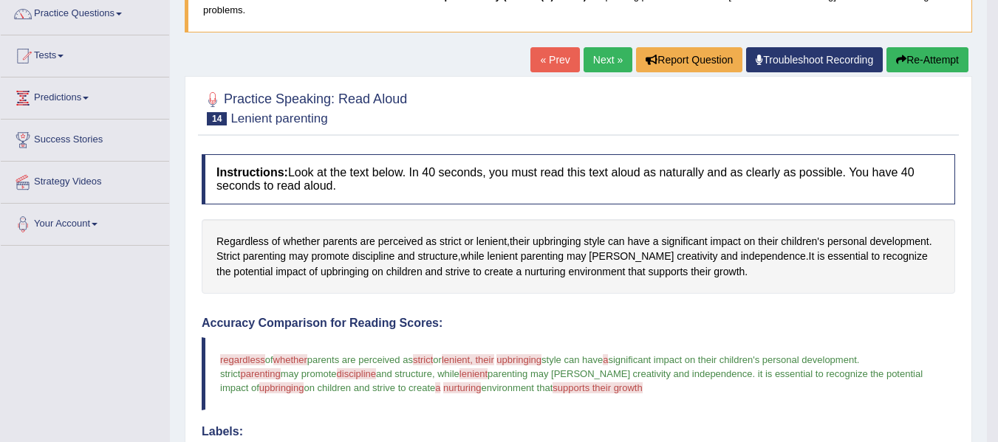
scroll to position [118, 0]
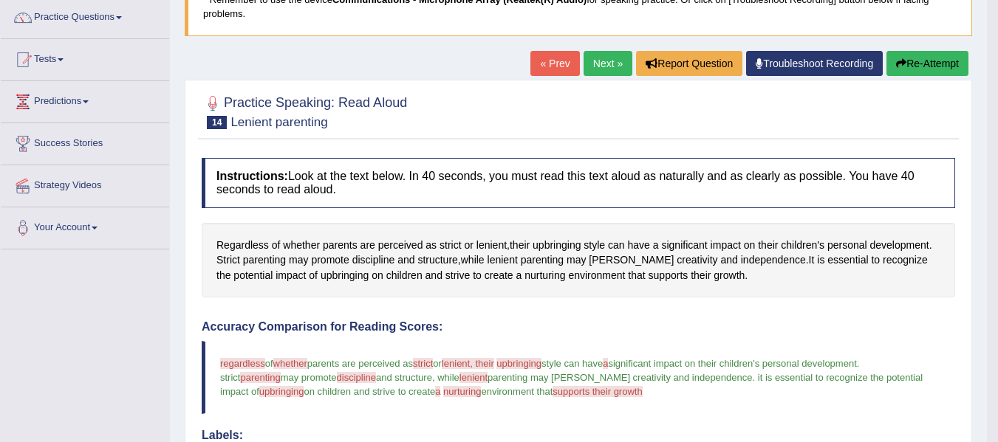
click at [592, 65] on link "Next »" at bounding box center [608, 63] width 49 height 25
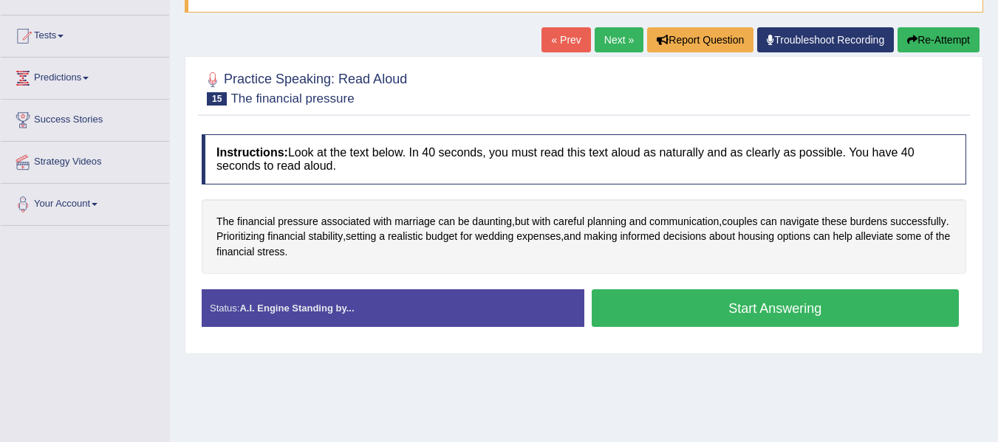
click at [997, 138] on html "Toggle navigation Home Practice Questions Speaking Practice Read Aloud Repeat S…" at bounding box center [499, 79] width 998 height 442
click at [753, 307] on button "Start Answering" at bounding box center [776, 309] width 368 height 38
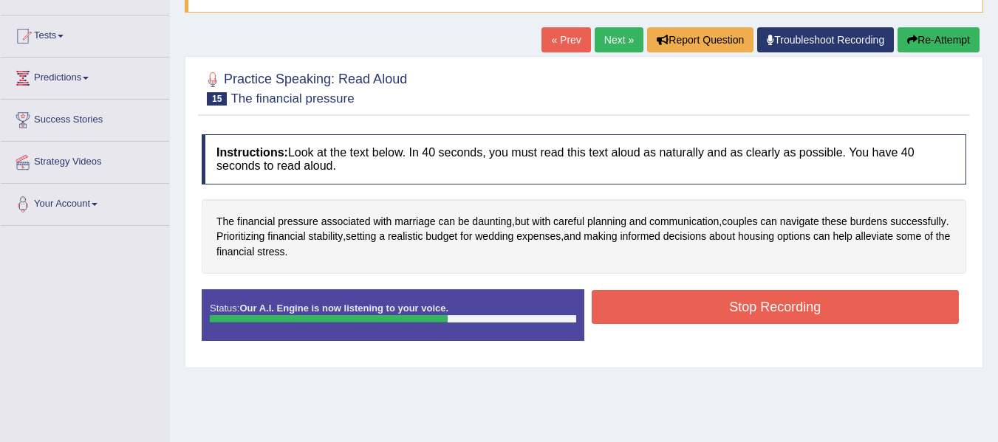
click at [721, 299] on button "Stop Recording" at bounding box center [776, 307] width 368 height 34
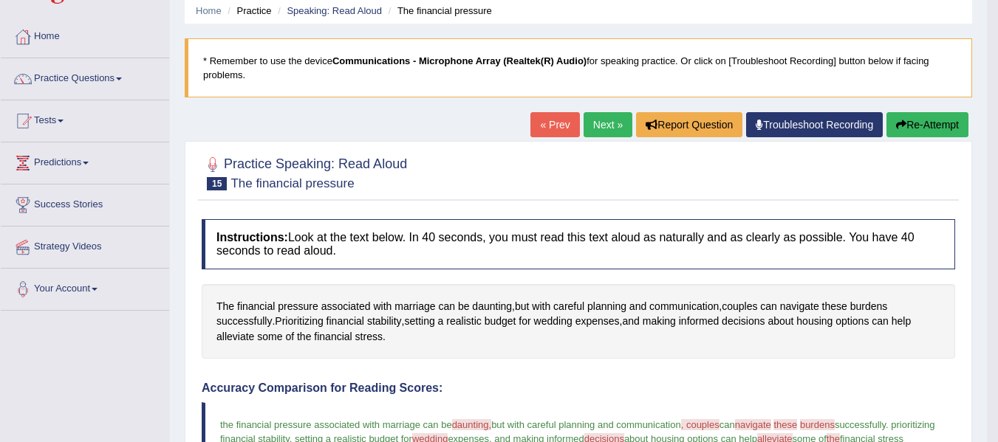
scroll to position [24, 0]
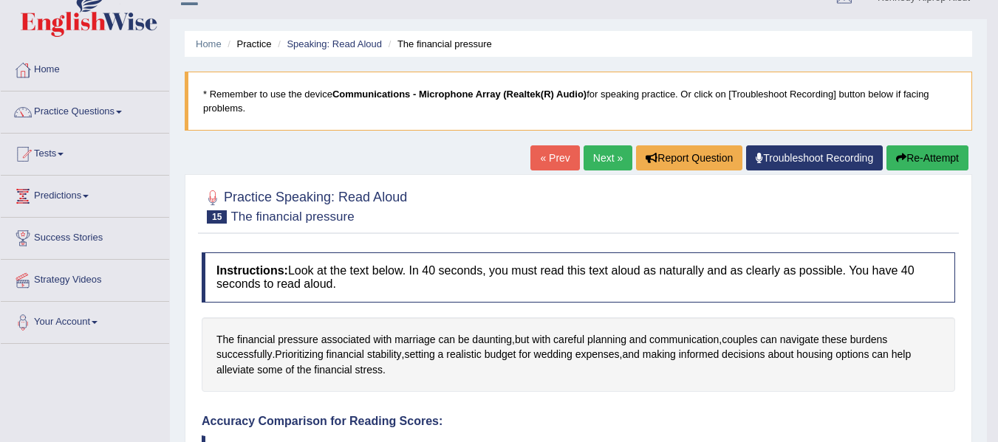
click at [598, 160] on link "Next »" at bounding box center [608, 158] width 49 height 25
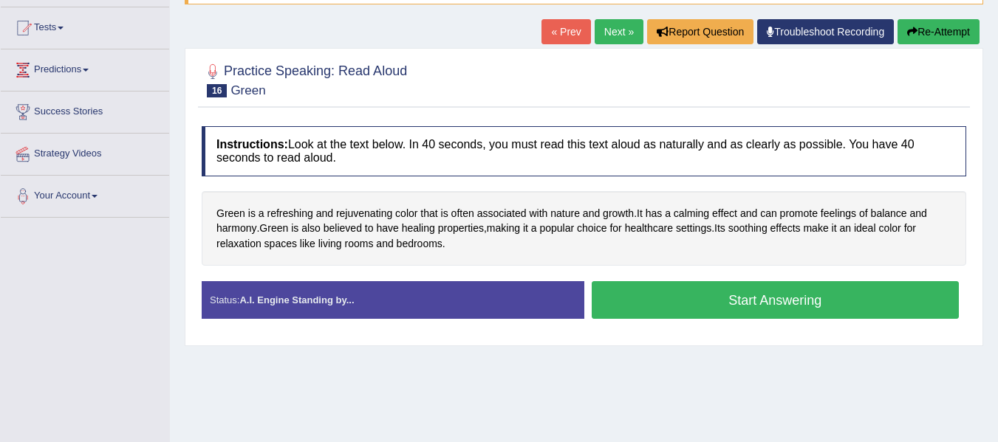
click at [997, 104] on html "Toggle navigation Home Practice Questions Speaking Practice Read Aloud Repeat S…" at bounding box center [499, 71] width 998 height 442
click at [752, 305] on button "Start Answering" at bounding box center [776, 300] width 368 height 38
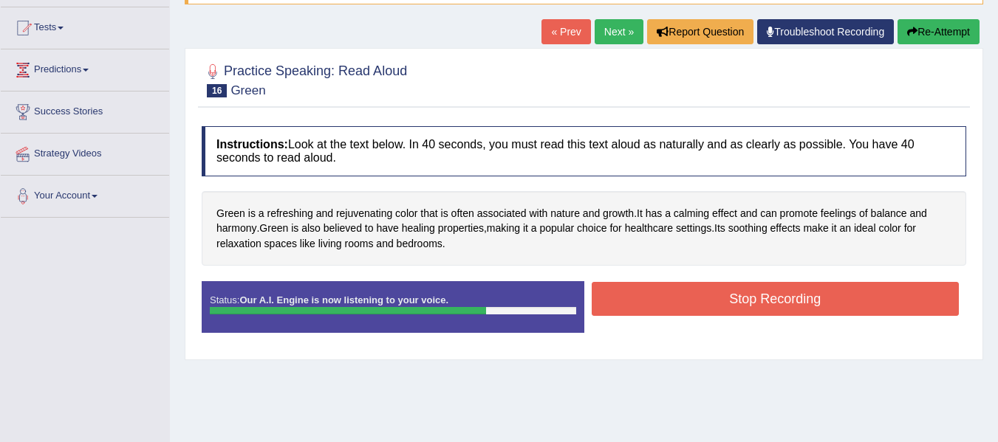
click at [768, 301] on button "Stop Recording" at bounding box center [776, 299] width 368 height 34
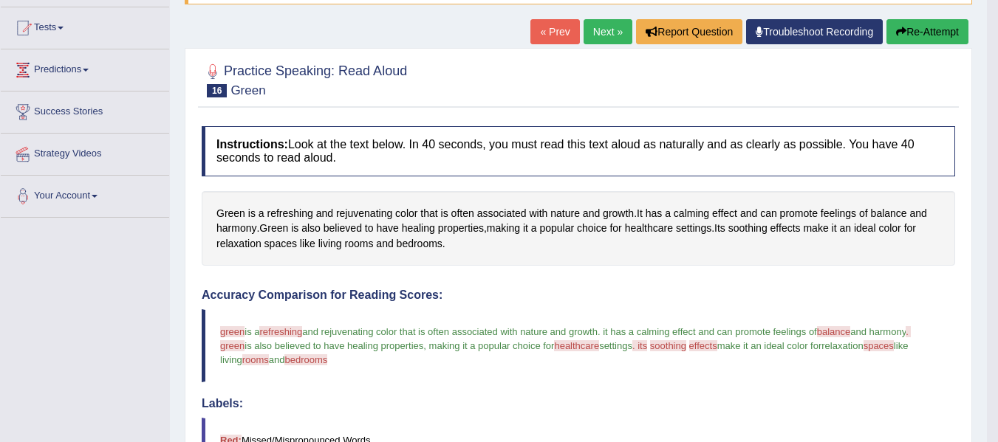
click at [981, 65] on div "Home Practice Speaking: Read Aloud Green * Remember to use the device Communica…" at bounding box center [578, 343] width 817 height 986
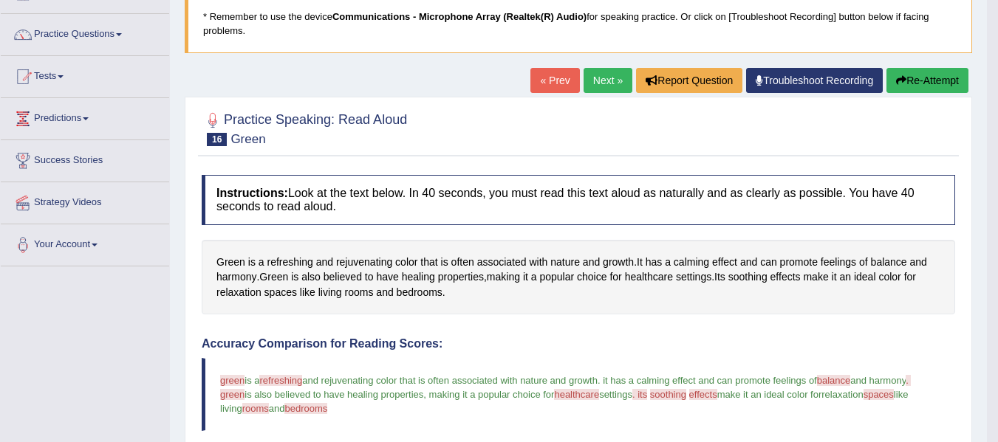
scroll to position [45, 0]
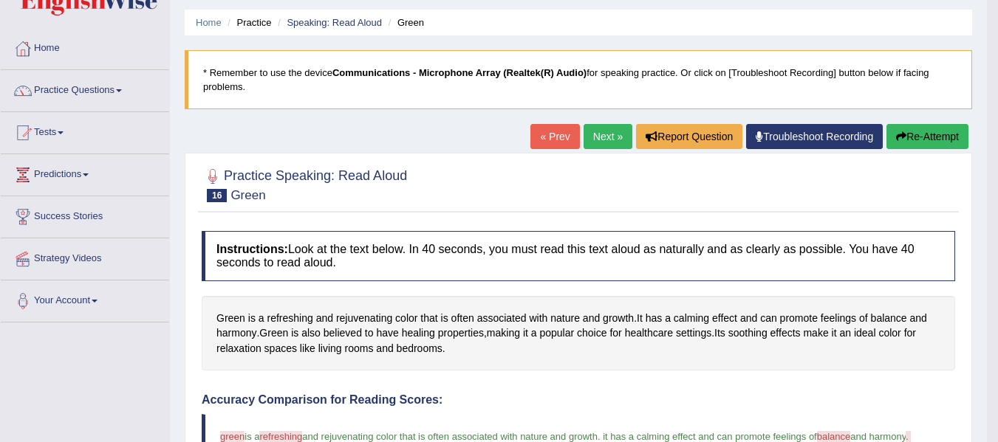
click at [601, 129] on link "Next »" at bounding box center [608, 136] width 49 height 25
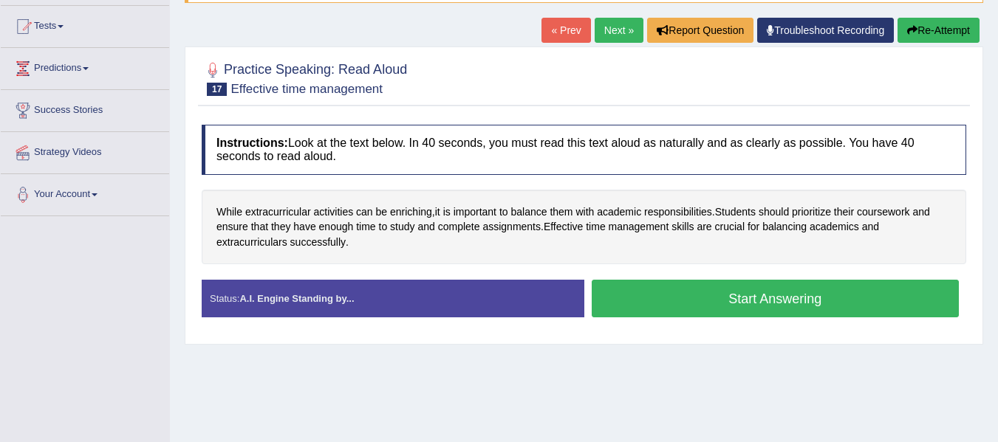
click at [743, 294] on button "Start Answering" at bounding box center [776, 299] width 368 height 38
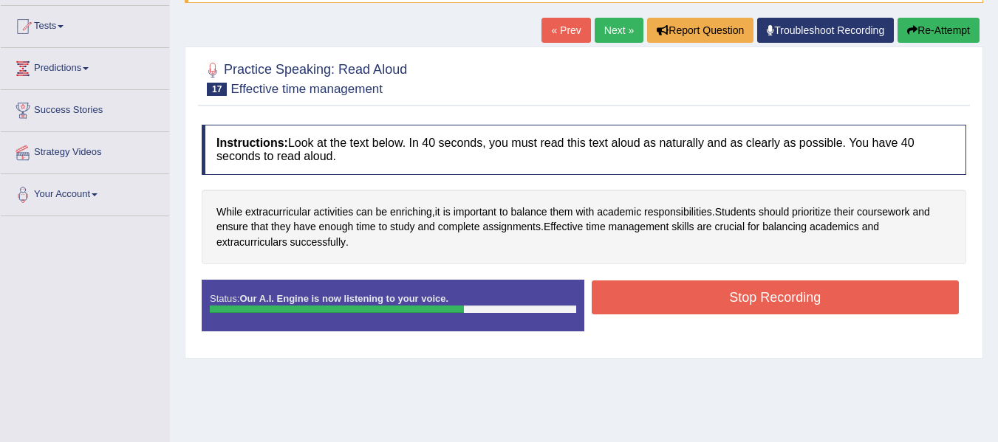
click at [694, 293] on button "Stop Recording" at bounding box center [776, 298] width 368 height 34
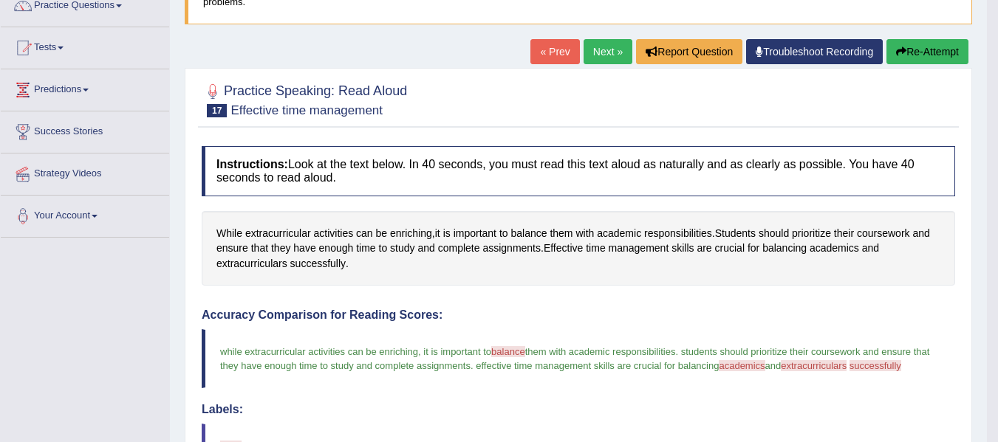
scroll to position [121, 0]
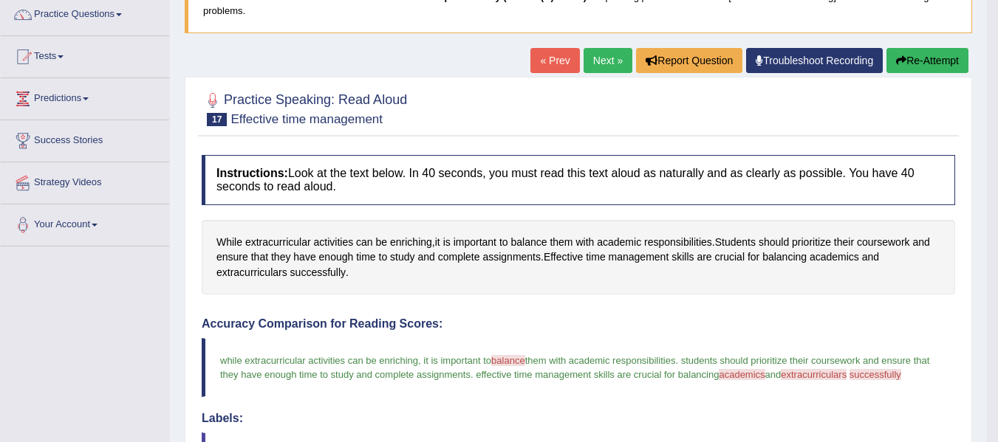
click at [600, 61] on link "Next »" at bounding box center [608, 60] width 49 height 25
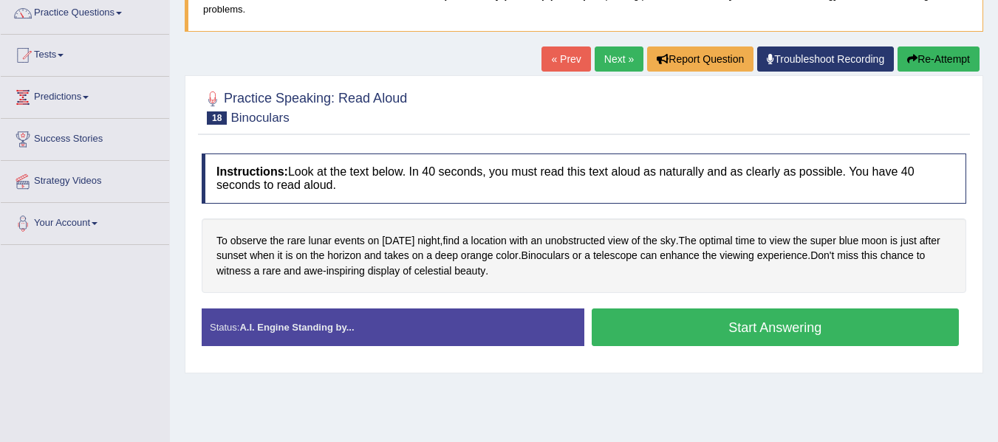
click at [756, 329] on button "Start Answering" at bounding box center [776, 328] width 368 height 38
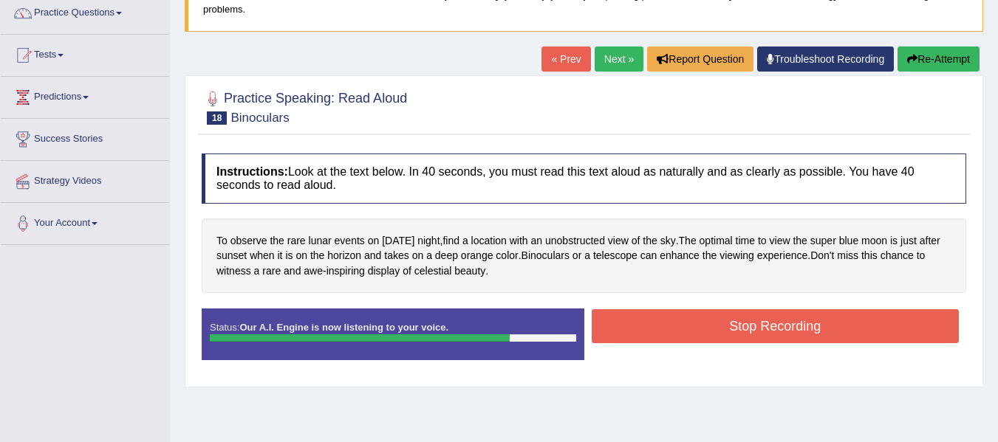
click at [756, 329] on button "Stop Recording" at bounding box center [776, 326] width 368 height 34
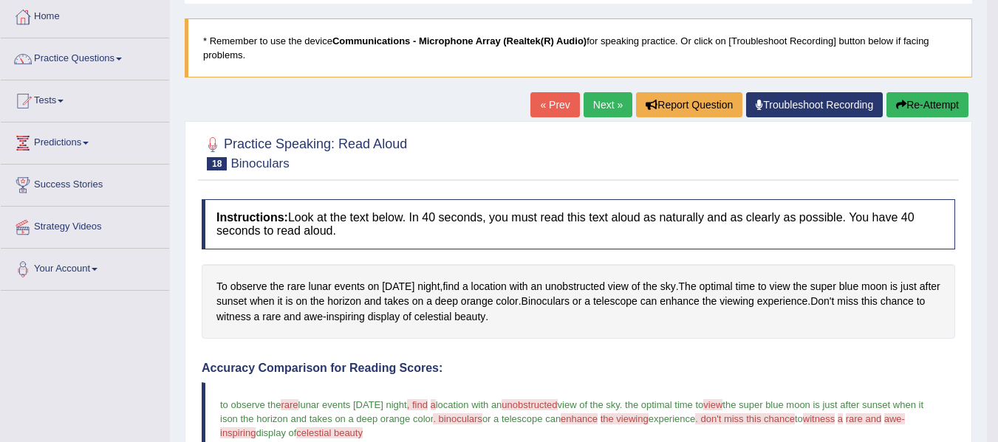
scroll to position [72, 0]
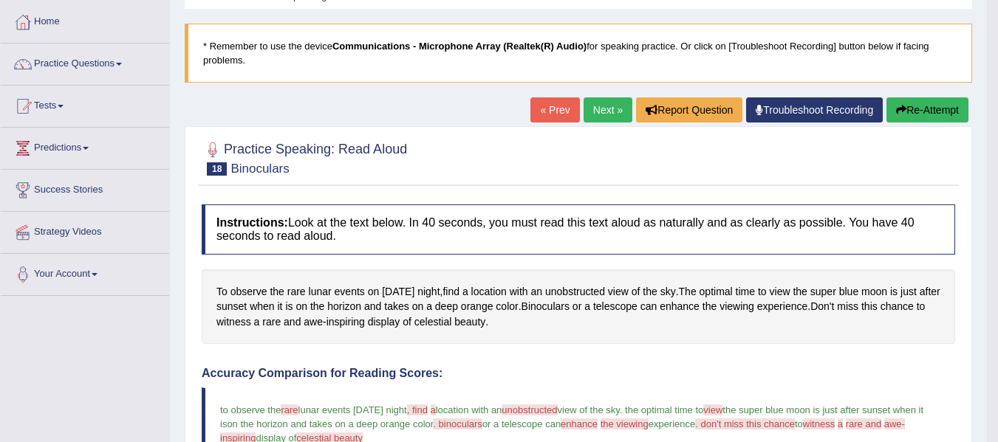
click at [602, 112] on link "Next »" at bounding box center [608, 109] width 49 height 25
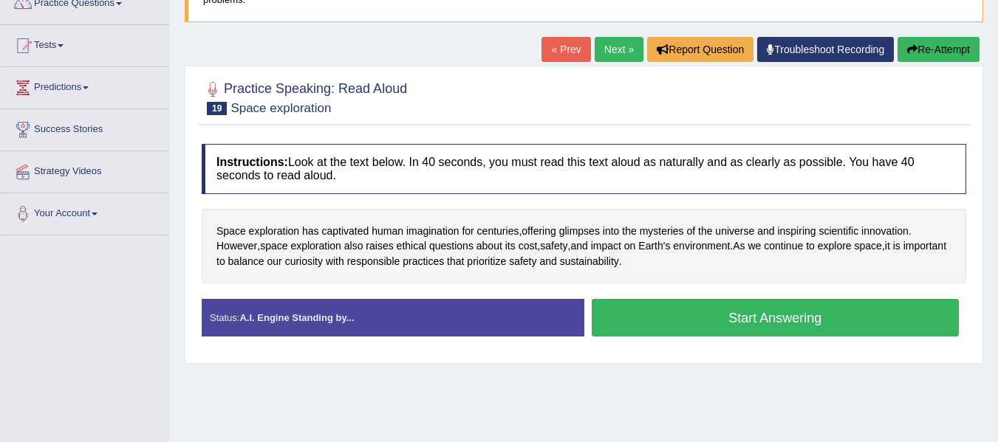
scroll to position [168, 0]
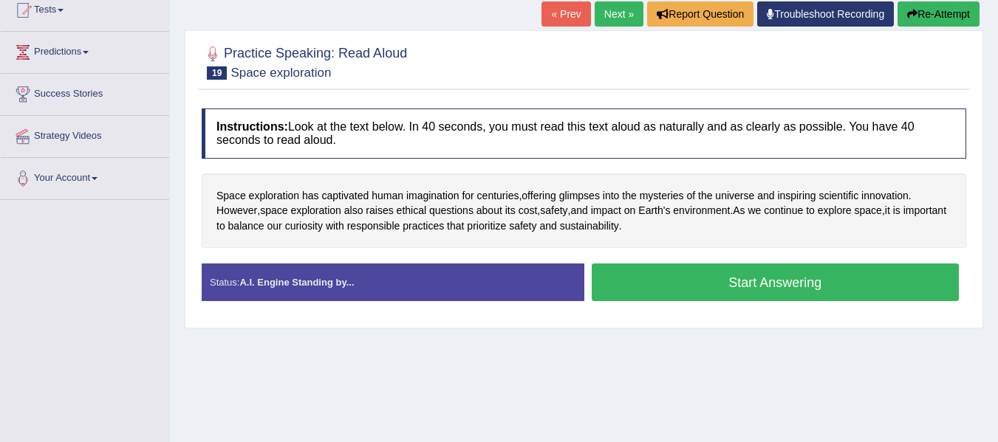
click at [761, 281] on button "Start Answering" at bounding box center [776, 283] width 368 height 38
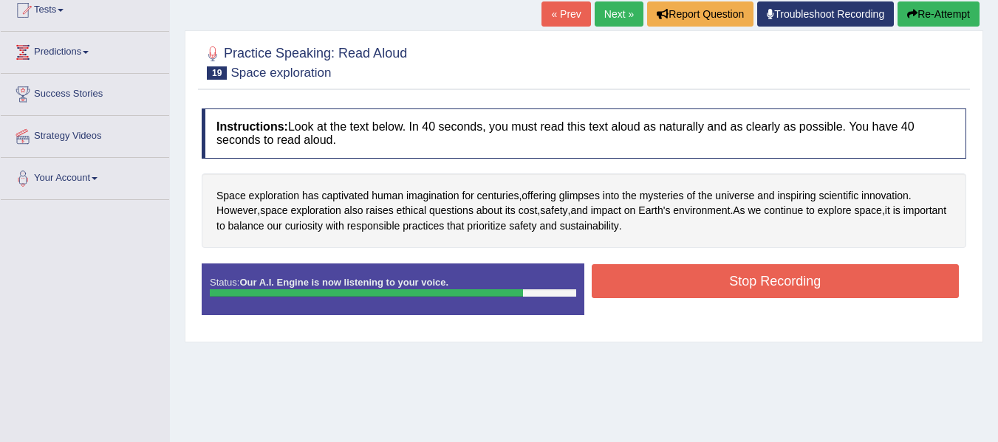
click at [731, 276] on button "Stop Recording" at bounding box center [776, 281] width 368 height 34
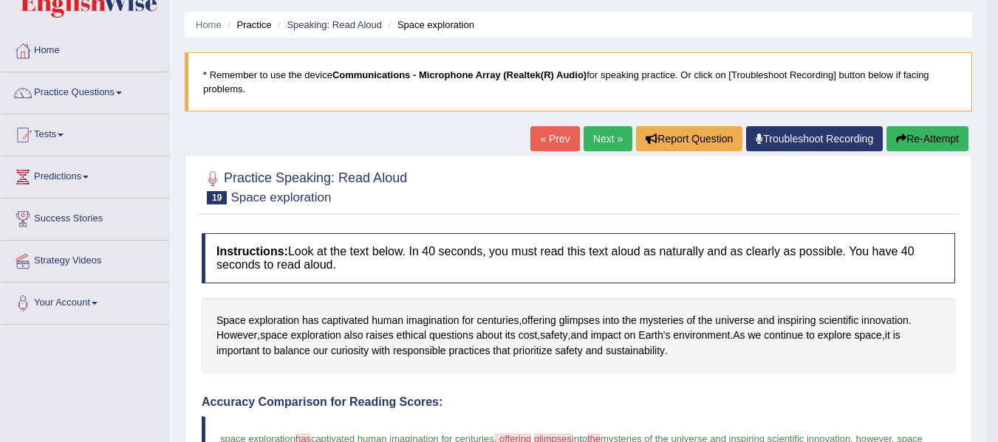
scroll to position [0, 0]
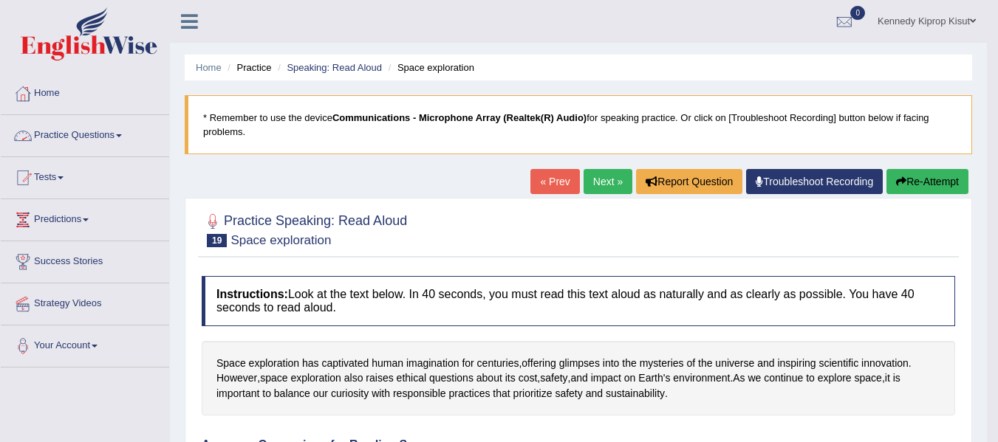
click link "Practice Questions"
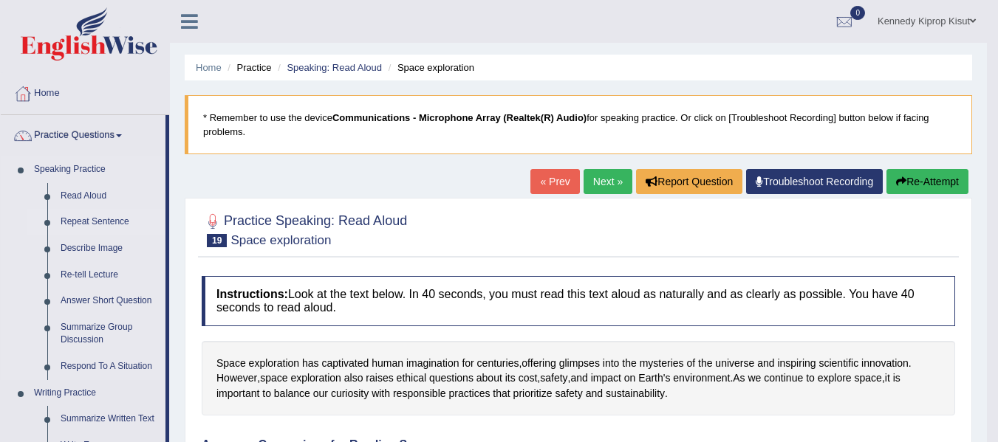
click link "Repeat Sentence"
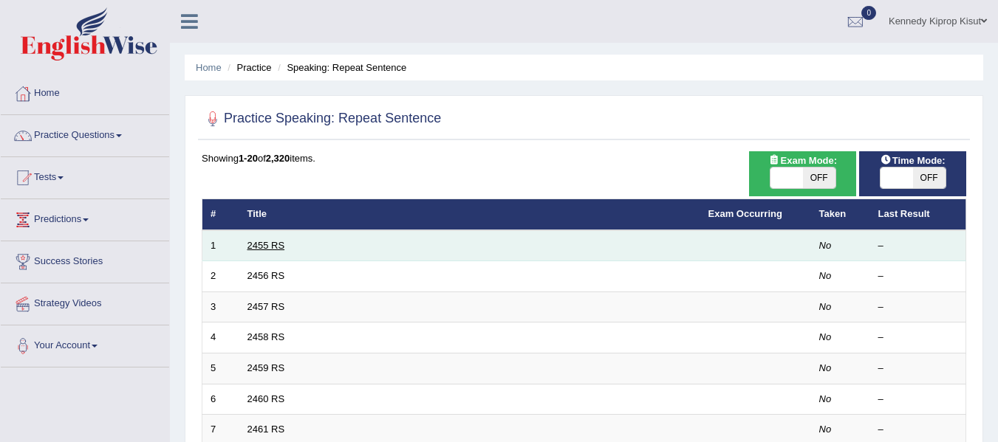
click at [259, 244] on link "2455 RS" at bounding box center [266, 245] width 38 height 11
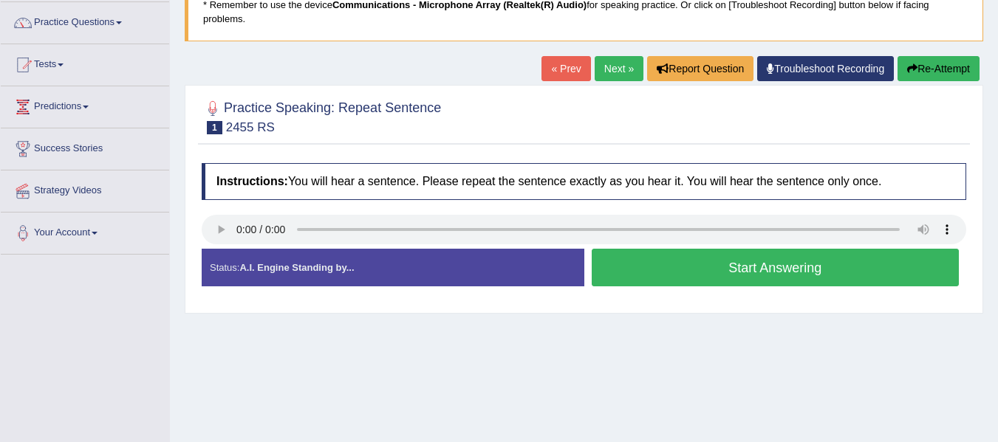
click at [997, 114] on html "Toggle navigation Home Practice Questions Speaking Practice Read Aloud Repeat S…" at bounding box center [499, 108] width 998 height 442
click at [746, 262] on button "Start Answering" at bounding box center [776, 268] width 368 height 38
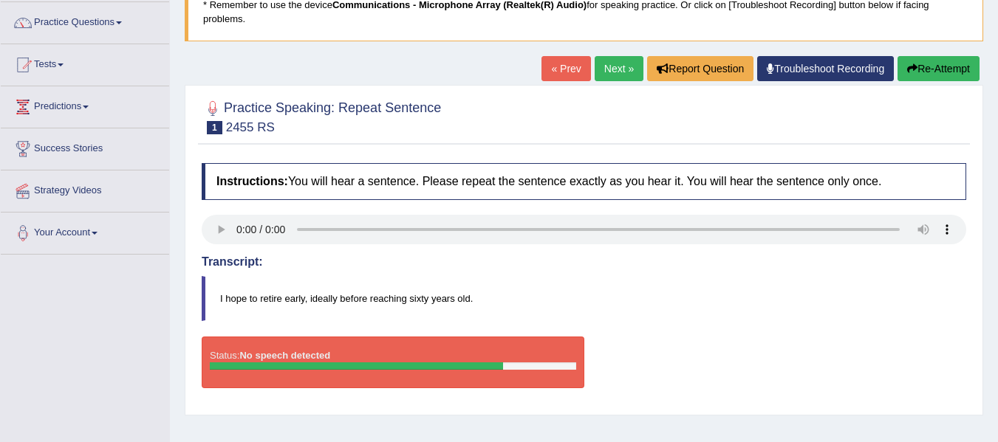
click at [618, 65] on link "Next »" at bounding box center [619, 68] width 49 height 25
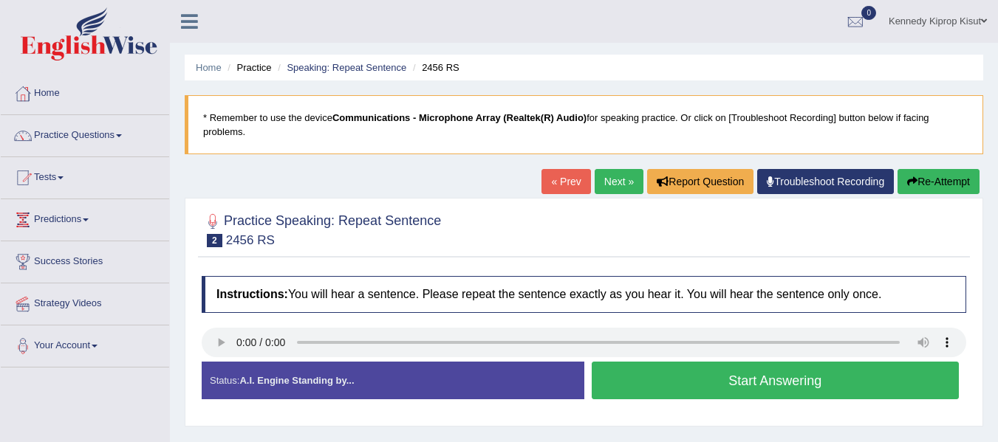
click at [713, 381] on button "Start Answering" at bounding box center [776, 381] width 368 height 38
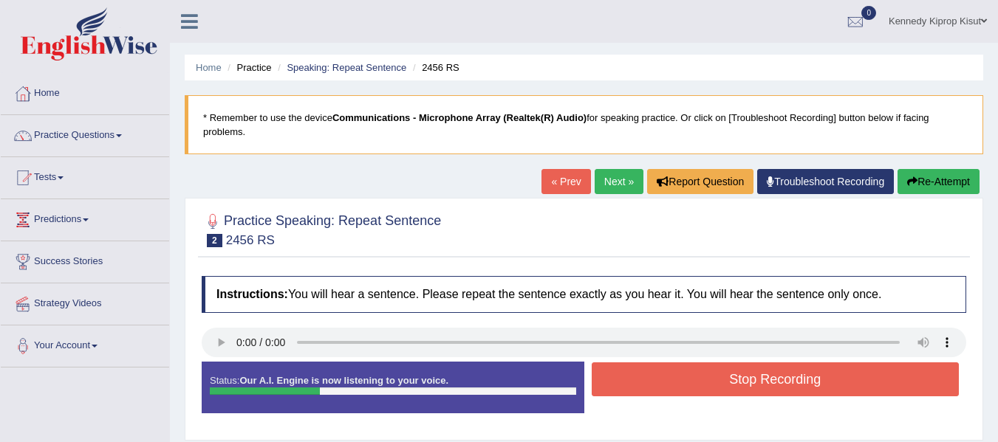
click at [713, 381] on button "Stop Recording" at bounding box center [776, 380] width 368 height 34
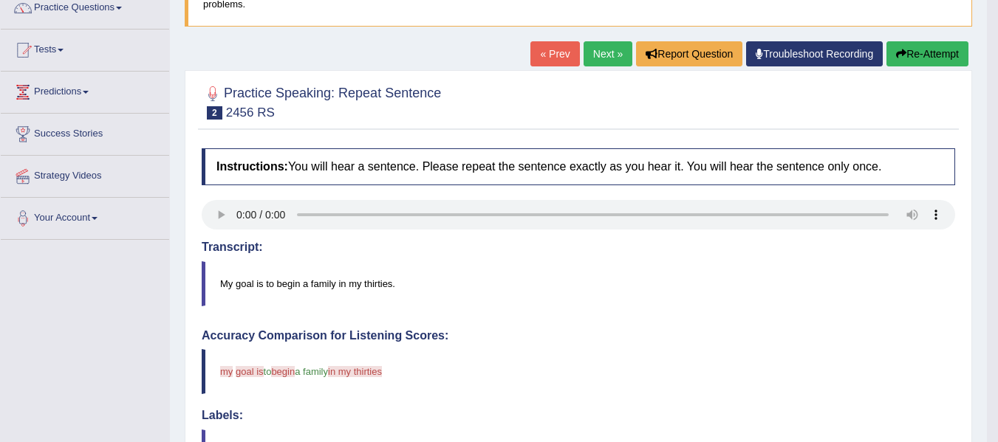
scroll to position [124, 0]
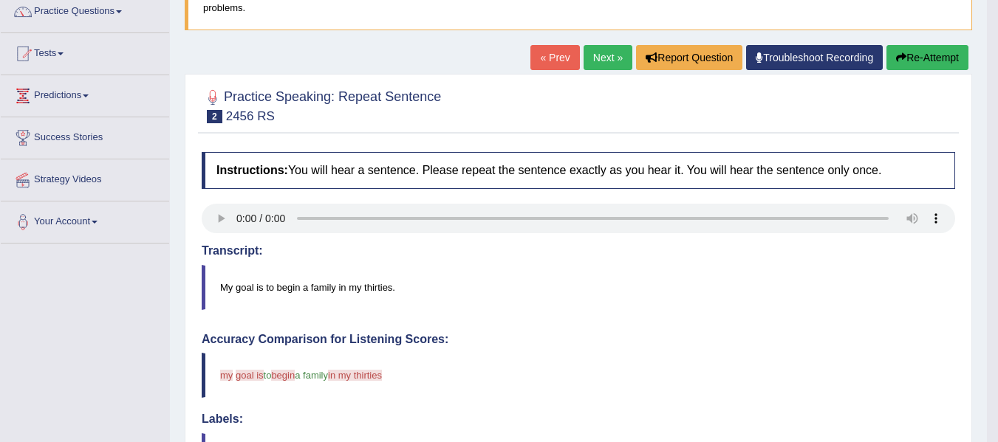
click at [592, 61] on link "Next »" at bounding box center [608, 57] width 49 height 25
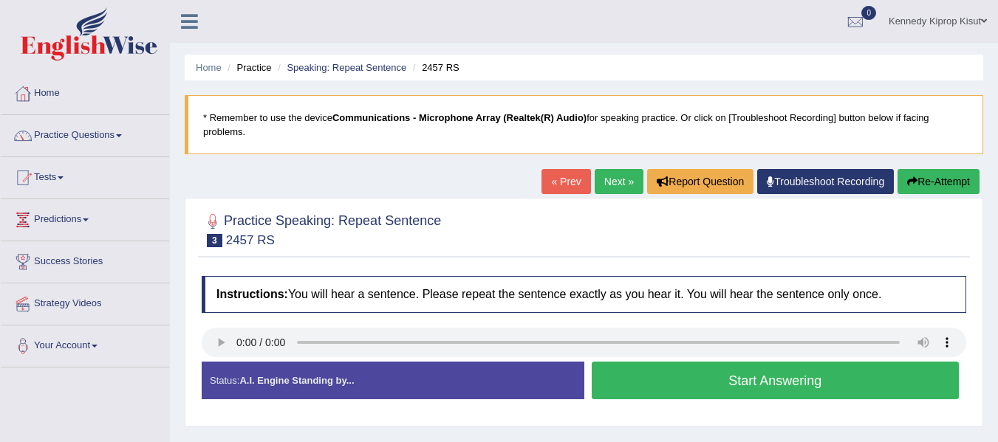
click at [783, 381] on button "Start Answering" at bounding box center [776, 381] width 368 height 38
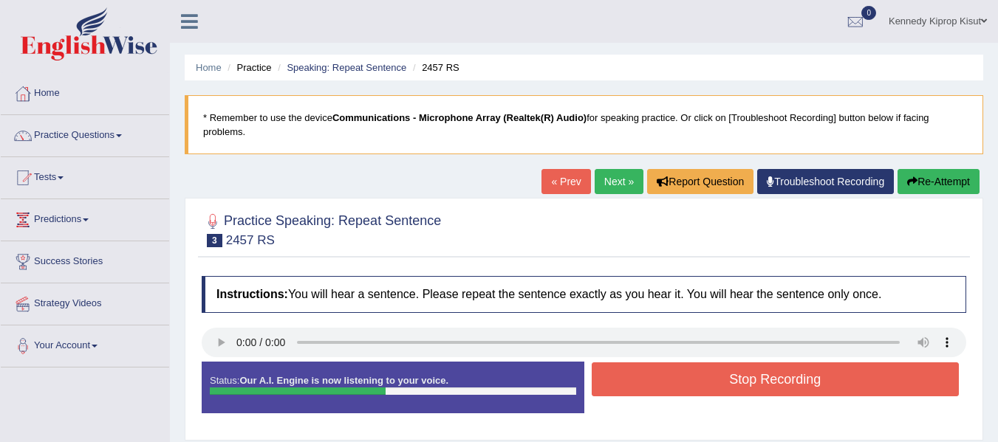
click at [783, 381] on button "Stop Recording" at bounding box center [776, 380] width 368 height 34
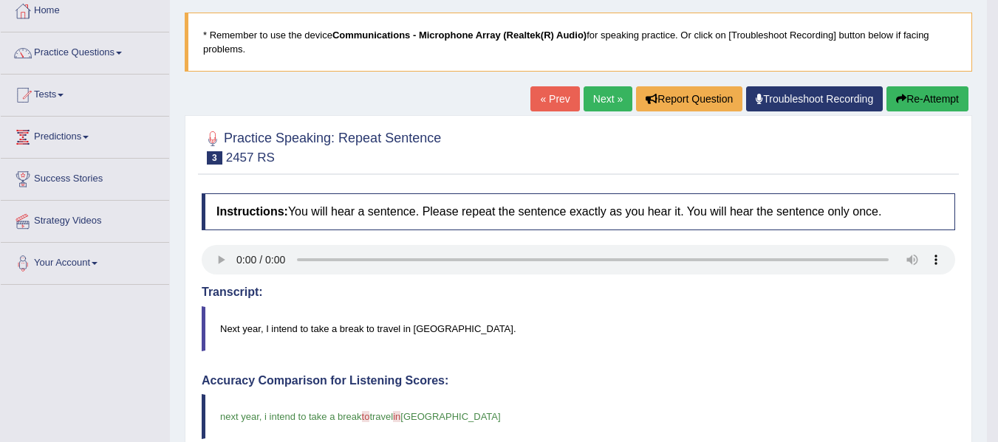
scroll to position [11, 0]
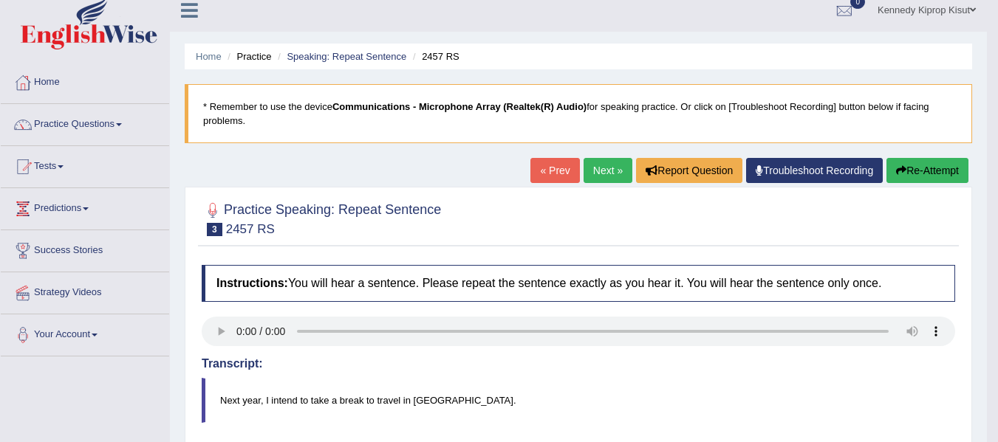
click at [595, 169] on link "Next »" at bounding box center [608, 170] width 49 height 25
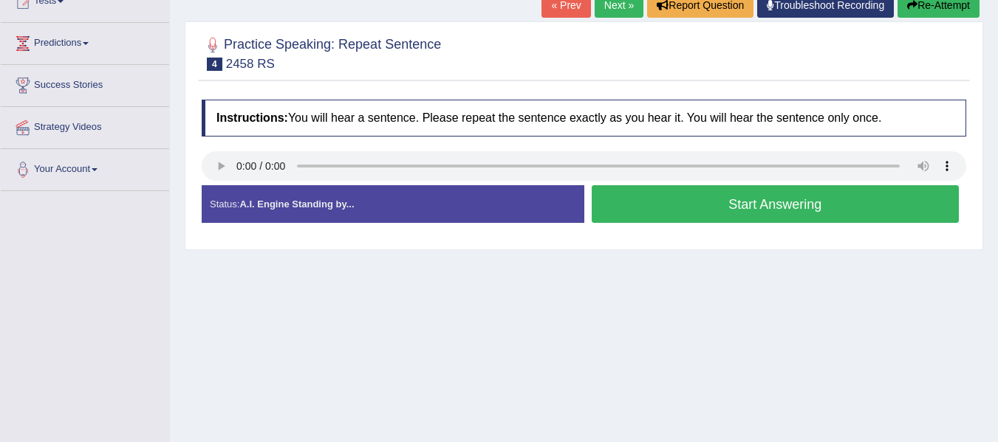
scroll to position [177, 0]
click at [675, 202] on button "Start Answering" at bounding box center [776, 204] width 368 height 38
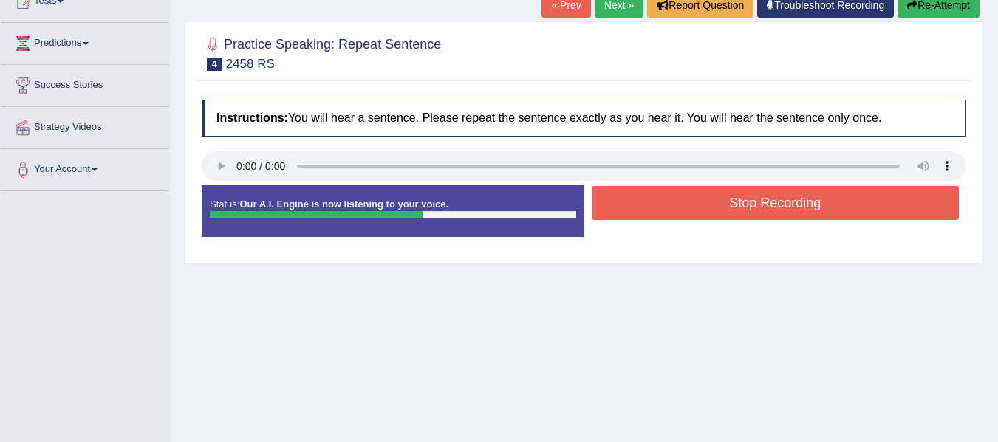
click at [759, 193] on button "Stop Recording" at bounding box center [776, 203] width 368 height 34
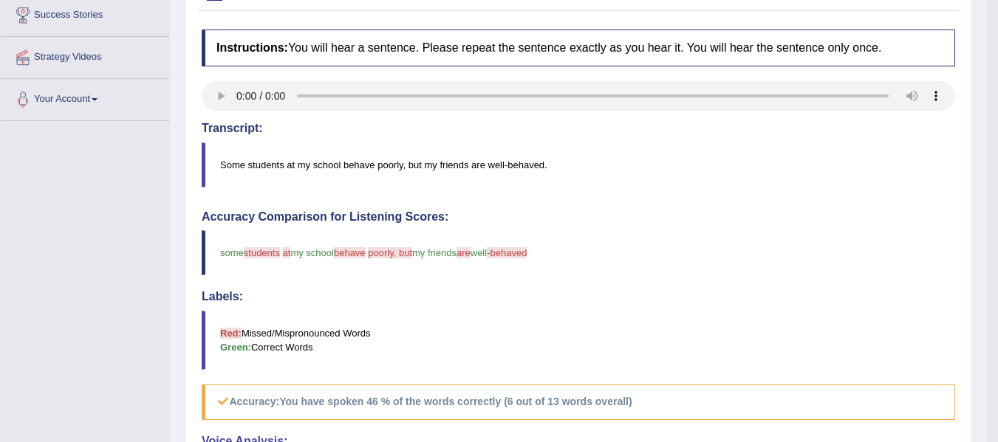
scroll to position [112, 0]
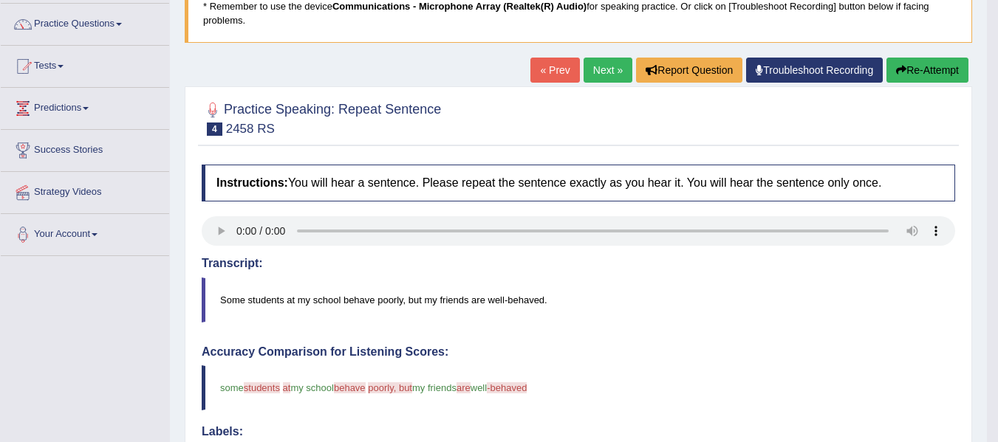
click at [598, 66] on link "Next »" at bounding box center [608, 70] width 49 height 25
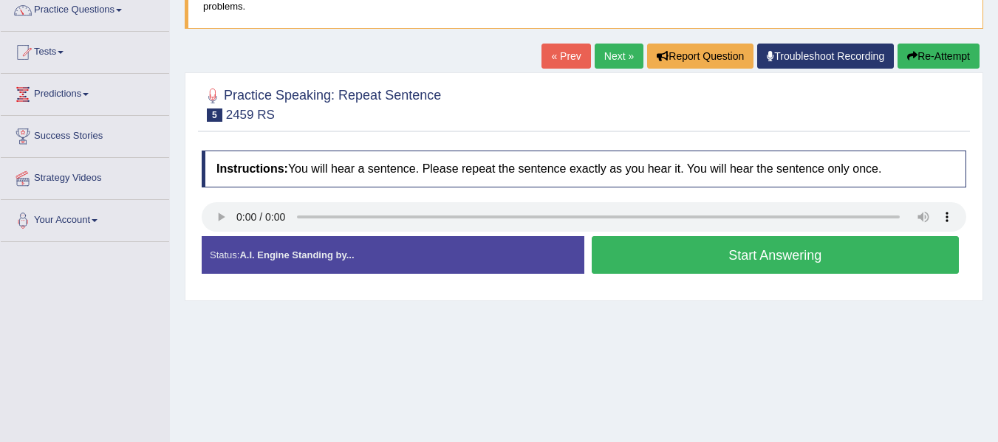
click at [711, 257] on button "Start Answering" at bounding box center [776, 255] width 368 height 38
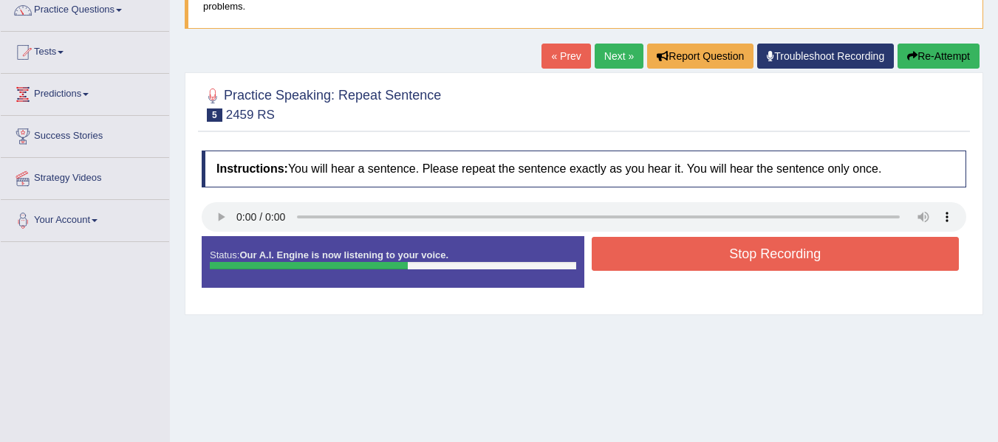
click at [711, 257] on button "Stop Recording" at bounding box center [776, 254] width 368 height 34
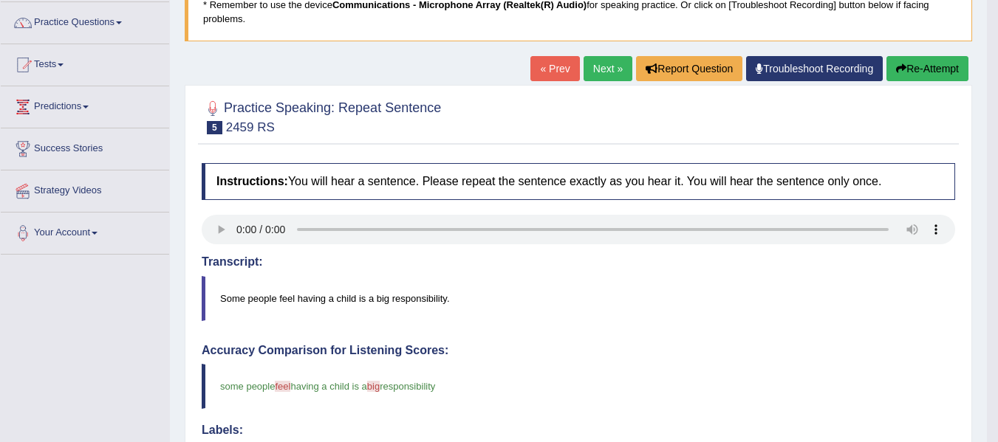
scroll to position [98, 0]
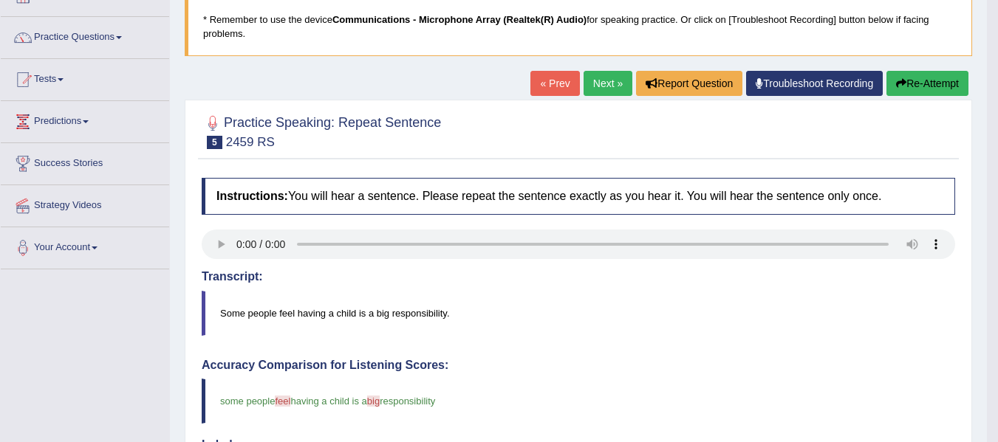
click at [593, 81] on link "Next »" at bounding box center [608, 83] width 49 height 25
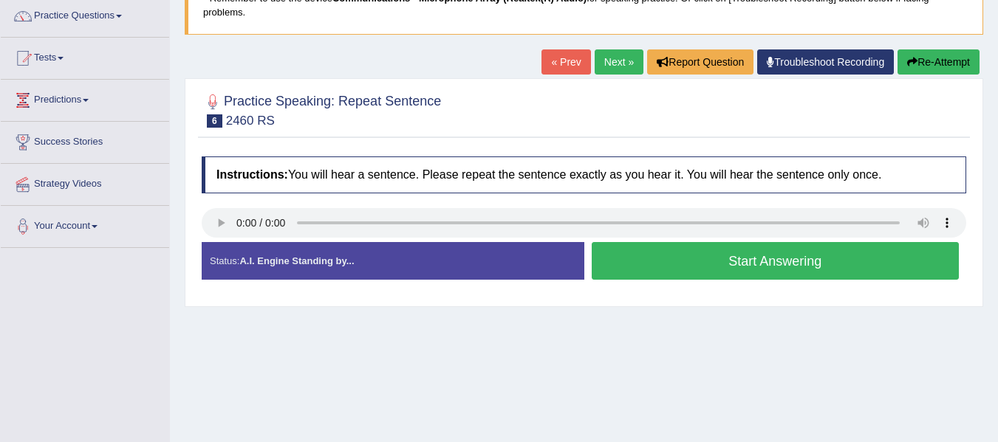
click at [745, 260] on button "Start Answering" at bounding box center [776, 261] width 368 height 38
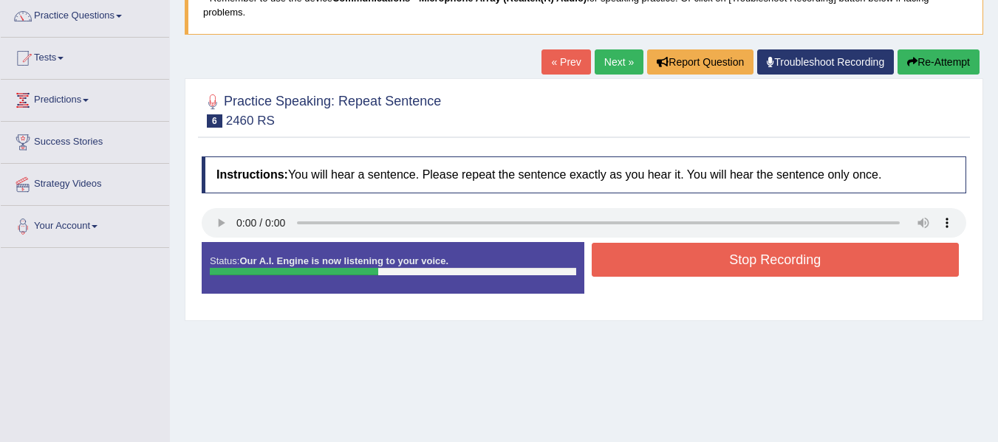
click at [745, 260] on button "Stop Recording" at bounding box center [776, 260] width 368 height 34
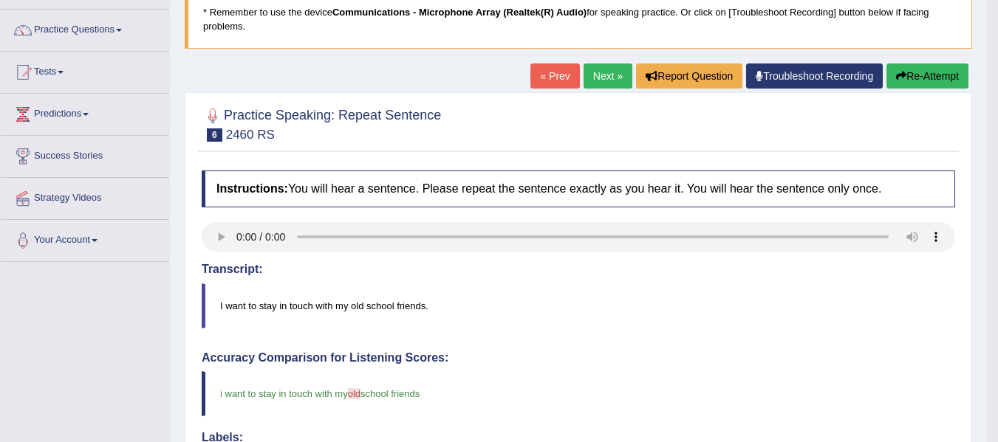
scroll to position [87, 0]
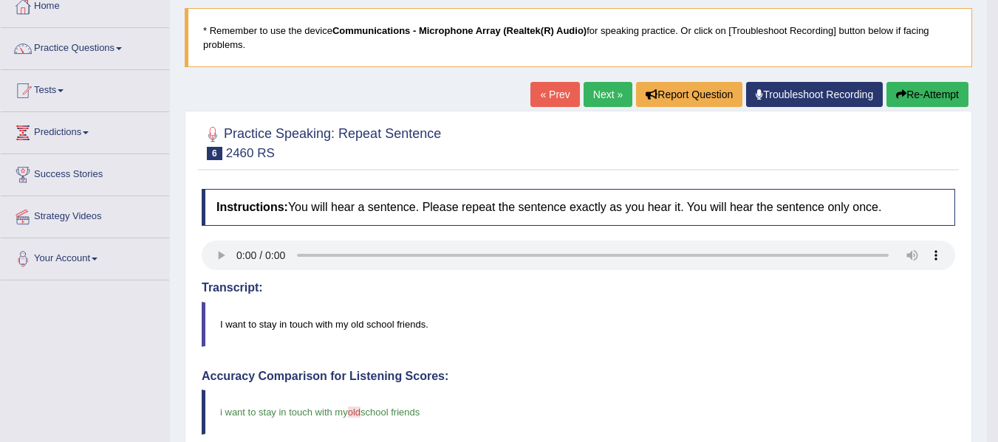
click at [595, 95] on link "Next »" at bounding box center [608, 94] width 49 height 25
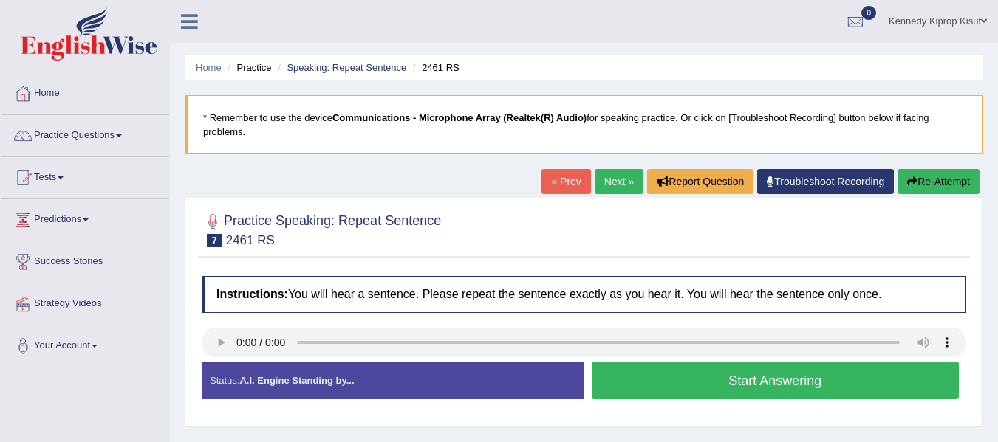
click at [722, 382] on button "Start Answering" at bounding box center [776, 381] width 368 height 38
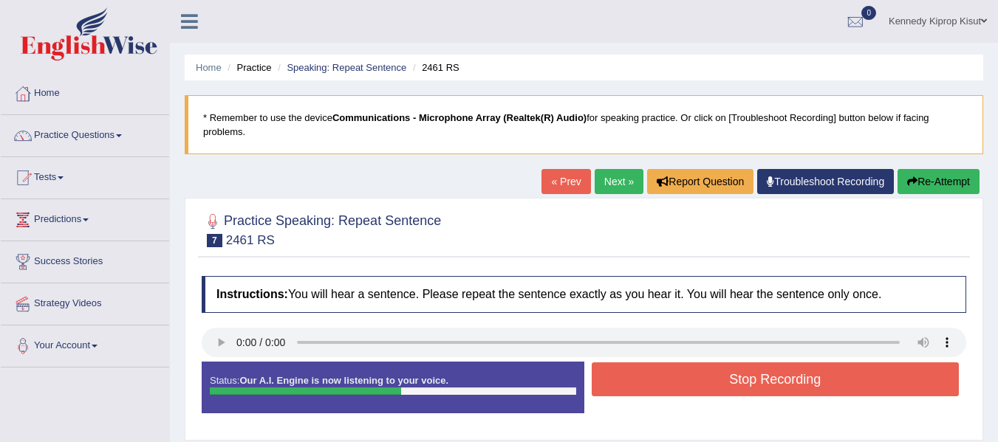
click at [759, 378] on button "Stop Recording" at bounding box center [776, 380] width 368 height 34
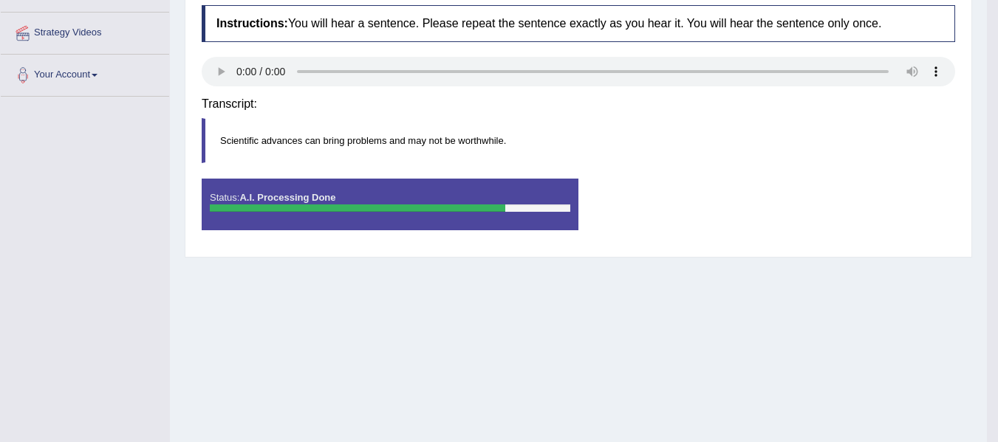
scroll to position [137, 0]
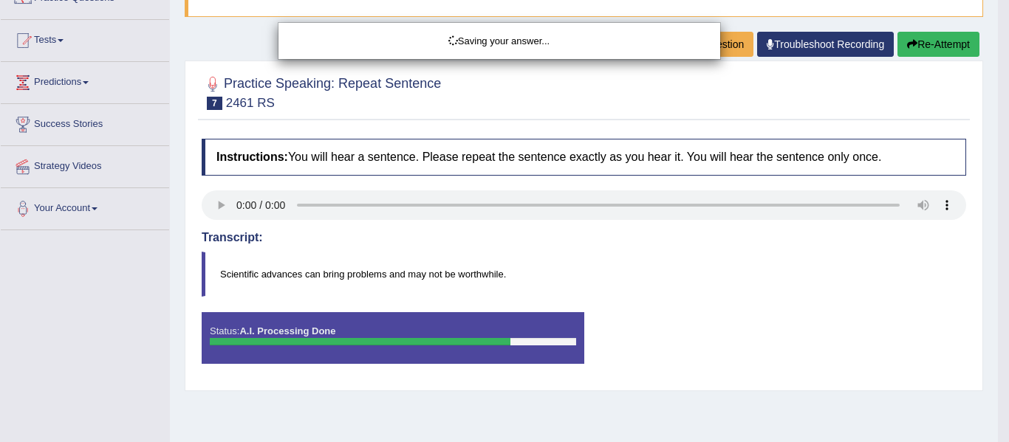
drag, startPoint x: 1002, startPoint y: 146, endPoint x: 1007, endPoint y: 271, distance: 125.6
click at [997, 271] on html "Toggle navigation Home Practice Questions Speaking Practice Read Aloud Repeat S…" at bounding box center [504, 84] width 1009 height 442
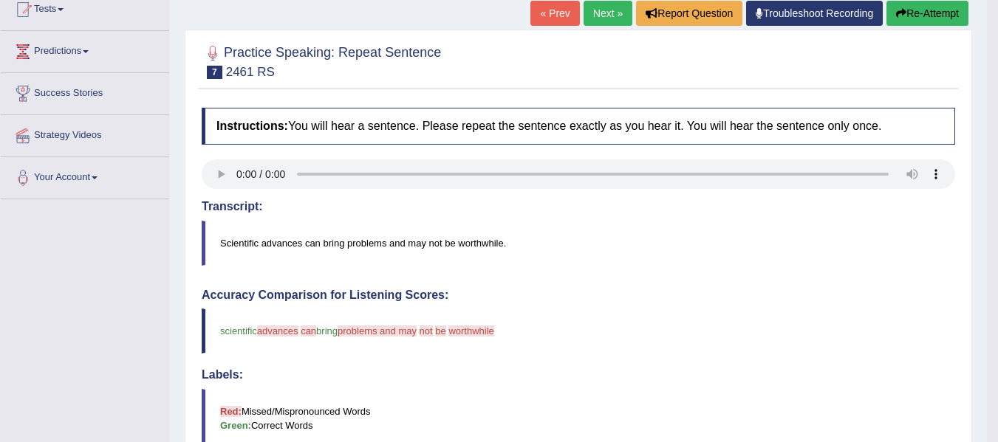
scroll to position [141, 0]
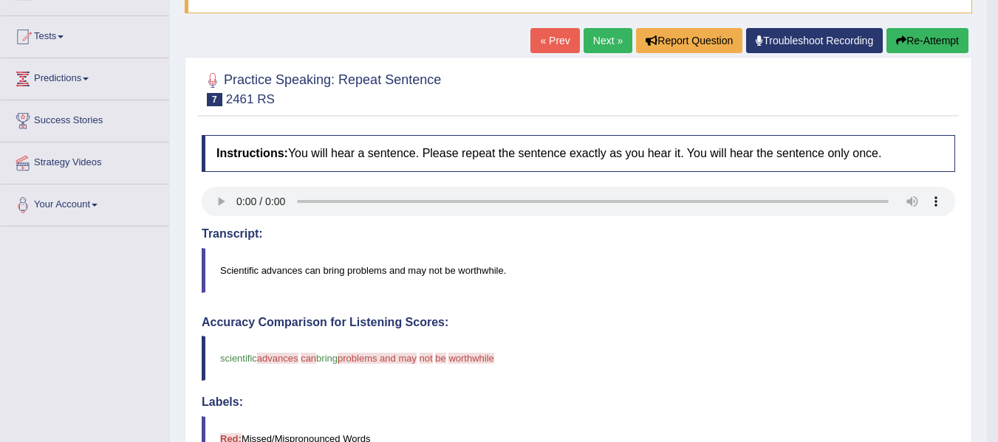
click at [596, 39] on link "Next »" at bounding box center [608, 40] width 49 height 25
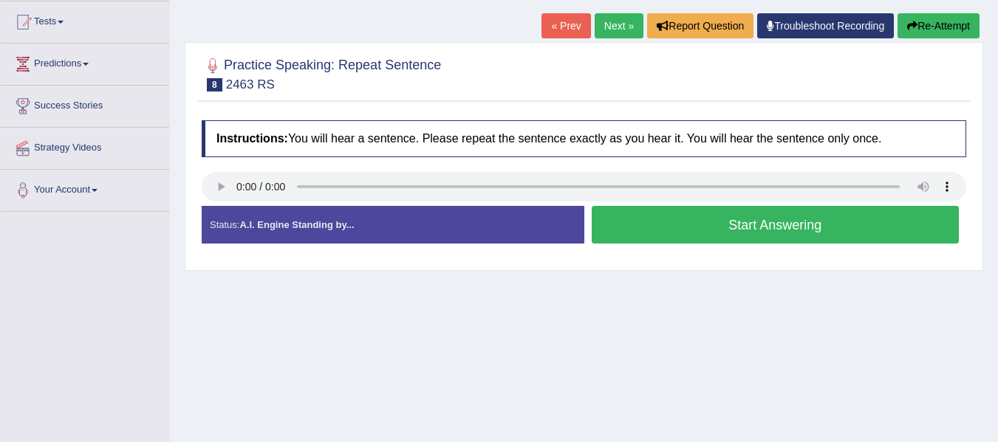
click at [736, 222] on button "Start Answering" at bounding box center [776, 225] width 368 height 38
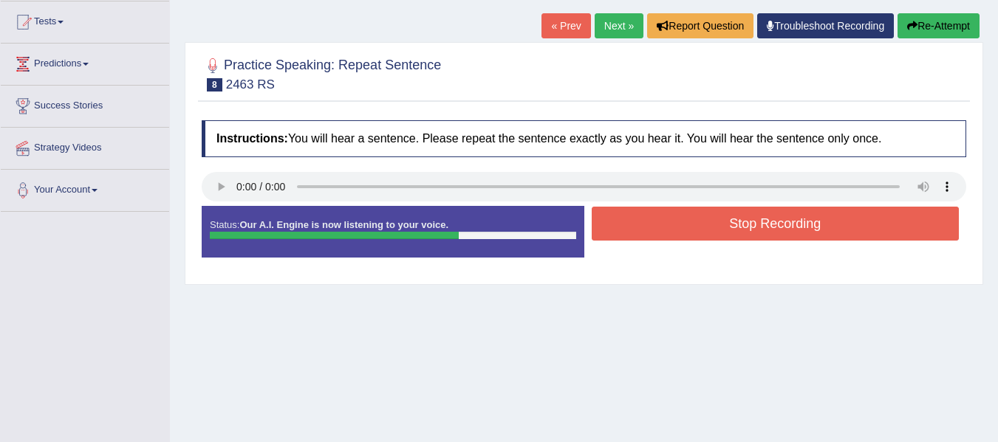
click at [771, 216] on button "Stop Recording" at bounding box center [776, 224] width 368 height 34
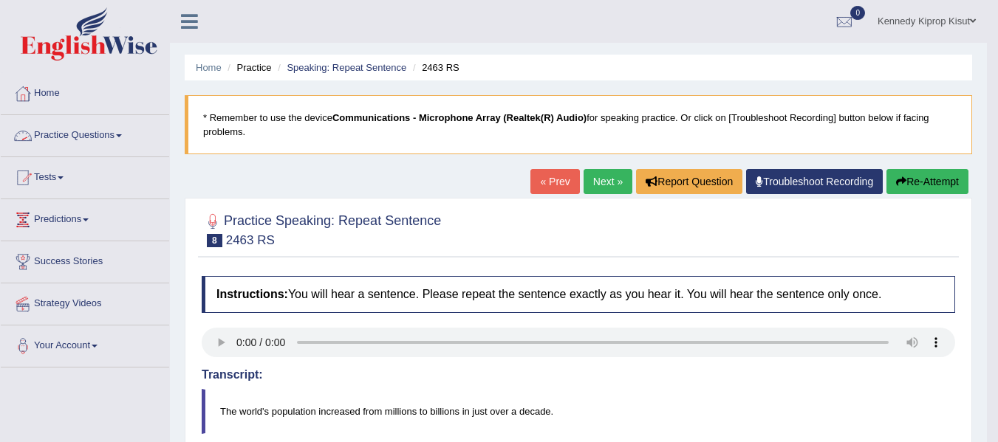
click at [118, 139] on link "Practice Questions" at bounding box center [85, 133] width 168 height 37
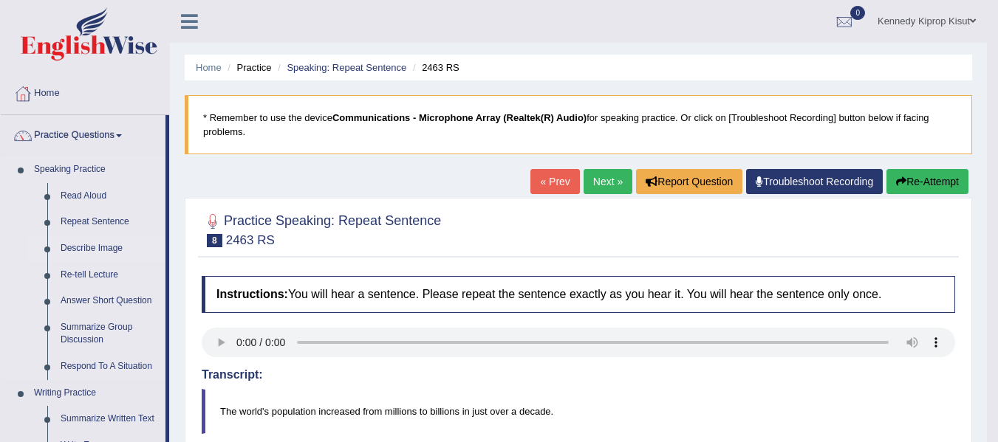
click at [101, 246] on link "Describe Image" at bounding box center [110, 249] width 112 height 27
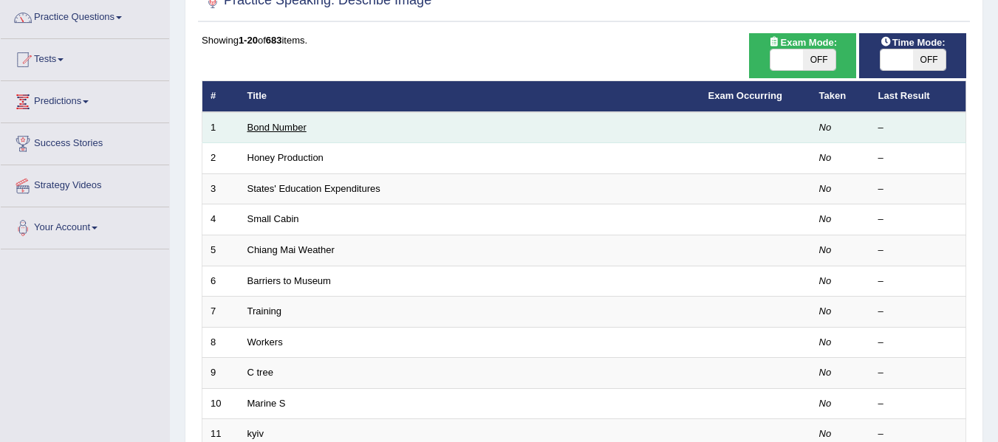
click at [278, 129] on link "Bond Number" at bounding box center [276, 127] width 59 height 11
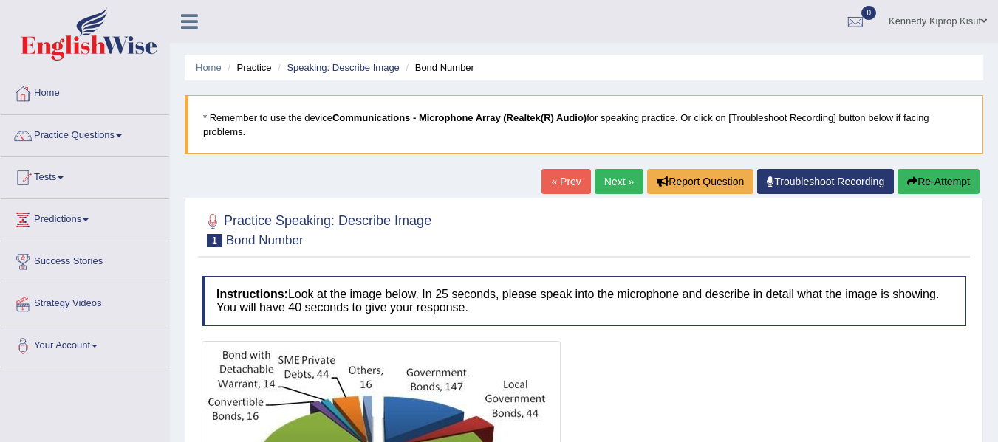
click at [943, 0] on html "Toggle navigation Home Practice Questions Speaking Practice Read Aloud Repeat S…" at bounding box center [499, 221] width 998 height 442
click at [104, 134] on link "Practice Questions" at bounding box center [85, 133] width 168 height 37
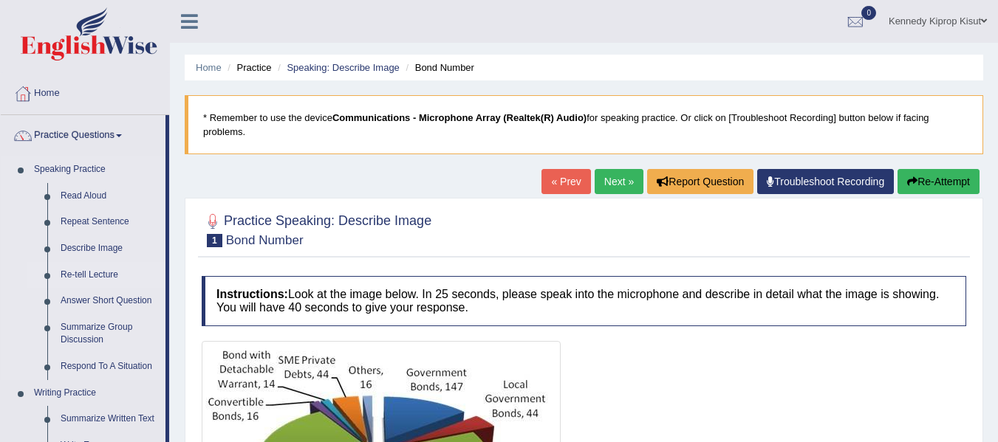
click at [98, 273] on link "Re-tell Lecture" at bounding box center [110, 275] width 112 height 27
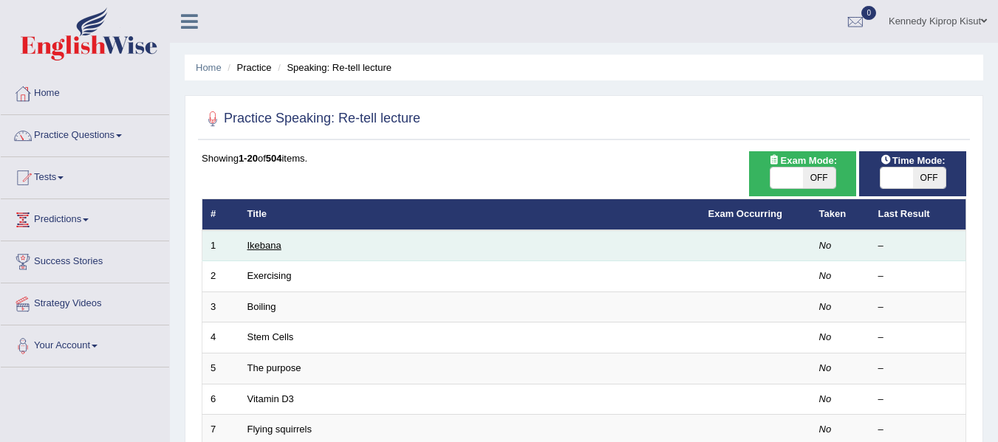
click at [261, 244] on link "Ikebana" at bounding box center [264, 245] width 34 height 11
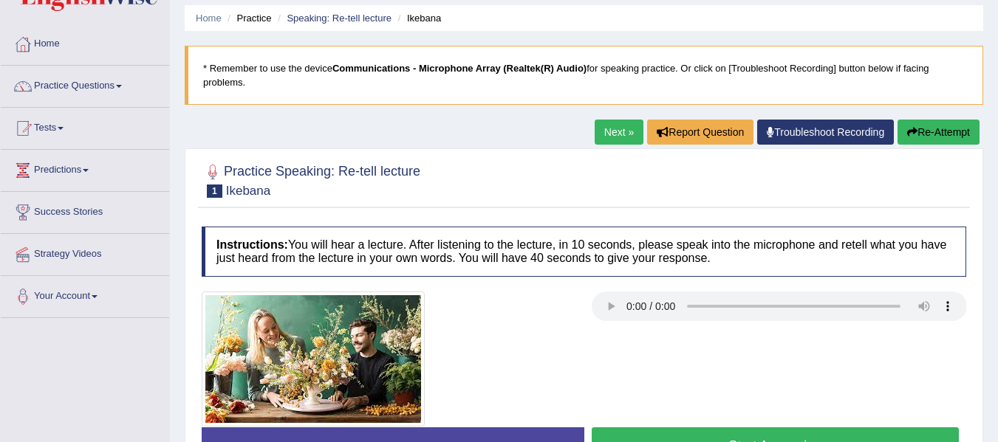
scroll to position [40, 0]
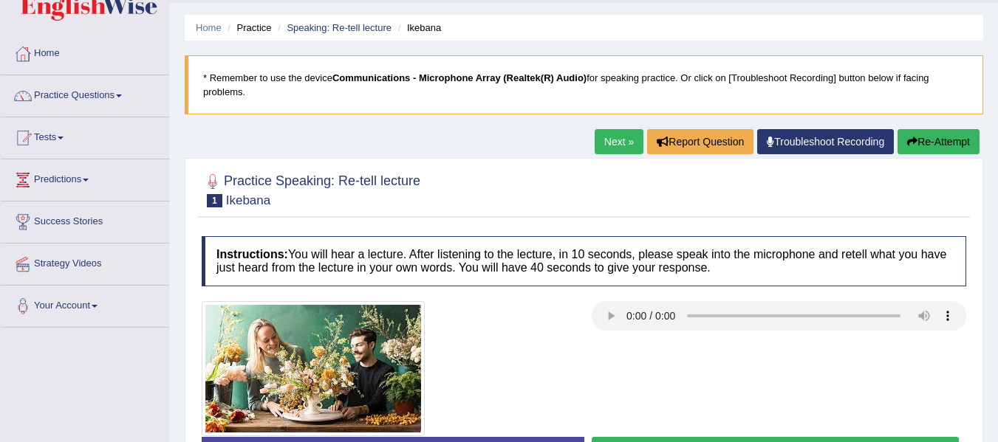
click at [110, 93] on link "Practice Questions" at bounding box center [85, 93] width 168 height 37
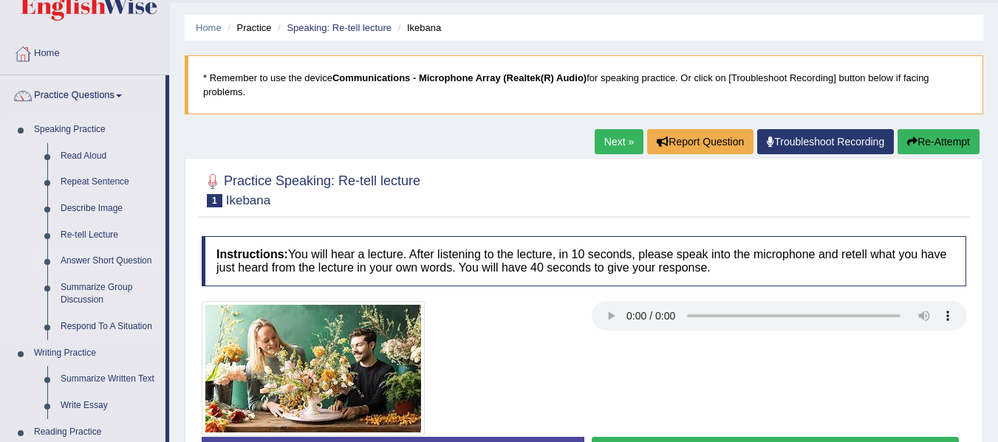
click at [97, 260] on link "Answer Short Question" at bounding box center [110, 261] width 112 height 27
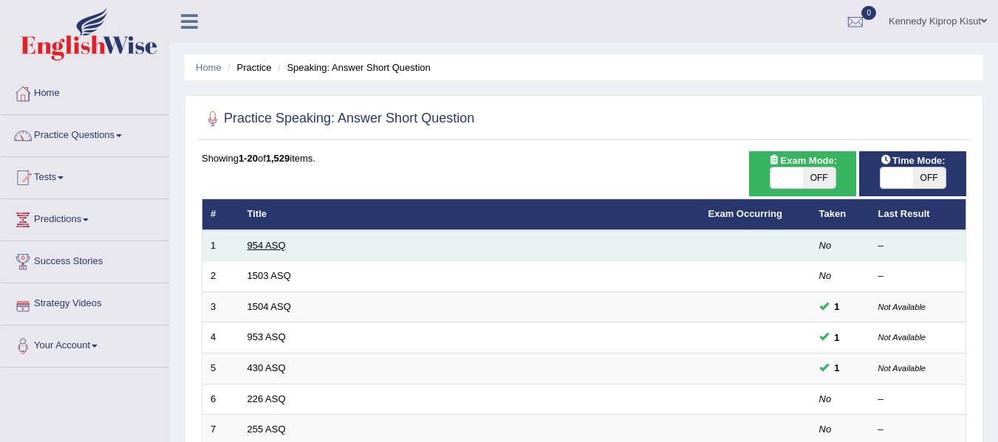
click at [261, 244] on link "954 ASQ" at bounding box center [266, 245] width 38 height 11
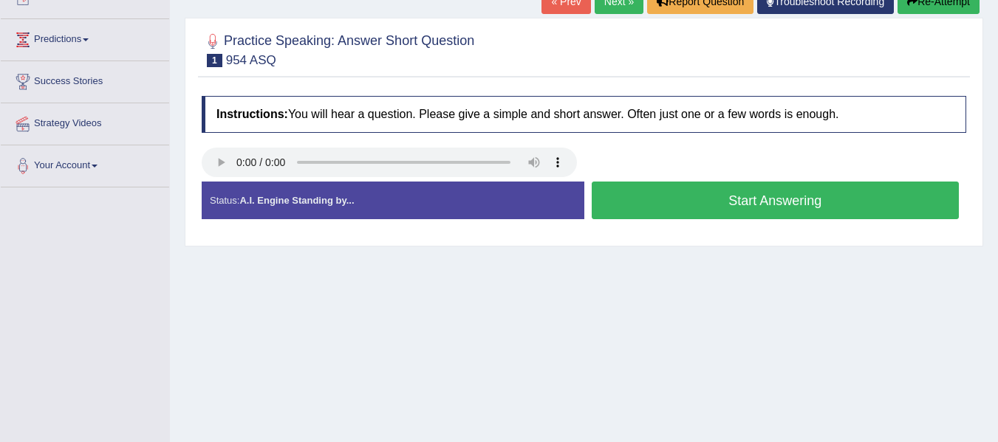
scroll to position [196, 0]
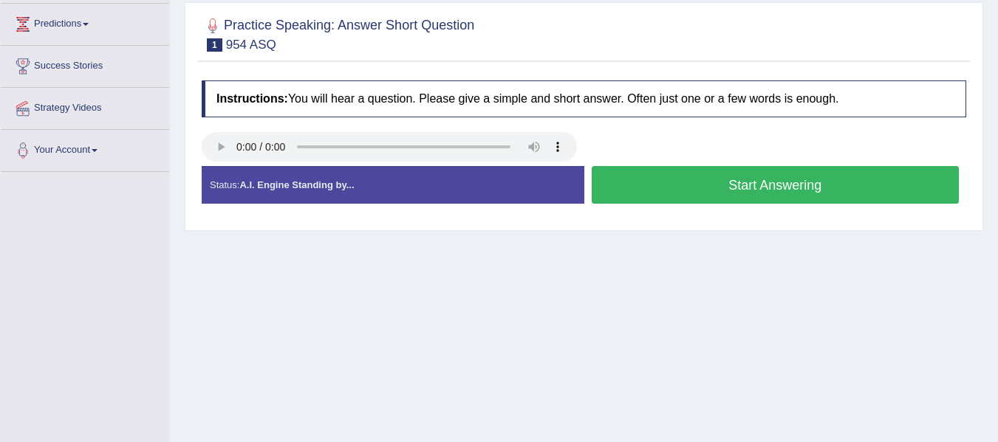
click at [997, 171] on html "Toggle navigation Home Practice Questions Speaking Practice Read Aloud Repeat S…" at bounding box center [499, 25] width 998 height 442
click at [739, 189] on button "Start Answering" at bounding box center [776, 185] width 368 height 38
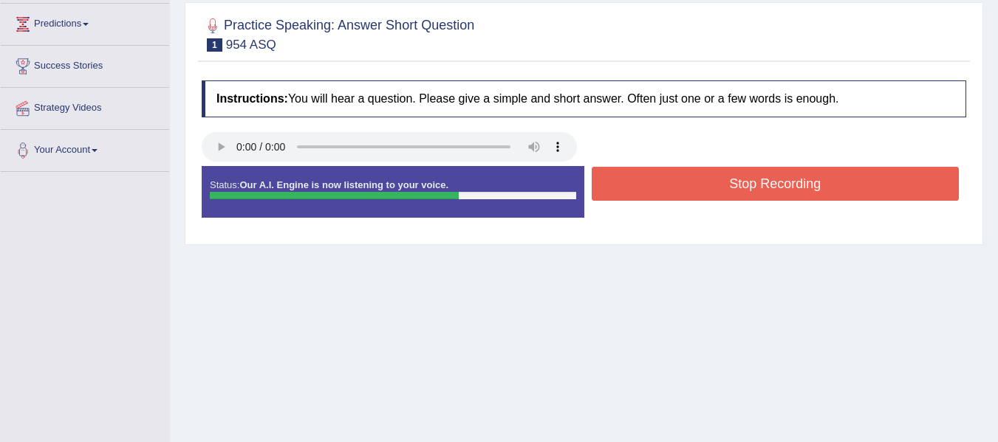
click at [746, 178] on button "Stop Recording" at bounding box center [776, 184] width 368 height 34
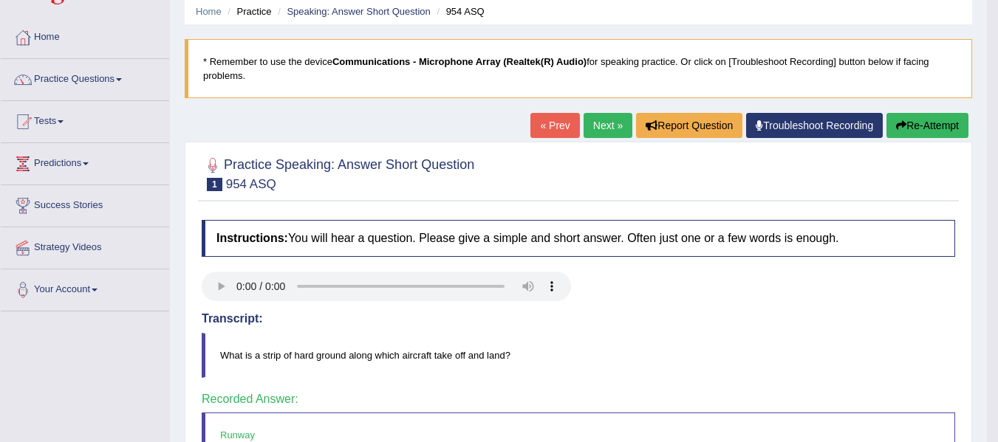
scroll to position [30, 0]
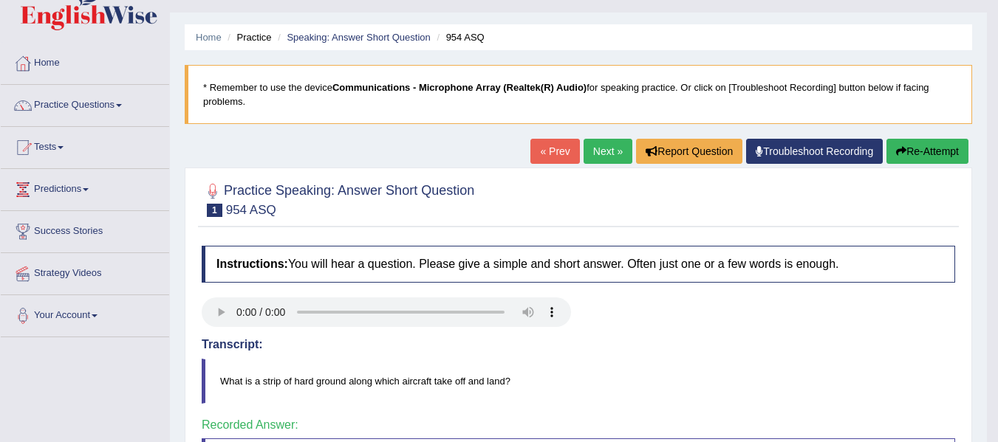
click at [601, 149] on link "Next »" at bounding box center [608, 151] width 49 height 25
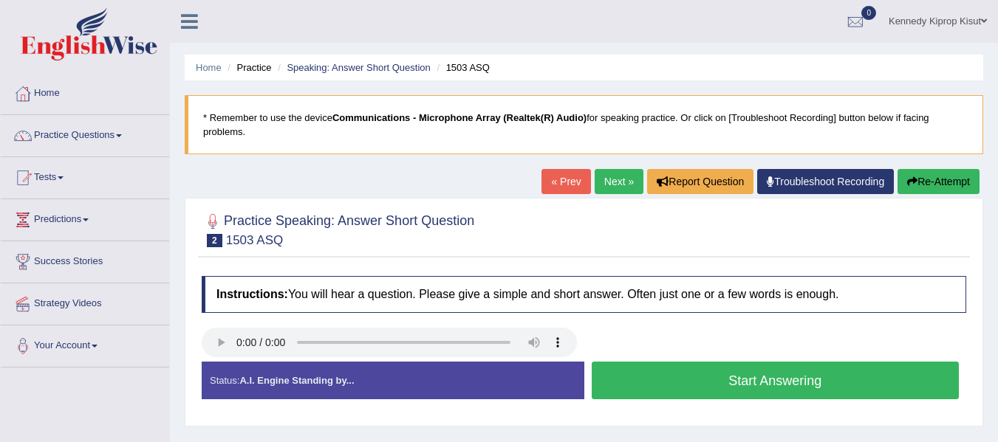
click at [737, 383] on button "Start Answering" at bounding box center [776, 381] width 368 height 38
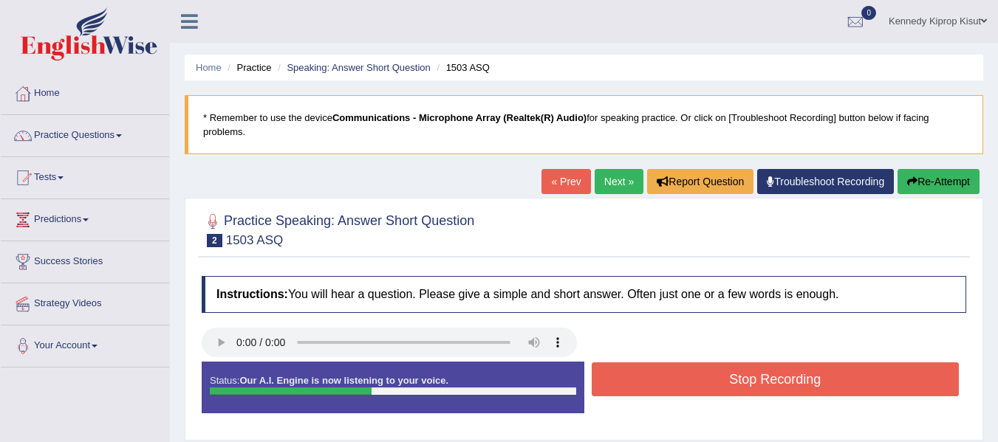
click at [730, 371] on button "Stop Recording" at bounding box center [776, 380] width 368 height 34
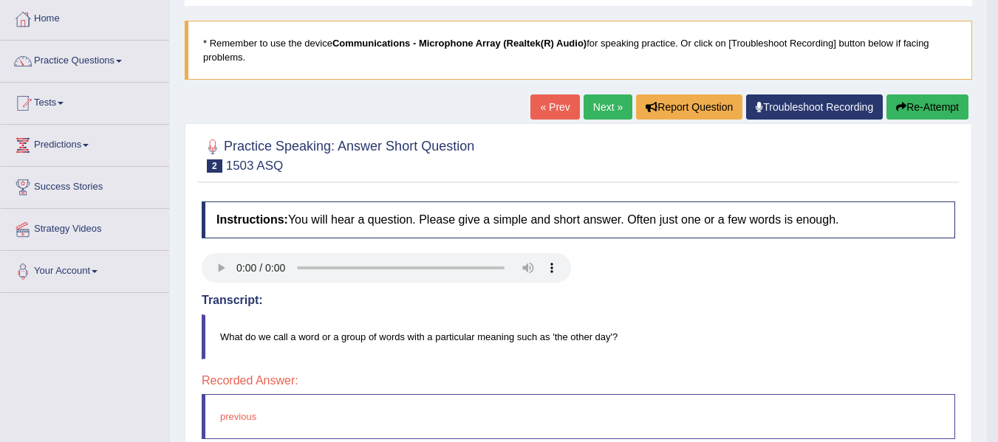
scroll to position [72, 0]
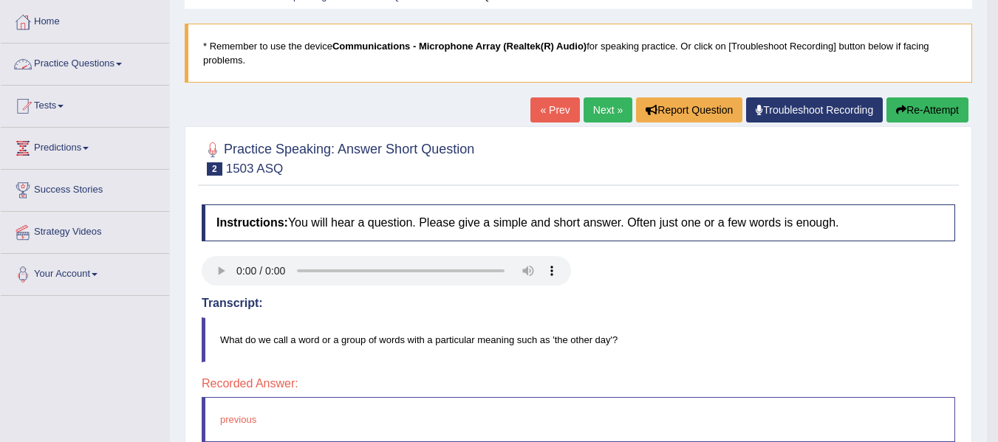
click at [120, 65] on link "Practice Questions" at bounding box center [85, 62] width 168 height 37
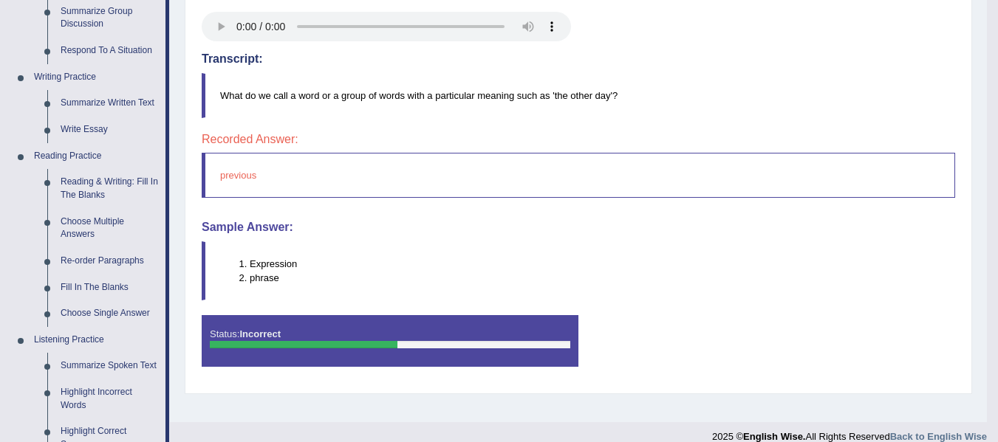
scroll to position [318, 0]
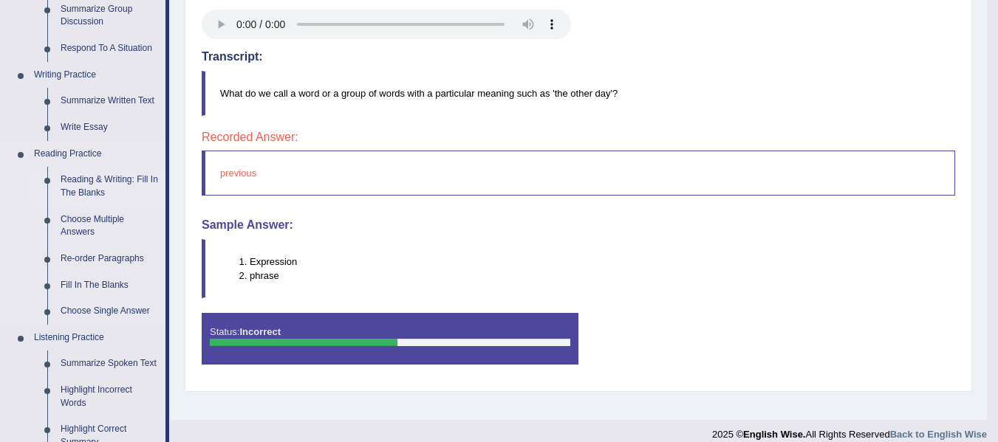
click at [104, 179] on link "Reading & Writing: Fill In The Blanks" at bounding box center [110, 186] width 112 height 39
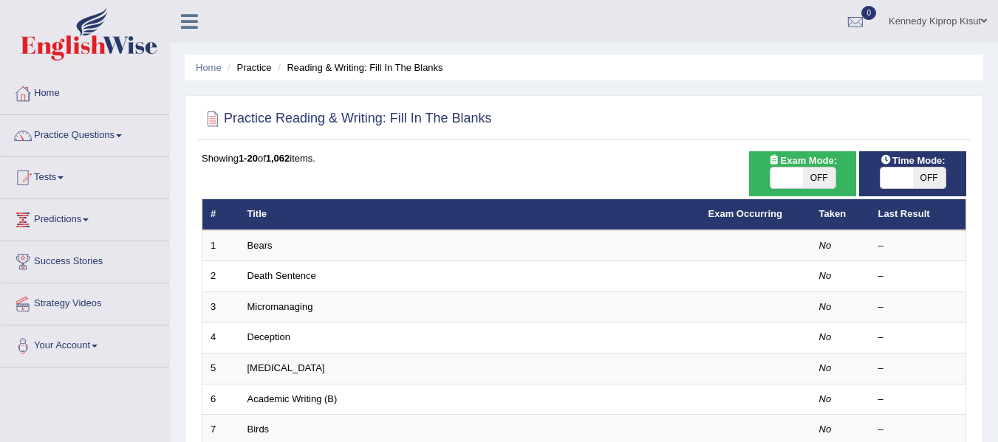
click at [254, 245] on link "Bears" at bounding box center [259, 245] width 25 height 11
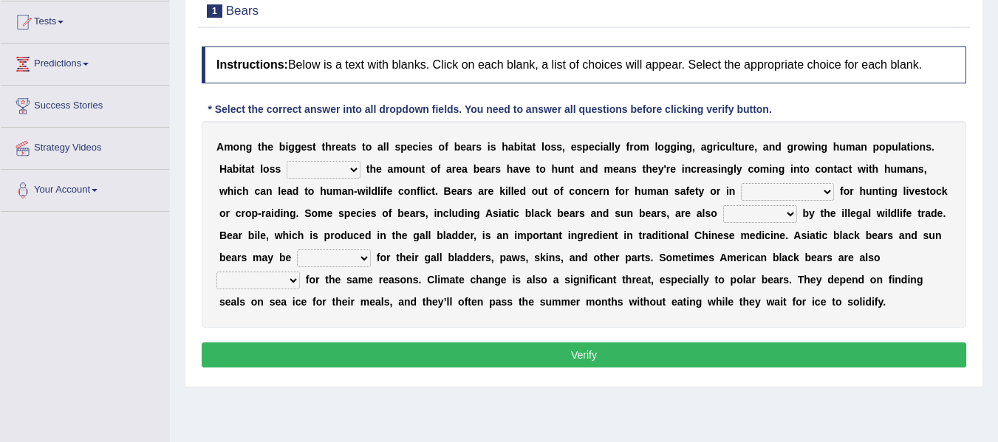
scroll to position [161, 0]
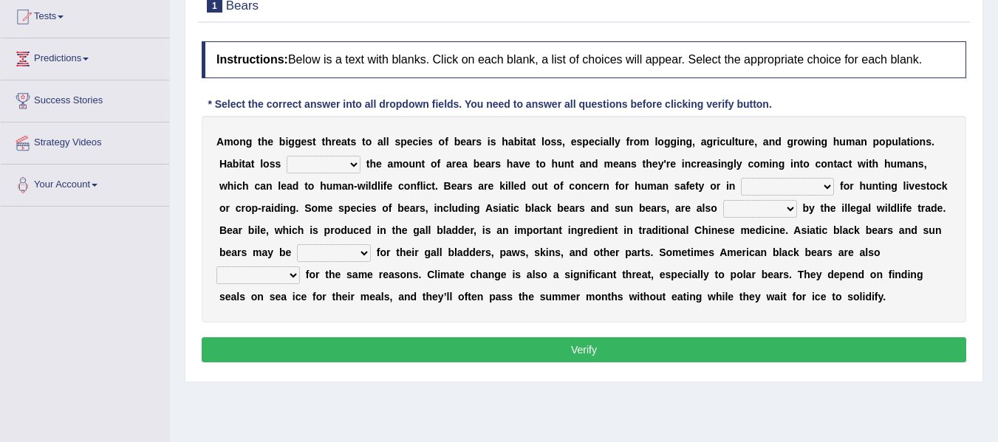
click at [997, 148] on html "Toggle navigation Home Practice Questions Speaking Practice Read Aloud Repeat S…" at bounding box center [499, 60] width 998 height 442
click at [355, 163] on select "increases reduces complies interacts" at bounding box center [324, 165] width 74 height 18
select select "reduces"
click at [287, 156] on select "increases reduces complies interacts" at bounding box center [324, 165] width 74 height 18
click at [822, 183] on select "coalition retaliation appreciation disinformation" at bounding box center [787, 187] width 93 height 18
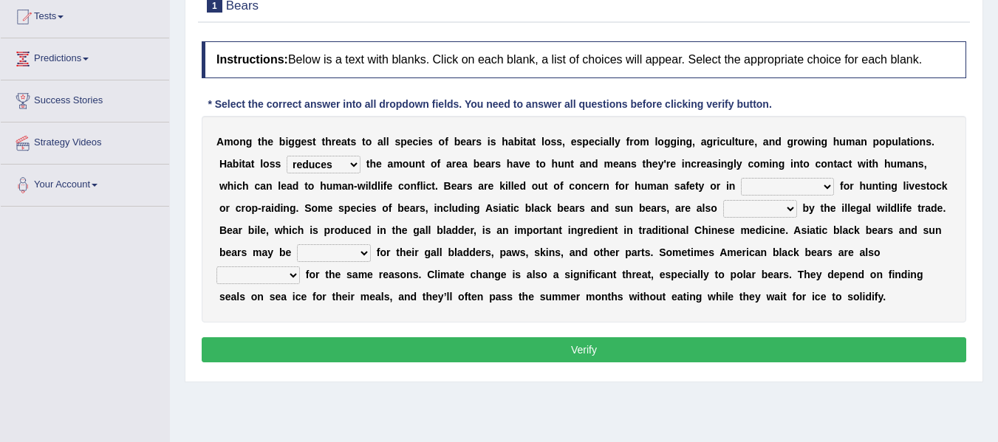
select select "retaliation"
click at [741, 178] on select "coalition retaliation appreciation disinformation" at bounding box center [787, 187] width 93 height 18
click at [787, 213] on select "protected prohibited fattened threatened" at bounding box center [760, 209] width 74 height 18
select select "threatened"
click at [723, 200] on select "protected prohibited fattened threatened" at bounding box center [760, 209] width 74 height 18
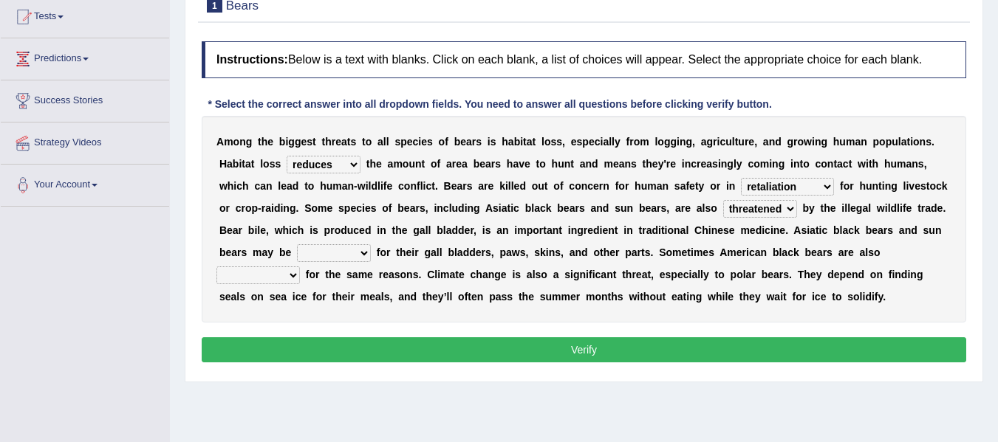
click at [362, 250] on select "poached squelched coached blenched" at bounding box center [334, 253] width 74 height 18
select select "poached"
click at [297, 244] on select "poached squelched coached blenched" at bounding box center [334, 253] width 74 height 18
click at [295, 274] on select "begot foreseen encountered targeted" at bounding box center [257, 276] width 83 height 18
select select "targeted"
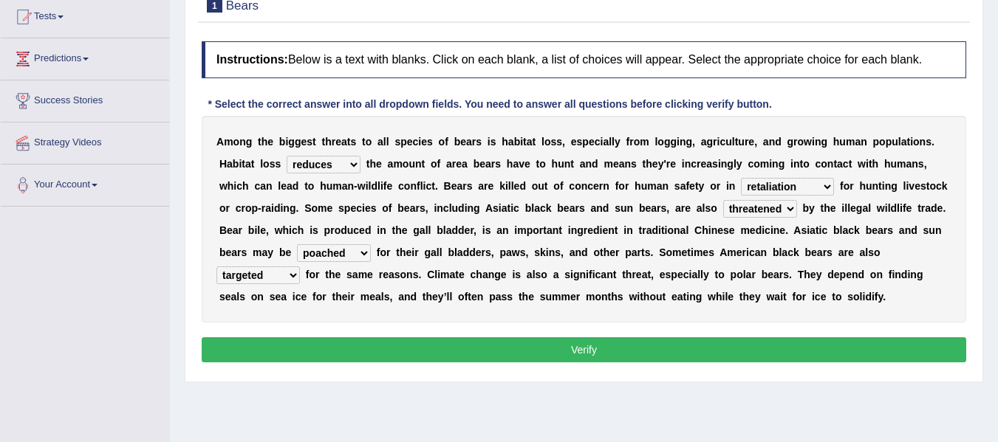
click at [216, 267] on select "begot foreseen encountered targeted" at bounding box center [257, 276] width 83 height 18
click at [579, 347] on button "Verify" at bounding box center [584, 350] width 764 height 25
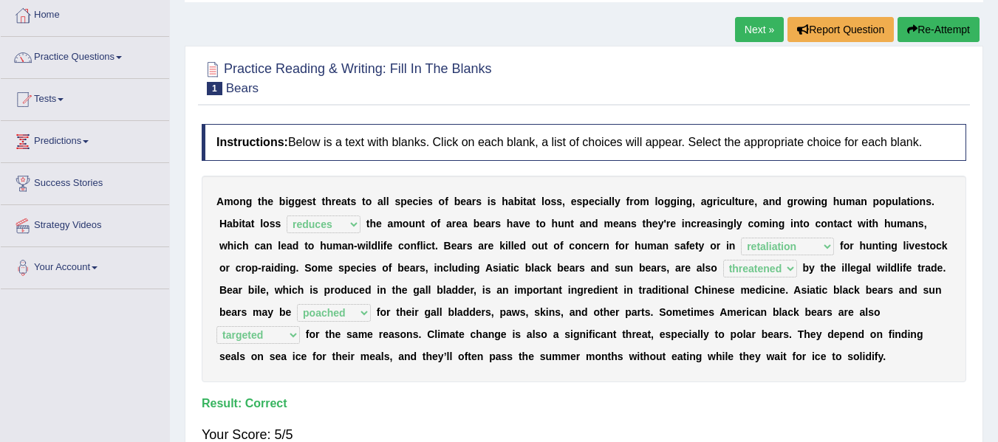
scroll to position [77, 0]
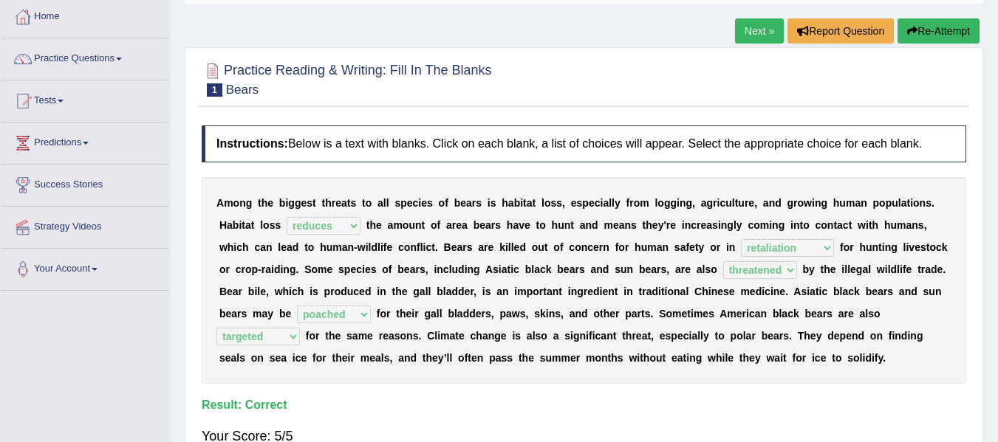
click at [743, 28] on link "Next »" at bounding box center [759, 30] width 49 height 25
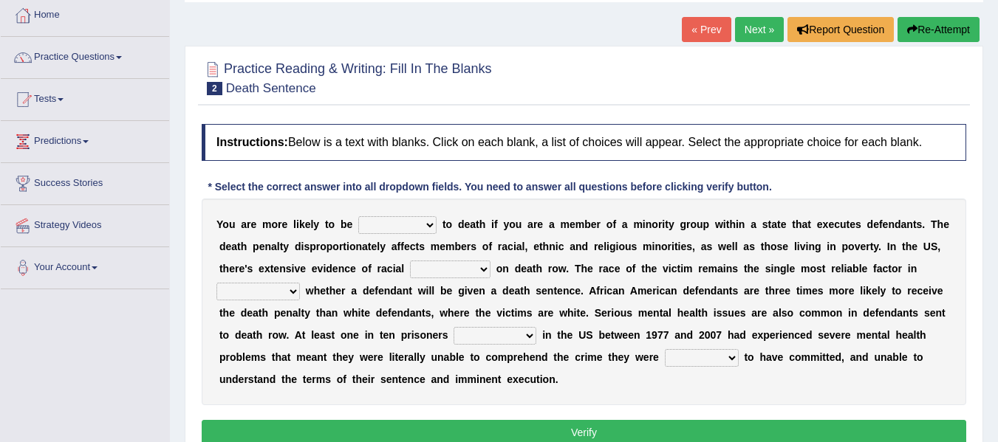
click at [427, 226] on select "penalized blamed complained sentenced" at bounding box center [397, 225] width 78 height 18
select select "sentenced"
click at [358, 216] on select "penalized blamed complained sentenced" at bounding box center [397, 225] width 78 height 18
click at [479, 267] on select "bias equality appearance background" at bounding box center [450, 270] width 81 height 18
select select "bias"
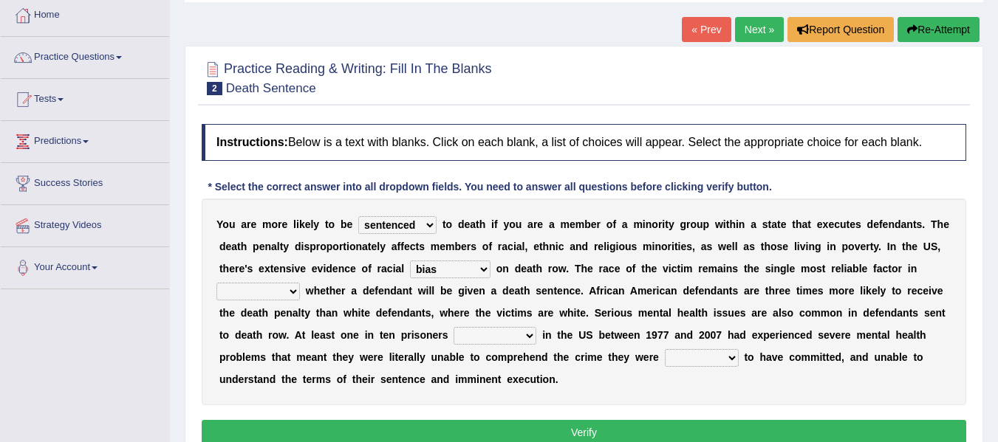
click at [410, 261] on select "bias equality appearance background" at bounding box center [450, 270] width 81 height 18
click at [291, 287] on select "determining adjoining undermining examining" at bounding box center [257, 292] width 83 height 18
select select "determining"
click at [216, 283] on select "determining adjoining undermining examining" at bounding box center [257, 292] width 83 height 18
click at [499, 340] on select "electrocuted persecuted executed captured" at bounding box center [495, 336] width 83 height 18
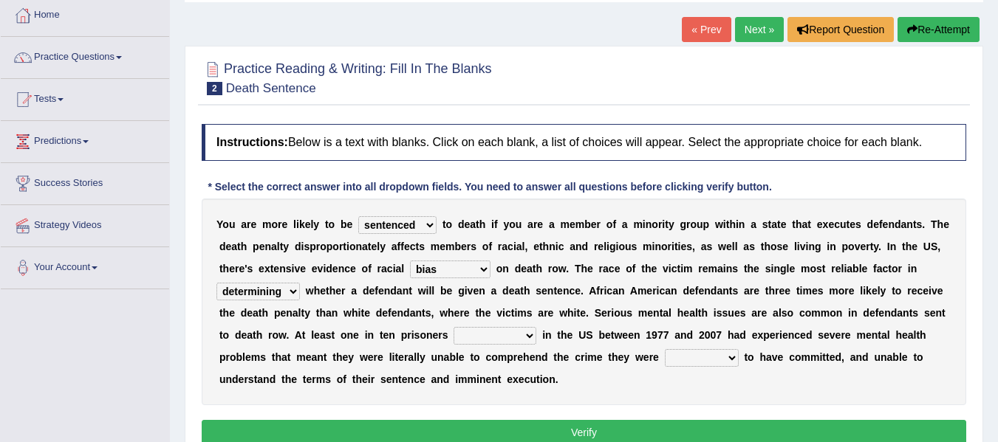
select select "executed"
click at [454, 327] on select "electrocuted persecuted executed captured" at bounding box center [495, 336] width 83 height 18
click at [682, 357] on select "alleged acclaimed persuaded claimed" at bounding box center [702, 358] width 74 height 18
select select "alleged"
click at [665, 349] on select "alleged acclaimed persuaded claimed" at bounding box center [702, 358] width 74 height 18
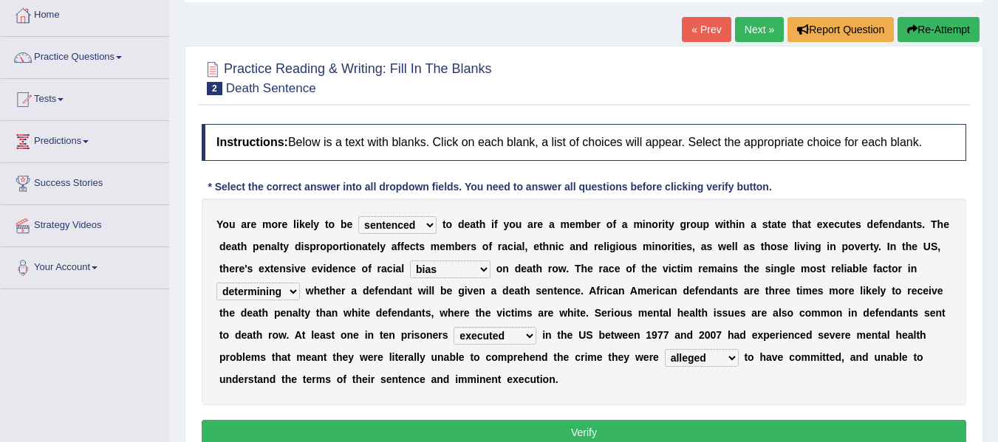
click at [596, 431] on button "Verify" at bounding box center [584, 432] width 764 height 25
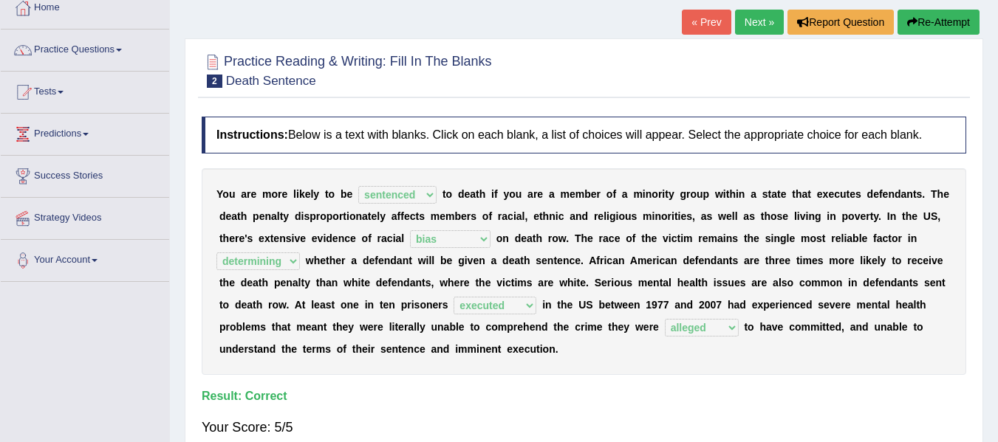
scroll to position [73, 0]
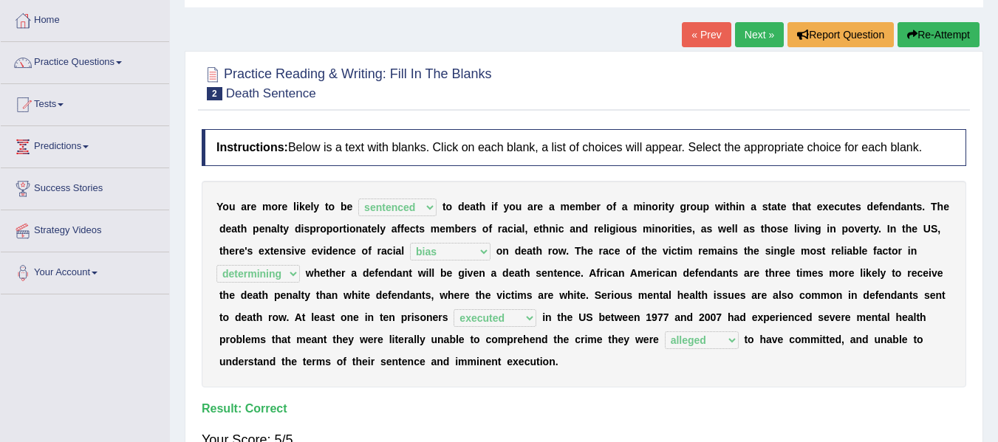
click at [753, 30] on link "Next »" at bounding box center [759, 34] width 49 height 25
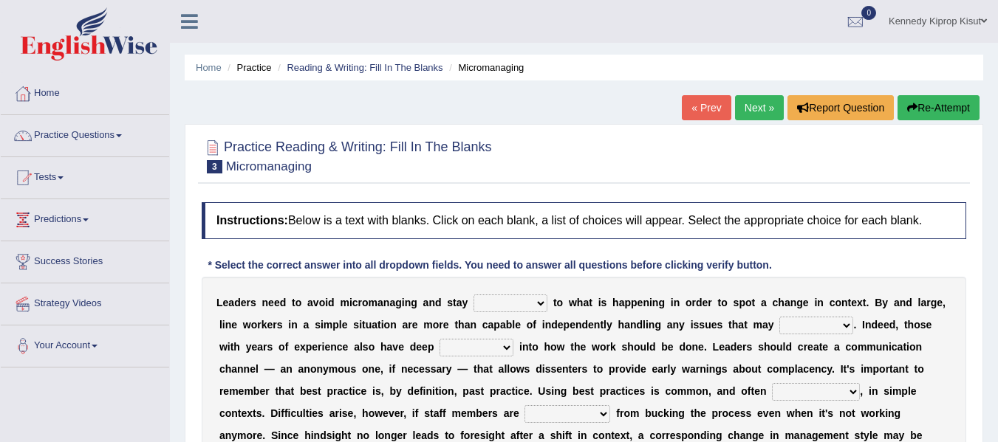
click at [997, 93] on html "Toggle navigation Home Practice Questions Speaking Practice Read Aloud Repeat S…" at bounding box center [499, 221] width 998 height 442
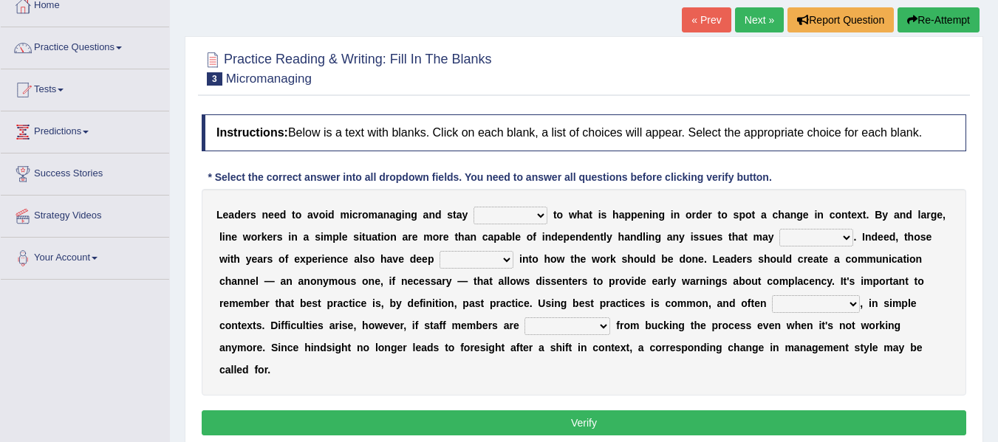
click at [506, 216] on select "complied connected precise concise" at bounding box center [510, 216] width 74 height 18
select select "connected"
click at [473, 207] on select "complied connected precise concise" at bounding box center [510, 216] width 74 height 18
click at [784, 243] on select "apprise rise encounter arise" at bounding box center [816, 238] width 74 height 18
select select "encounter"
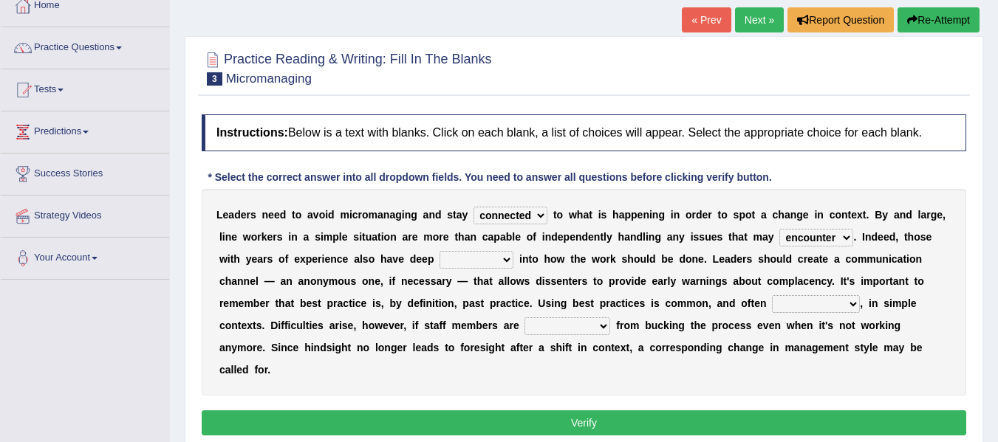
click at [779, 229] on select "apprise rise encounter arise" at bounding box center [816, 238] width 74 height 18
click at [473, 255] on select "incursion insight indignity indication" at bounding box center [476, 260] width 74 height 18
select select "insight"
click at [439, 251] on select "incursion insight indignity indication" at bounding box center [476, 260] width 74 height 18
click at [790, 305] on select "inappropriate apprehensive appropriate forbidden" at bounding box center [816, 304] width 88 height 18
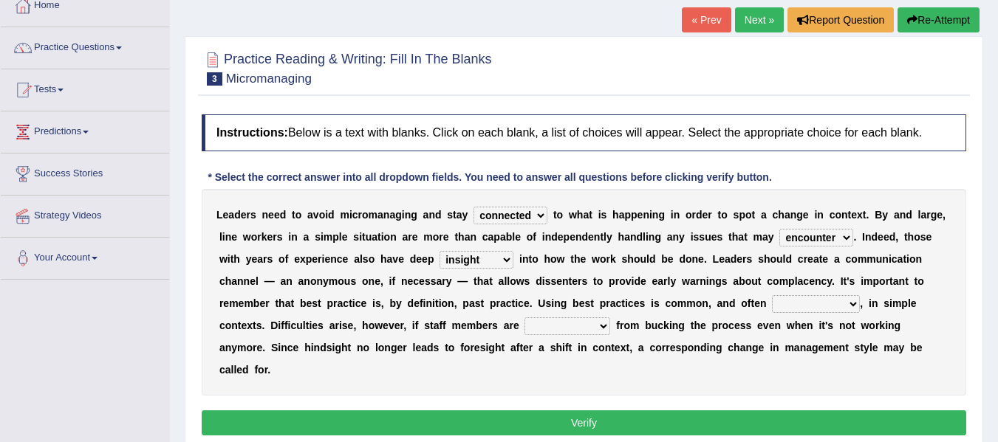
select select "appropriate"
click at [772, 295] on select "inappropriate apprehensive appropriate forbidden" at bounding box center [816, 304] width 88 height 18
click at [568, 329] on select "disarranged disinclined discouraged disintegrated" at bounding box center [567, 327] width 86 height 18
select select "discouraged"
click at [524, 318] on select "disarranged disinclined discouraged disintegrated" at bounding box center [567, 327] width 86 height 18
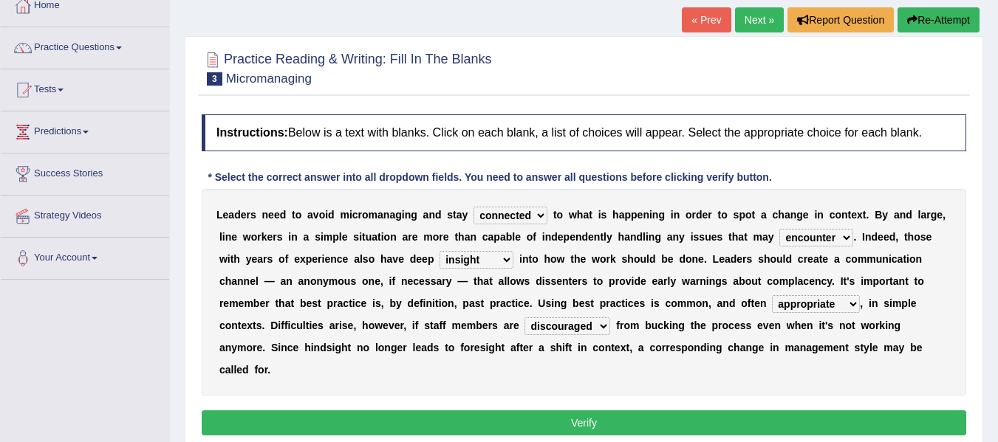
click at [570, 421] on button "Verify" at bounding box center [584, 423] width 764 height 25
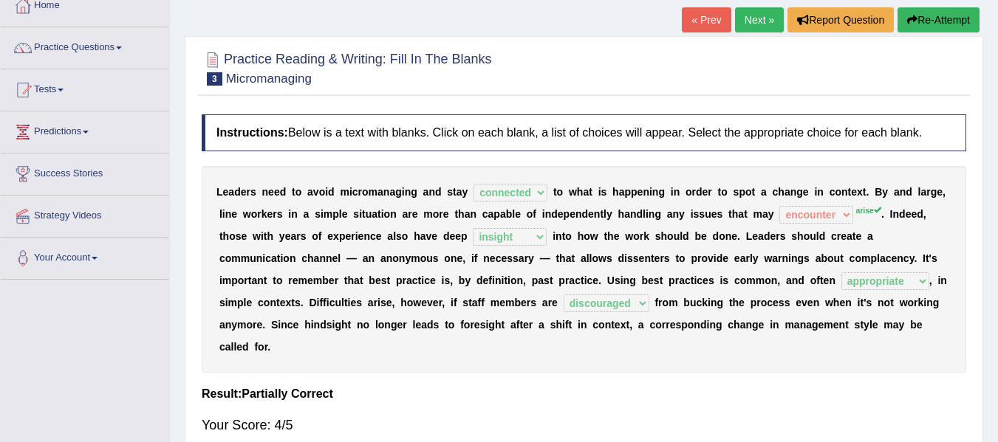
click at [759, 13] on link "Next »" at bounding box center [759, 19] width 49 height 25
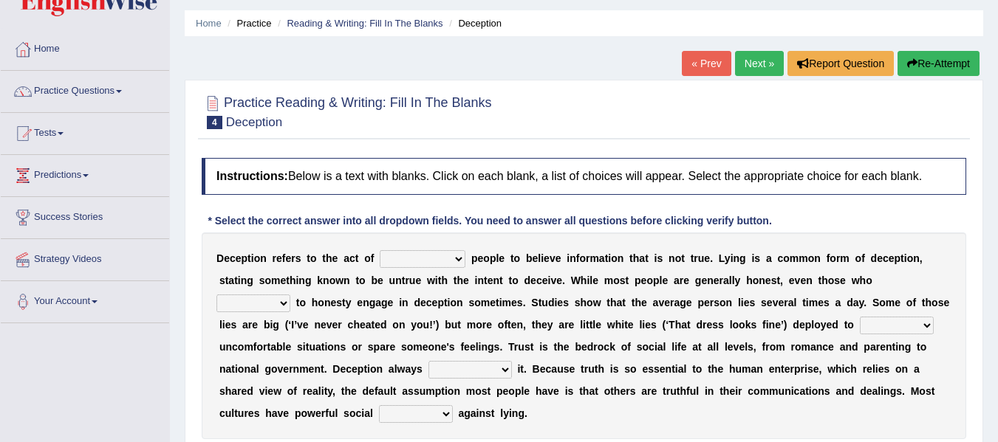
scroll to position [64, 0]
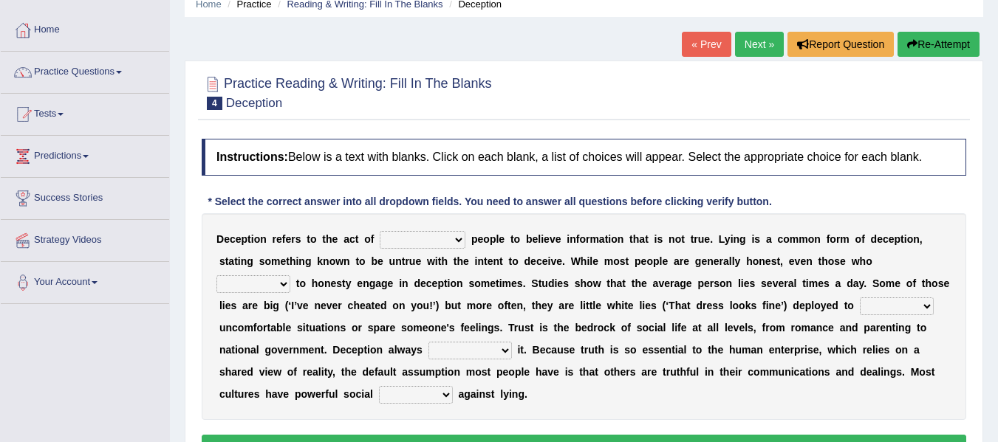
click at [408, 237] on select "discouraging forbidding detecting encouraging" at bounding box center [423, 240] width 86 height 18
select select "encouraging"
click at [380, 231] on select "discouraging forbidding detecting encouraging" at bounding box center [423, 240] width 86 height 18
click at [281, 284] on select "describe prescribe inscribe subscribe" at bounding box center [253, 285] width 74 height 18
select select "subscribe"
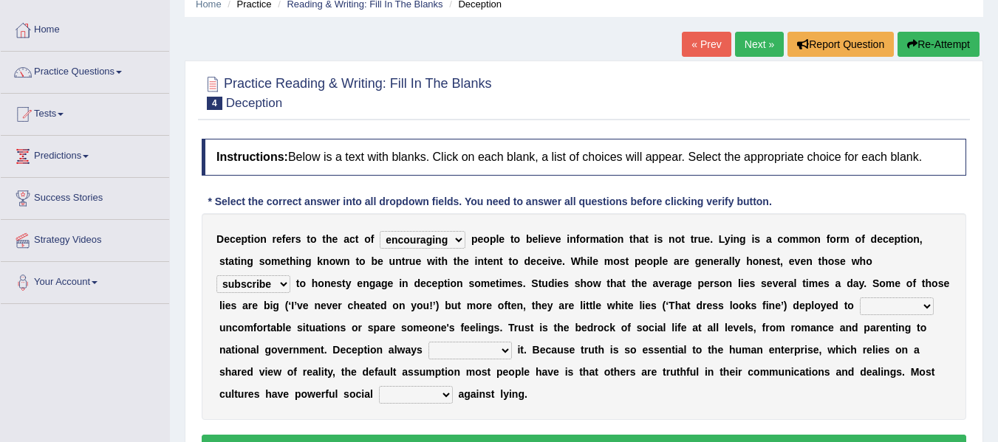
click at [216, 276] on select "describe prescribe inscribe subscribe" at bounding box center [253, 285] width 74 height 18
click at [873, 310] on select "contest illuminate disguise avoid" at bounding box center [897, 307] width 74 height 18
select select "avoid"
click at [860, 298] on select "contest illuminate disguise avoid" at bounding box center [897, 307] width 74 height 18
click at [462, 358] on select "undermines underscores undertakes underwrites" at bounding box center [469, 351] width 83 height 18
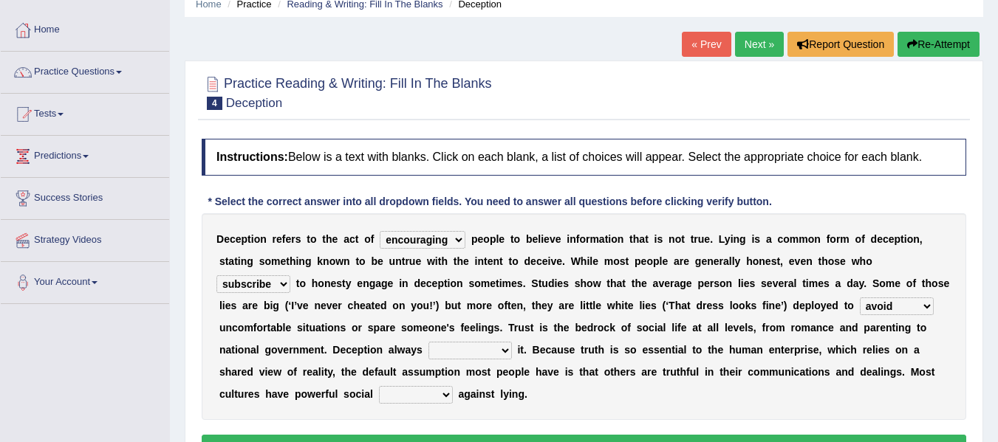
select select "undermines"
click at [428, 342] on select "undermines underscores undertakes underwrites" at bounding box center [469, 351] width 83 height 18
click at [443, 394] on select "ejections sanctions fractions inductions" at bounding box center [416, 395] width 74 height 18
select select "sanctions"
click at [379, 386] on select "ejections sanctions fractions inductions" at bounding box center [416, 395] width 74 height 18
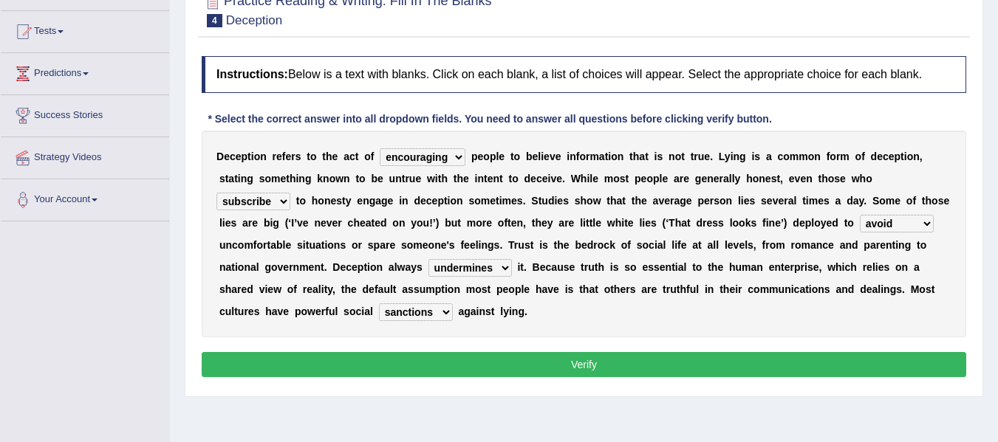
scroll to position [177, 0]
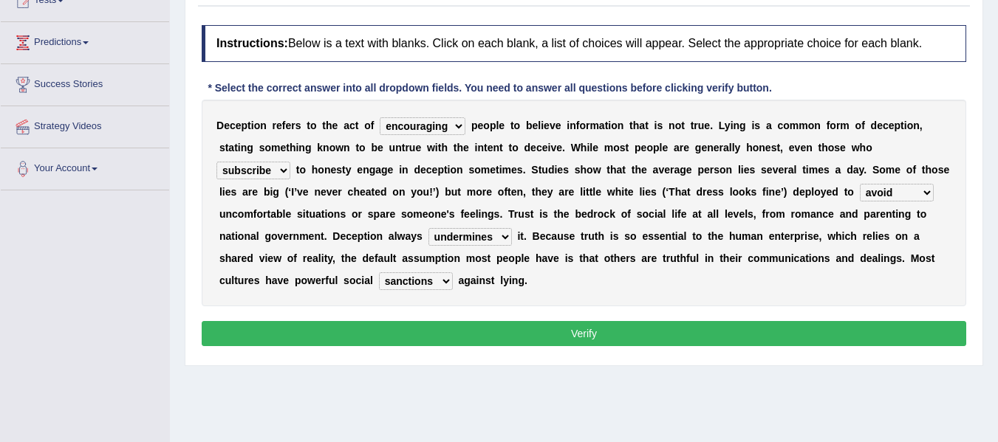
click at [598, 330] on button "Verify" at bounding box center [584, 333] width 764 height 25
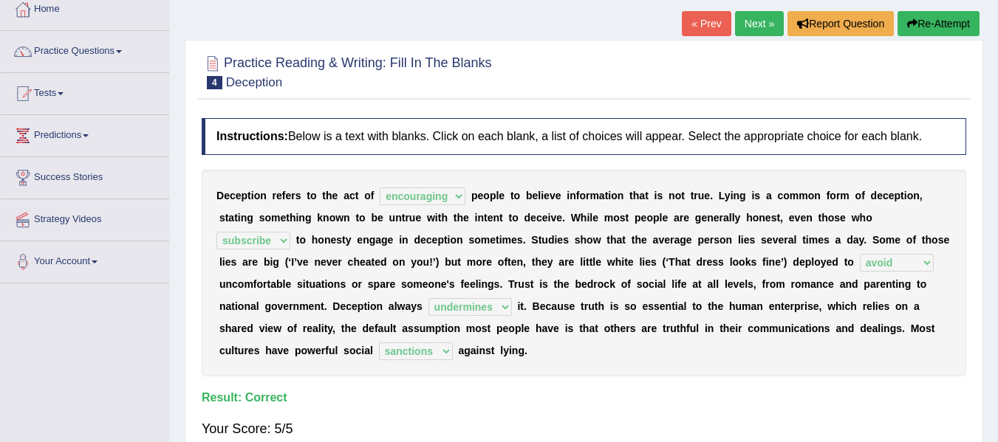
scroll to position [78, 0]
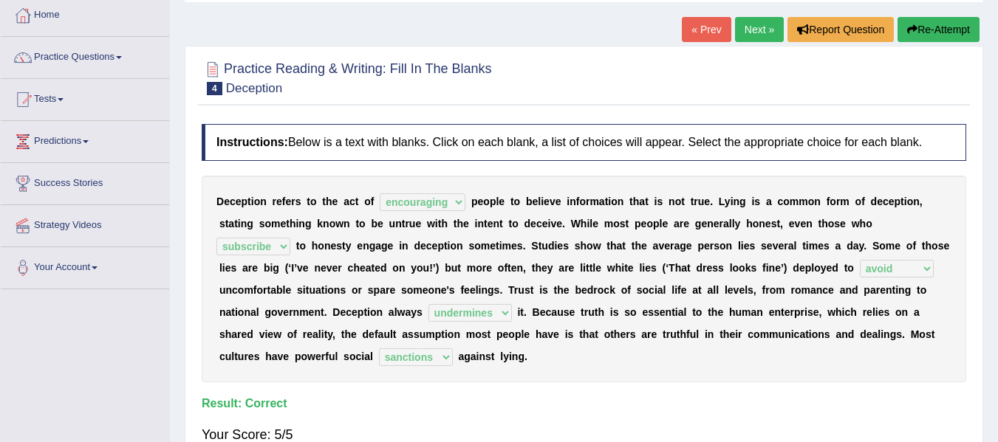
click at [751, 22] on link "Next »" at bounding box center [759, 29] width 49 height 25
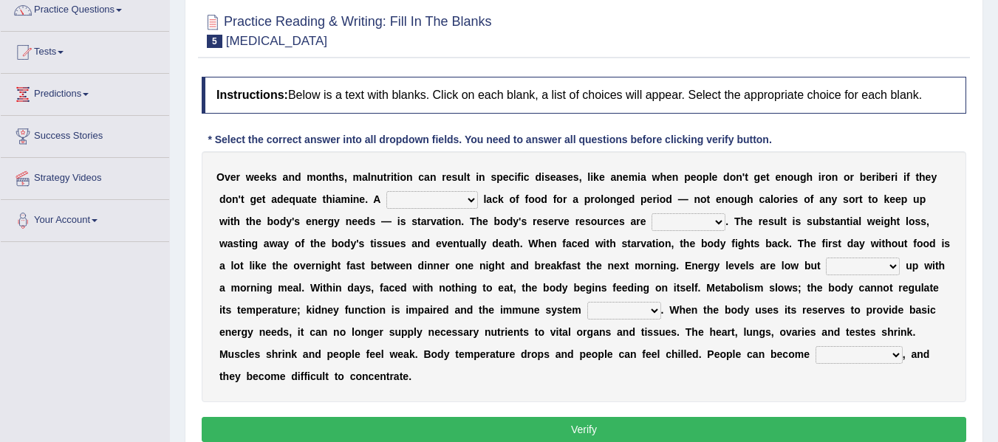
drag, startPoint x: 0, startPoint y: 0, endPoint x: 1006, endPoint y: 119, distance: 1013.0
click at [997, 119] on html "Toggle navigation Home Practice Questions Speaking Practice Read Aloud Repeat S…" at bounding box center [499, 95] width 998 height 442
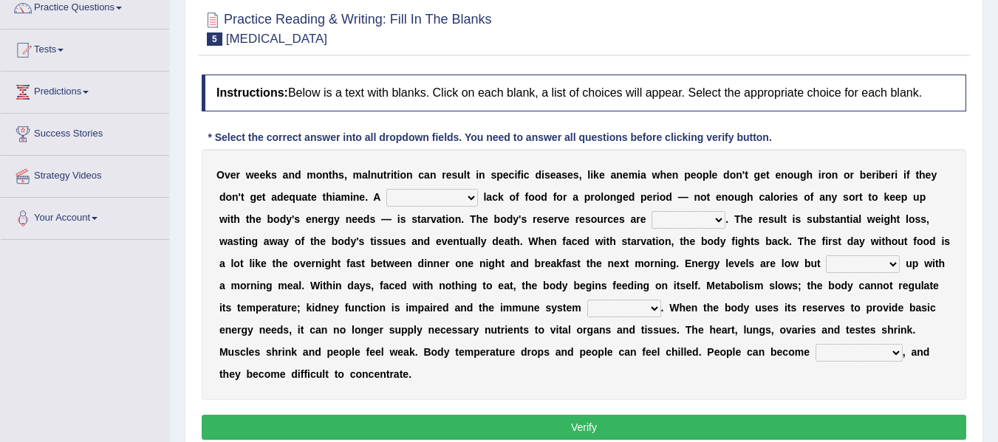
click at [453, 193] on select "severe distinguishing proper distinctive" at bounding box center [432, 198] width 92 height 18
select select "severe"
click at [386, 189] on select "severe distinguishing proper distinctive" at bounding box center [432, 198] width 92 height 18
click at [680, 224] on select "obsoleted depleted pelleted deleted" at bounding box center [688, 220] width 74 height 18
select select "depleted"
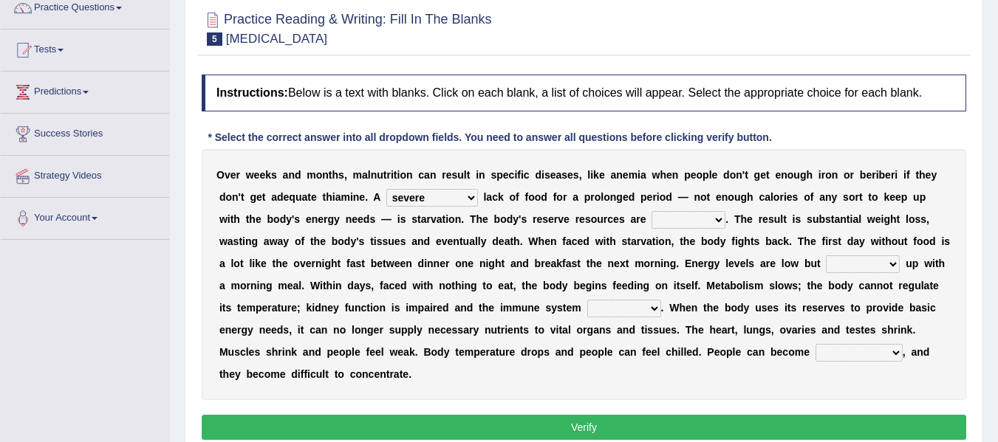
click at [651, 211] on select "obsoleted depleted pelleted deleted" at bounding box center [688, 220] width 74 height 18
click at [843, 267] on select "feed come chill pick" at bounding box center [863, 265] width 74 height 18
select select "come"
click at [826, 256] on select "feed come chill pick" at bounding box center [863, 265] width 74 height 18
click at [609, 312] on select "deepens deafens weakens surpasses" at bounding box center [624, 309] width 74 height 18
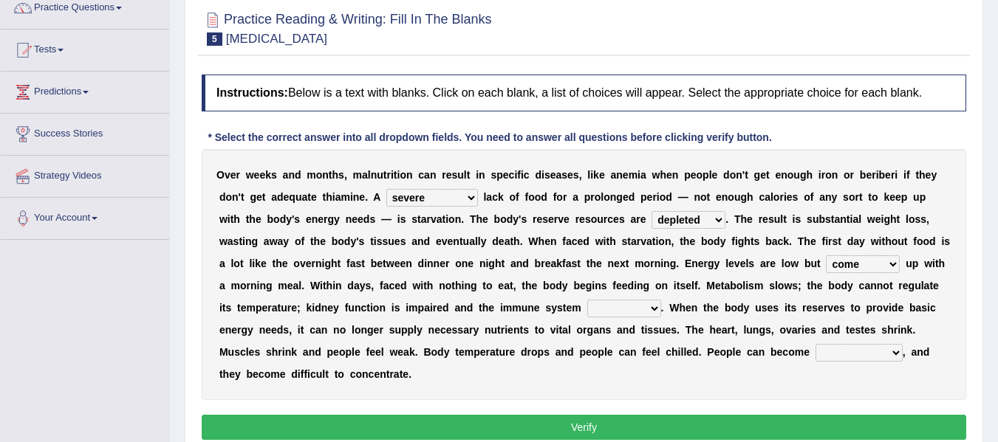
select select "weakens"
click at [587, 300] on select "deepens deafens weakens surpasses" at bounding box center [624, 309] width 74 height 18
click at [836, 353] on select "irritable commutable indisputable transportable" at bounding box center [858, 353] width 87 height 18
select select "irritable"
click at [815, 344] on select "irritable commutable indisputable transportable" at bounding box center [858, 353] width 87 height 18
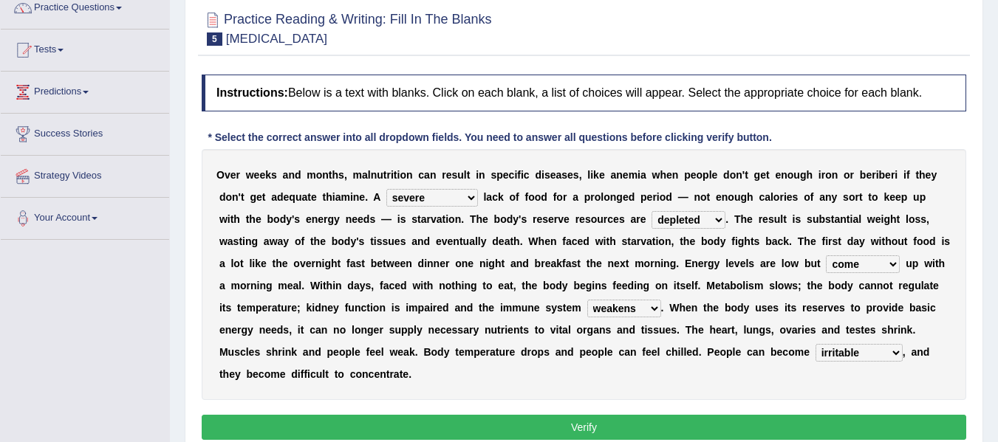
click at [623, 430] on button "Verify" at bounding box center [584, 427] width 764 height 25
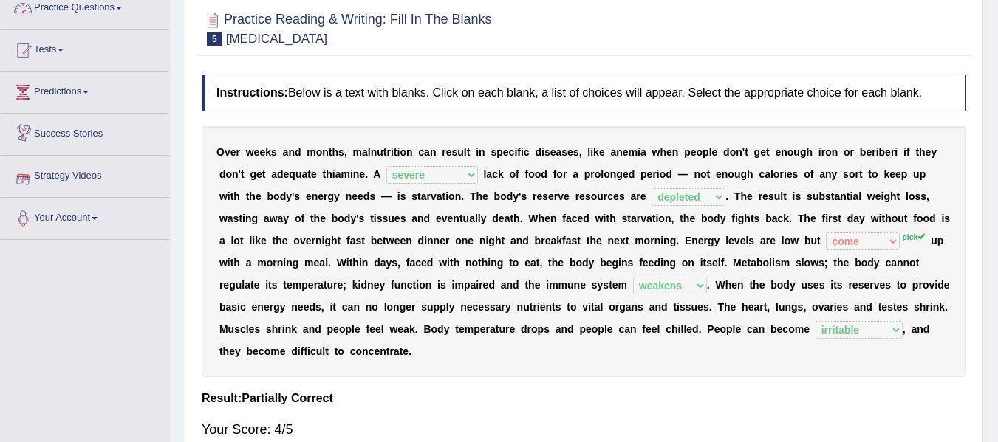
click at [122, 8] on span at bounding box center [119, 8] width 6 height 3
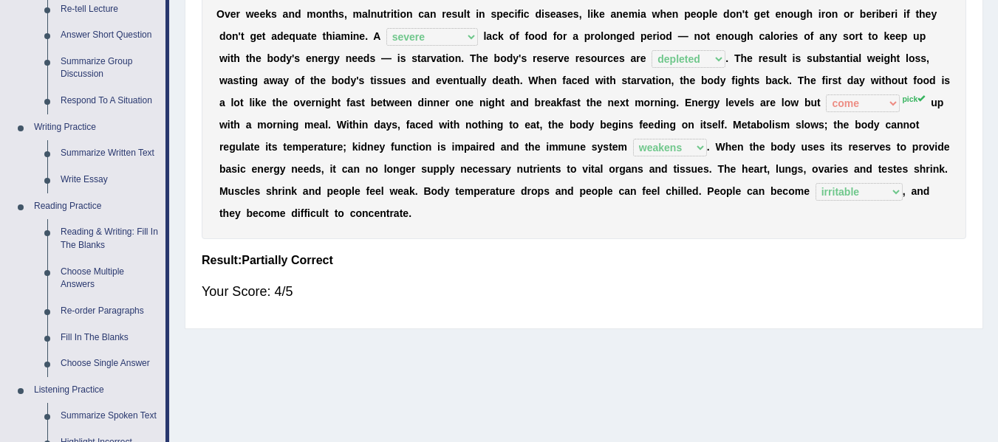
scroll to position [270, 0]
